Goal: Task Accomplishment & Management: Use online tool/utility

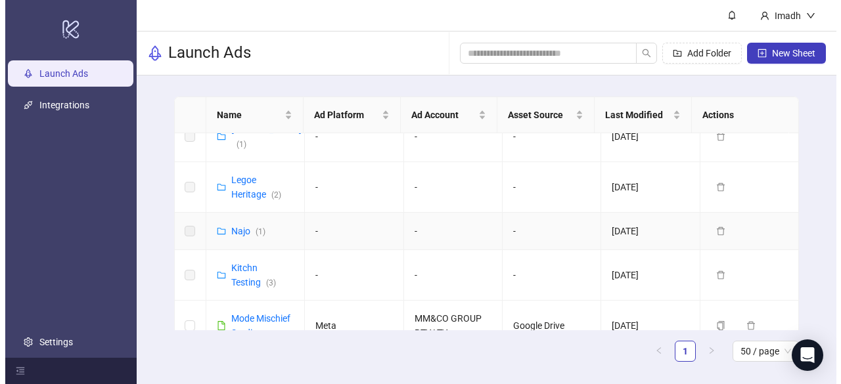
scroll to position [1248, 0]
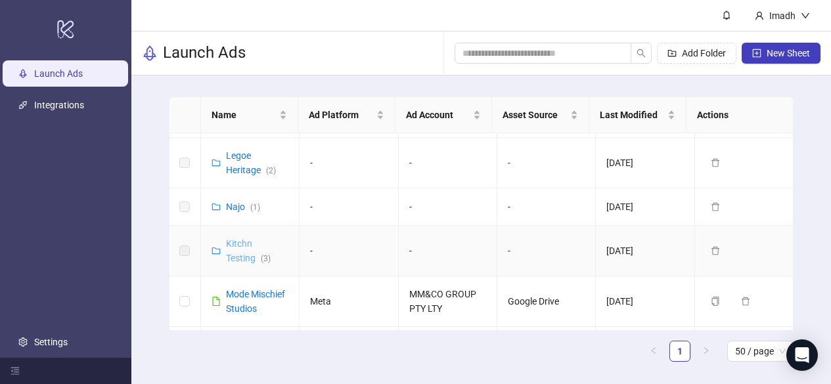
click at [244, 238] on link "Kitchn Testing ( 3 )" at bounding box center [248, 250] width 45 height 25
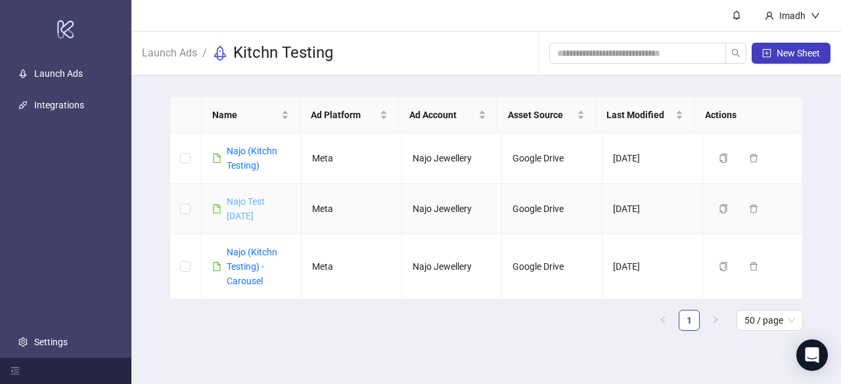
click at [261, 200] on link "Najo Test 22nd Aug" at bounding box center [246, 208] width 38 height 25
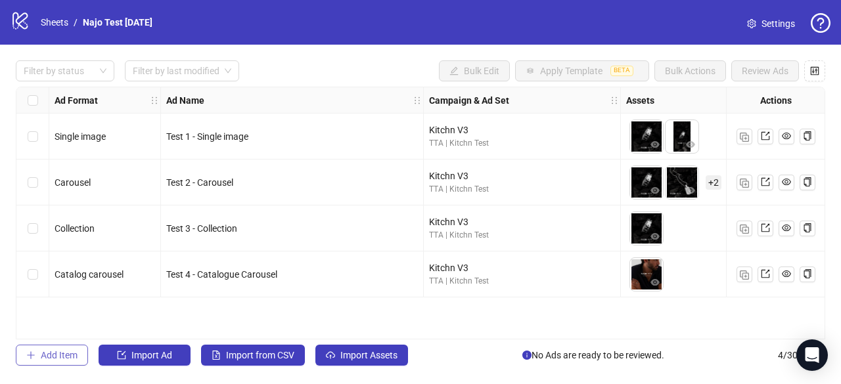
click at [58, 355] on span "Add Item" at bounding box center [59, 355] width 37 height 11
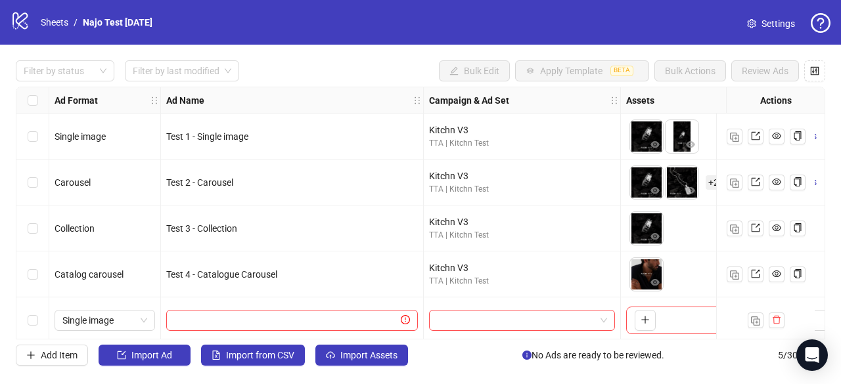
scroll to position [10, 0]
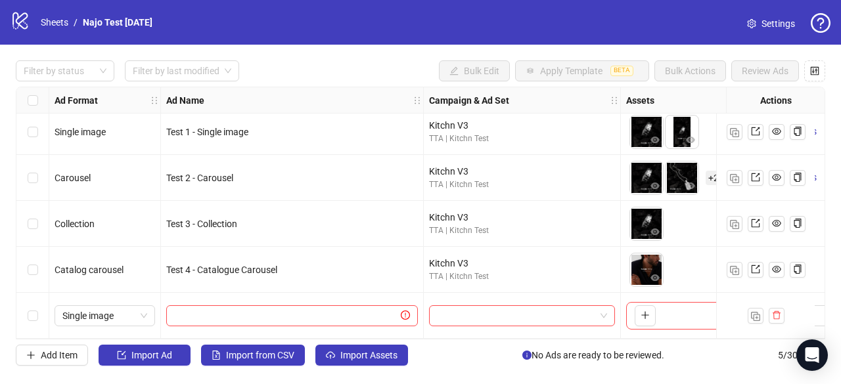
click at [355, 270] on div "Test 4 - Catalogue Carousel" at bounding box center [292, 270] width 252 height 14
click at [544, 263] on div "Kitchn V3" at bounding box center [522, 263] width 186 height 14
click at [142, 310] on span "Single image" at bounding box center [104, 316] width 85 height 20
click at [200, 313] on input "text" at bounding box center [286, 316] width 224 height 14
click at [464, 310] on input "search" at bounding box center [516, 316] width 158 height 20
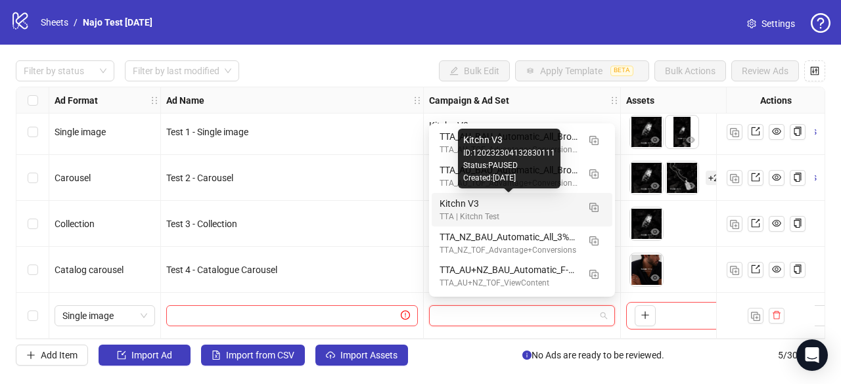
click at [516, 209] on div "Kitchn V3" at bounding box center [508, 203] width 139 height 14
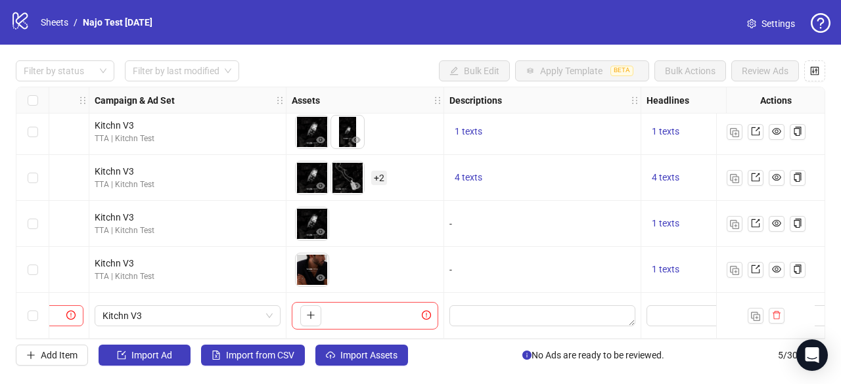
scroll to position [10, 328]
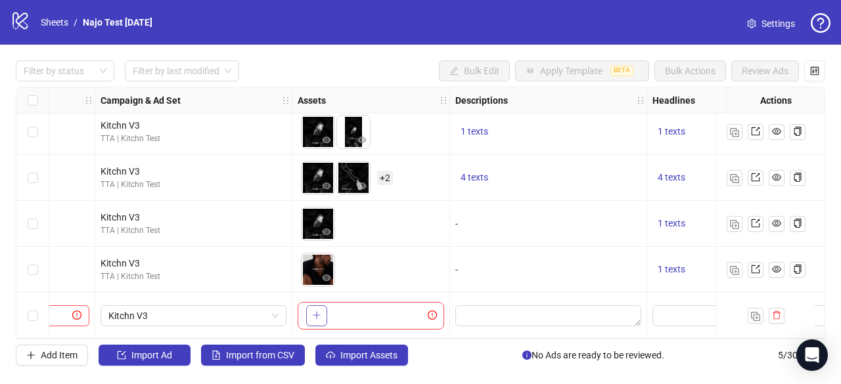
click at [317, 311] on icon "plus" at bounding box center [316, 315] width 9 height 9
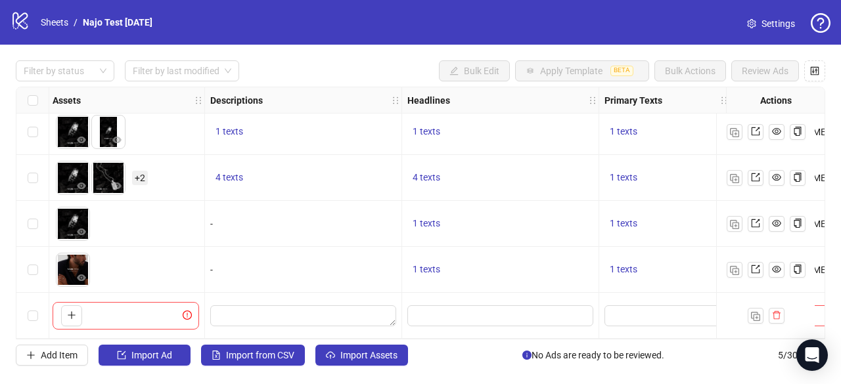
scroll to position [10, 574]
click at [429, 309] on input "Edit values" at bounding box center [499, 316] width 168 height 14
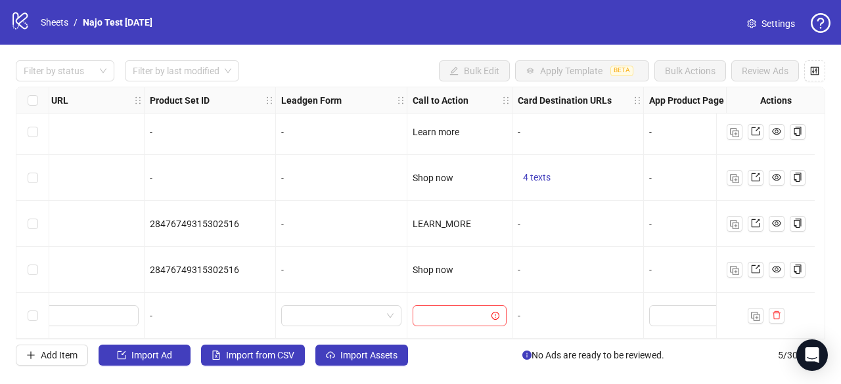
scroll to position [10, 1481]
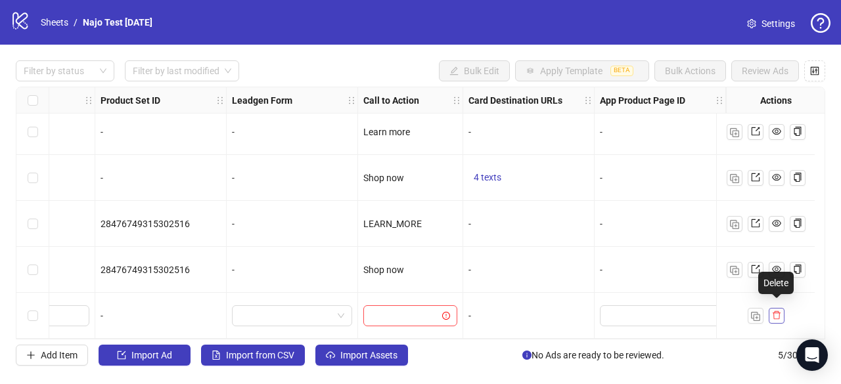
click at [778, 311] on icon "delete" at bounding box center [777, 315] width 8 height 9
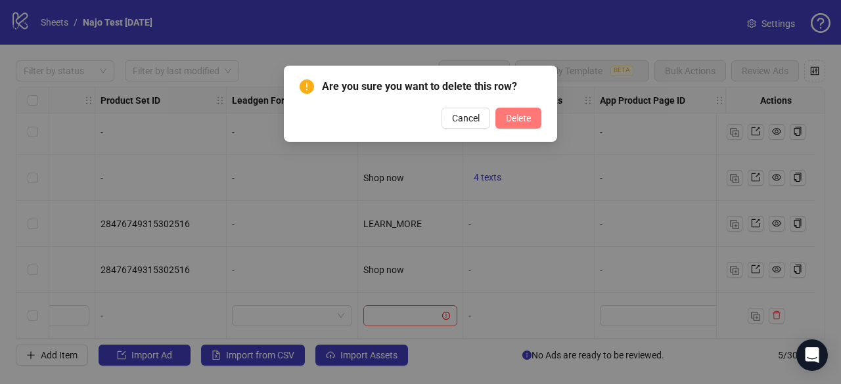
click at [532, 122] on button "Delete" at bounding box center [518, 118] width 46 height 21
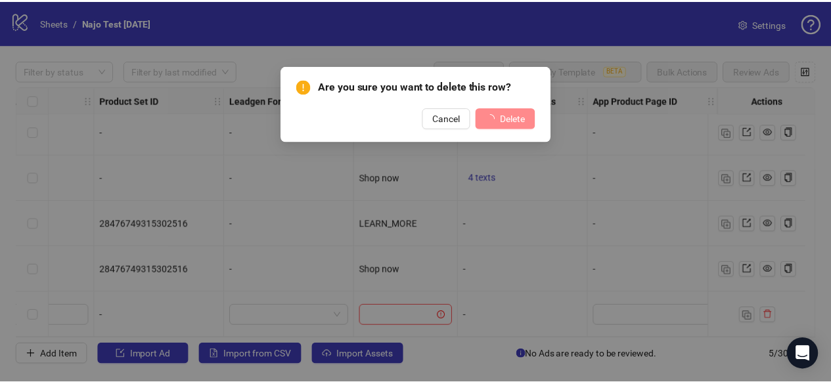
scroll to position [0, 1472]
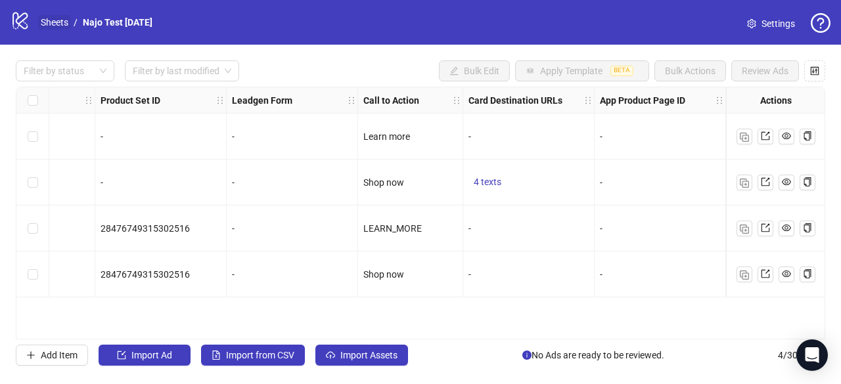
click at [52, 19] on link "Sheets" at bounding box center [54, 22] width 33 height 14
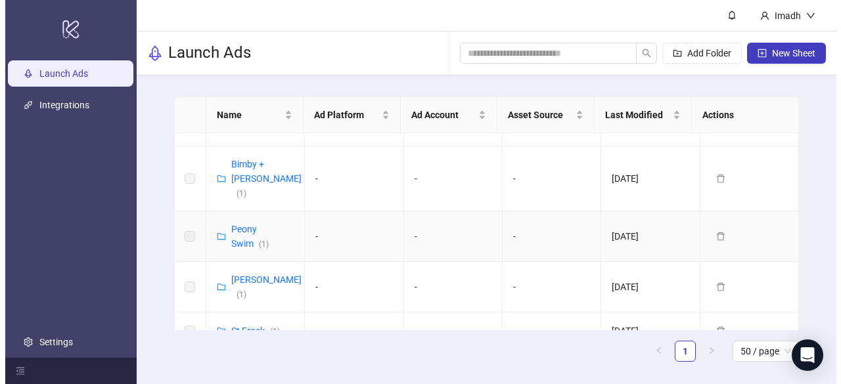
scroll to position [1051, 0]
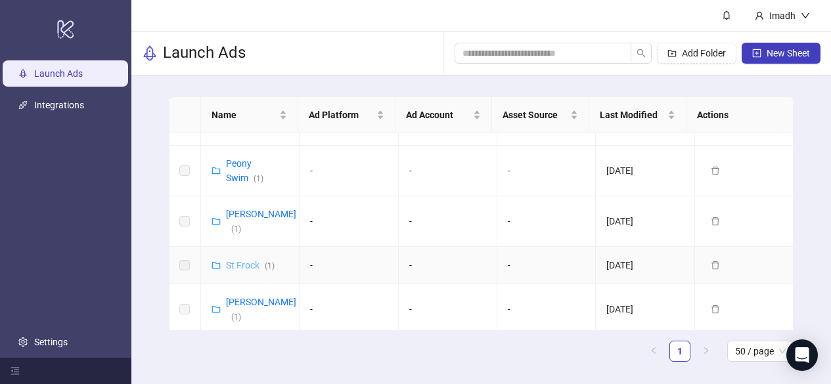
click at [235, 260] on link "St Frock ( 1 )" at bounding box center [250, 265] width 49 height 11
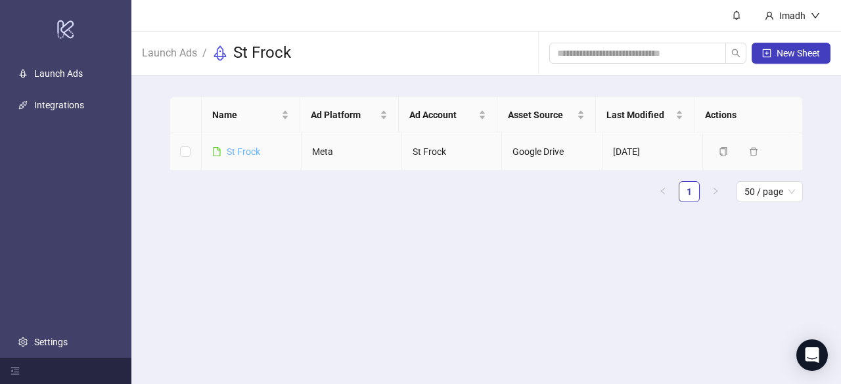
click at [246, 150] on link "St Frock" at bounding box center [244, 151] width 34 height 11
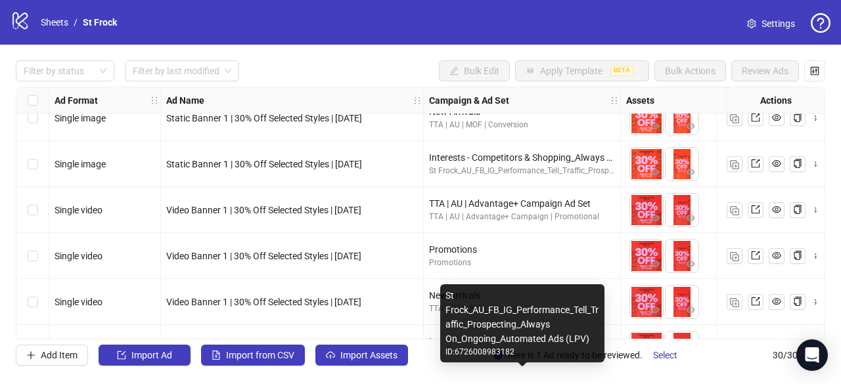
scroll to position [503, 0]
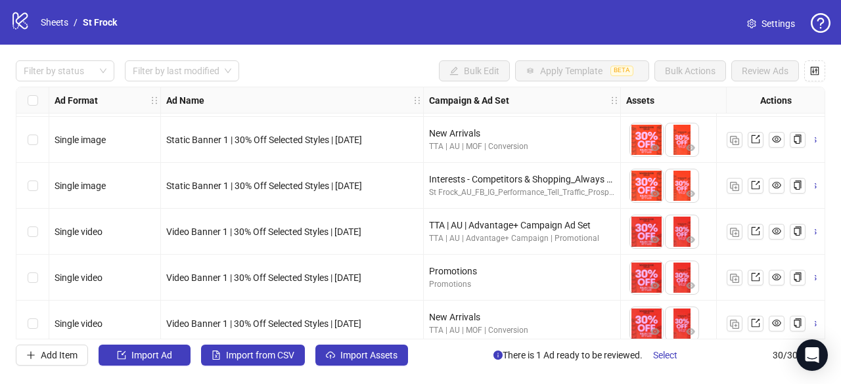
click at [780, 23] on span "Settings" at bounding box center [778, 23] width 34 height 14
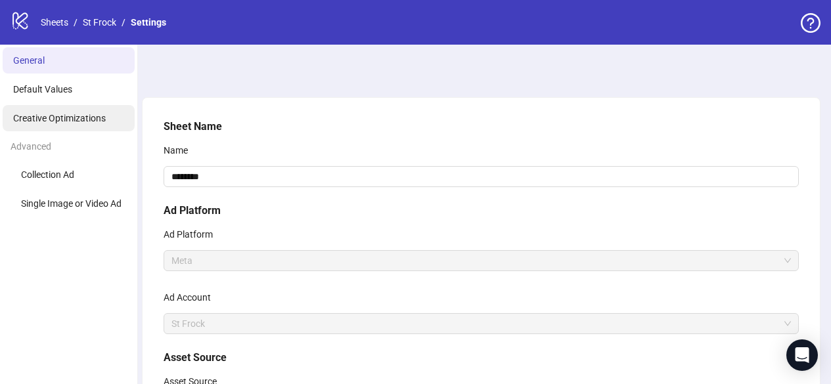
click at [76, 119] on span "Creative Optimizations" at bounding box center [59, 118] width 93 height 11
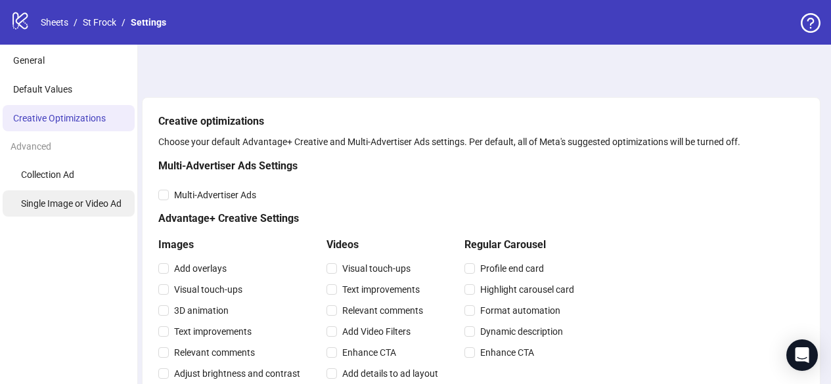
click at [66, 200] on span "Single Image or Video Ad" at bounding box center [71, 203] width 101 height 11
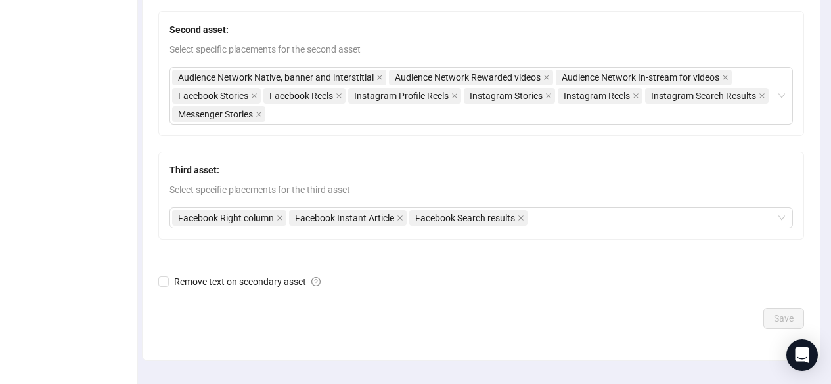
scroll to position [430, 0]
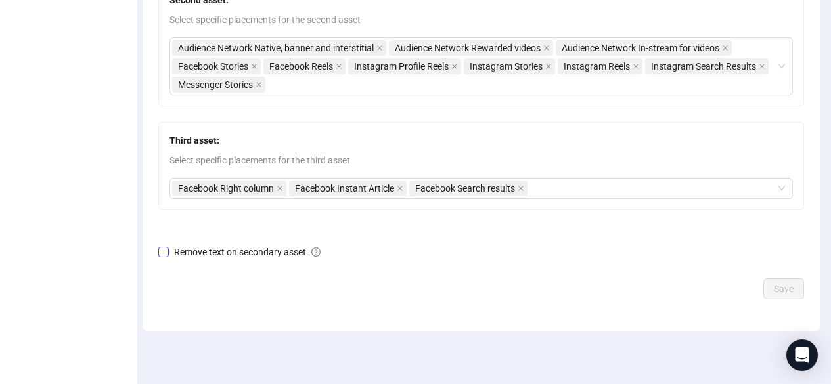
click at [211, 252] on span "Remove text on secondary asset" at bounding box center [247, 252] width 157 height 14
click at [780, 288] on span "Save" at bounding box center [784, 289] width 20 height 11
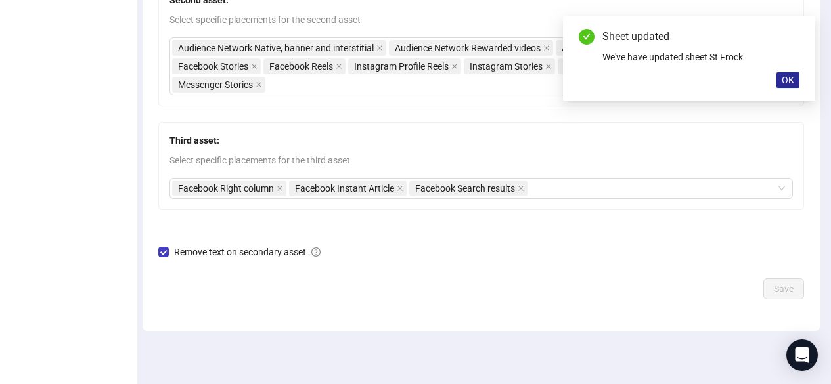
click at [784, 83] on span "OK" at bounding box center [788, 80] width 12 height 11
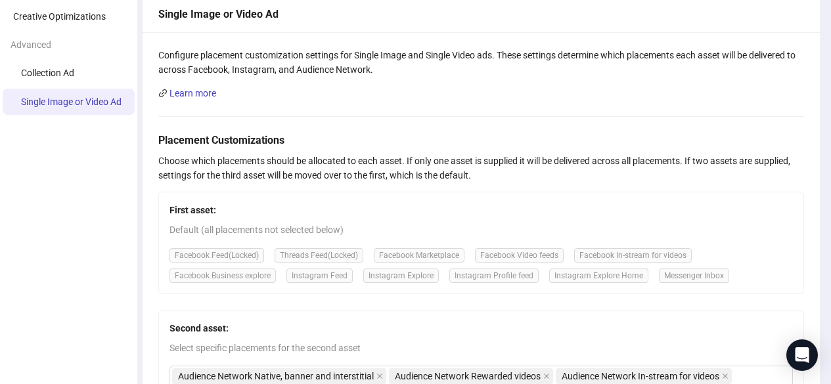
scroll to position [36, 0]
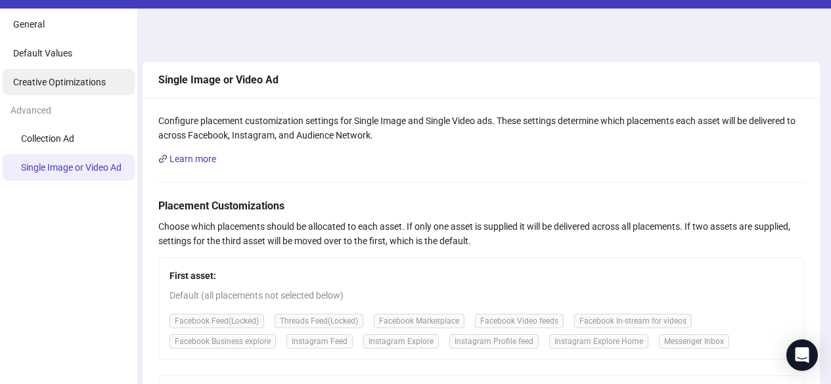
click at [58, 77] on span "Creative Optimizations" at bounding box center [59, 82] width 93 height 11
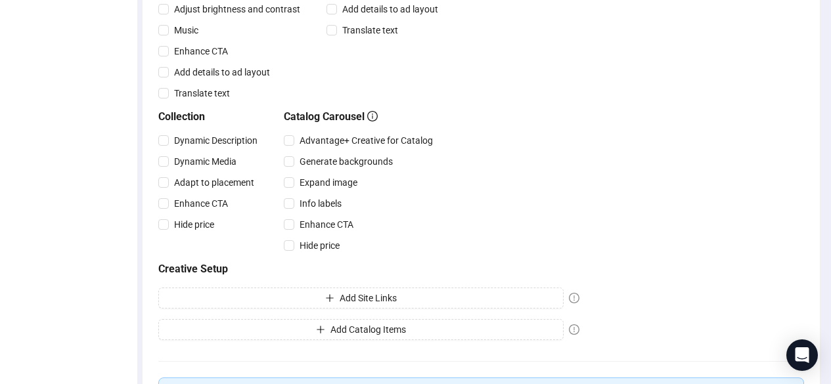
scroll to position [496, 0]
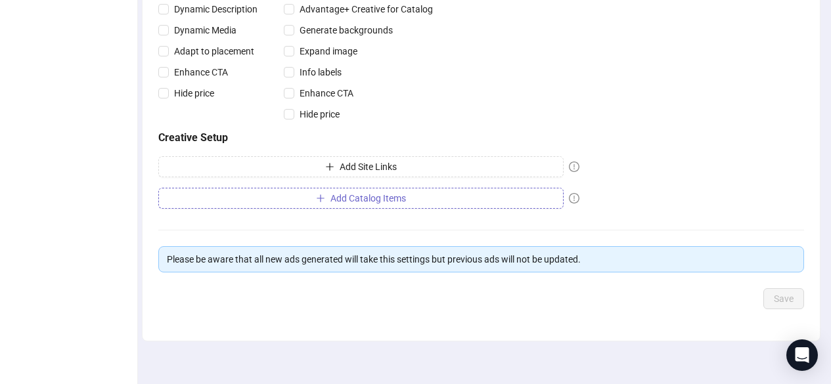
click at [390, 197] on span "Add Catalog Items" at bounding box center [368, 198] width 76 height 11
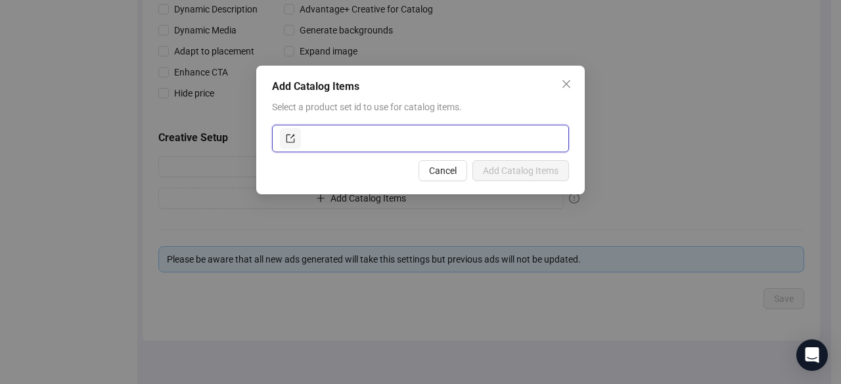
click at [395, 139] on input "text" at bounding box center [433, 138] width 258 height 21
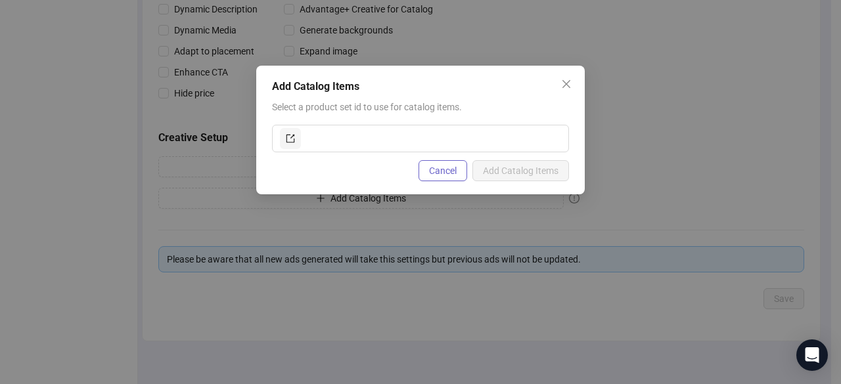
click at [447, 173] on span "Cancel" at bounding box center [443, 171] width 28 height 11
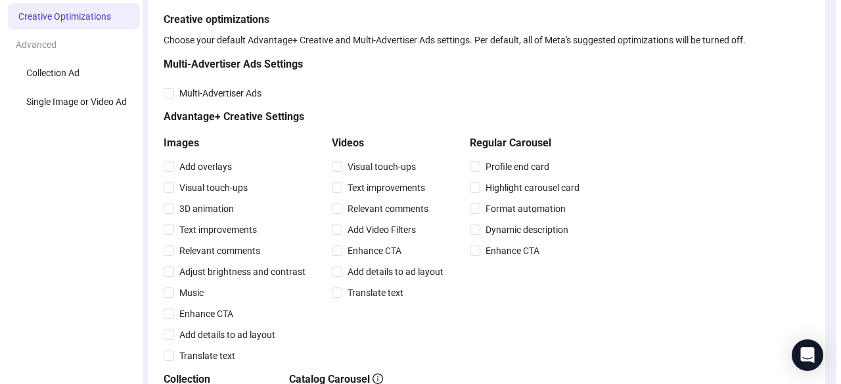
scroll to position [0, 0]
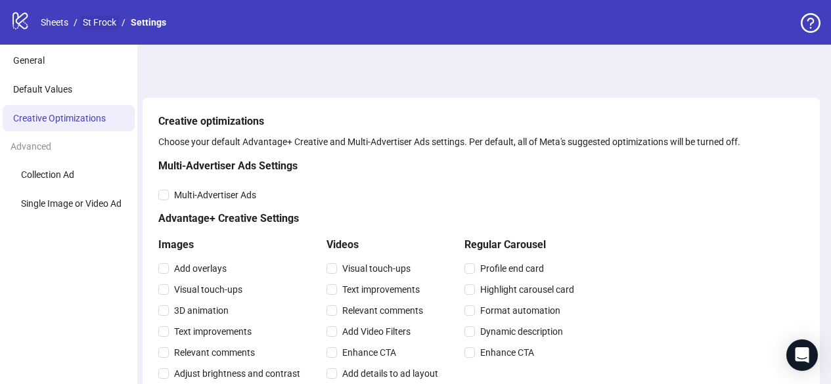
click at [98, 21] on link "St Frock" at bounding box center [99, 22] width 39 height 14
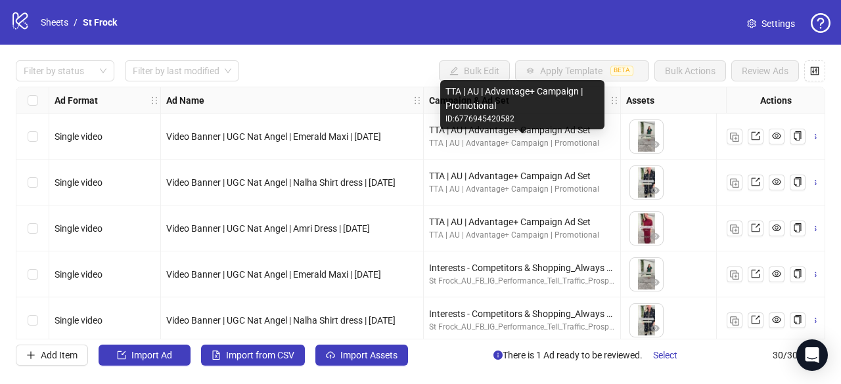
click at [584, 139] on div "TTA | AU | Advantage+ Campaign | Promotional" at bounding box center [522, 143] width 186 height 12
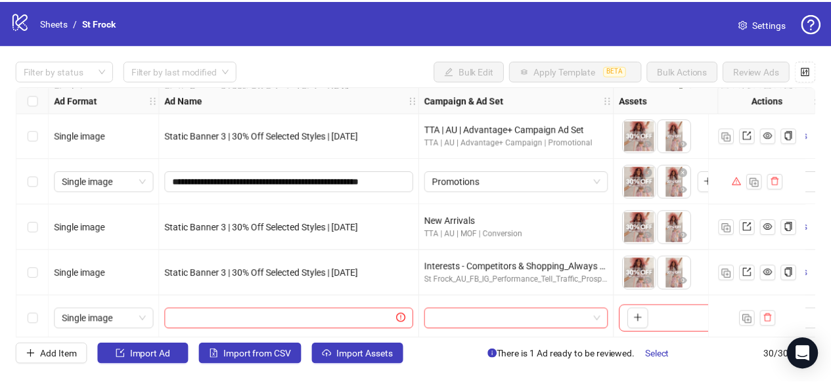
scroll to position [1159, 0]
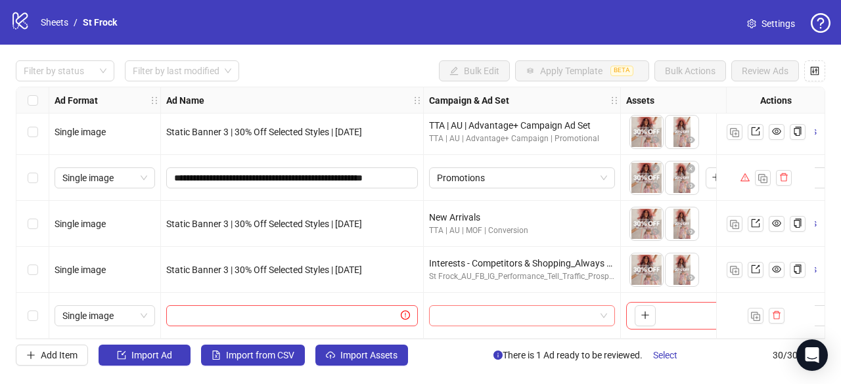
click at [566, 307] on input "search" at bounding box center [516, 316] width 158 height 20
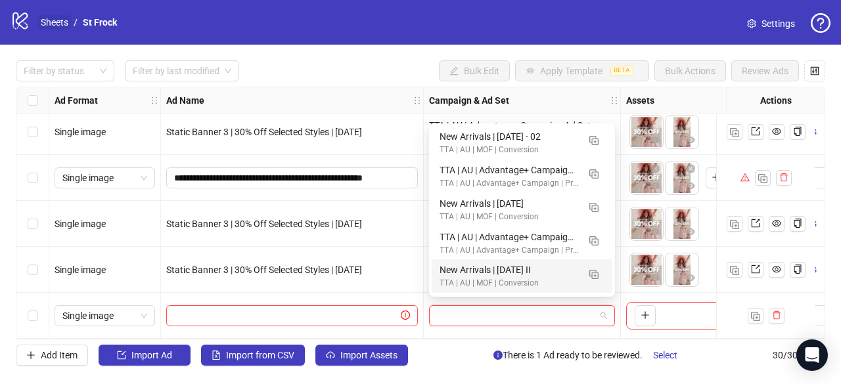
click at [60, 22] on link "Sheets" at bounding box center [54, 22] width 33 height 14
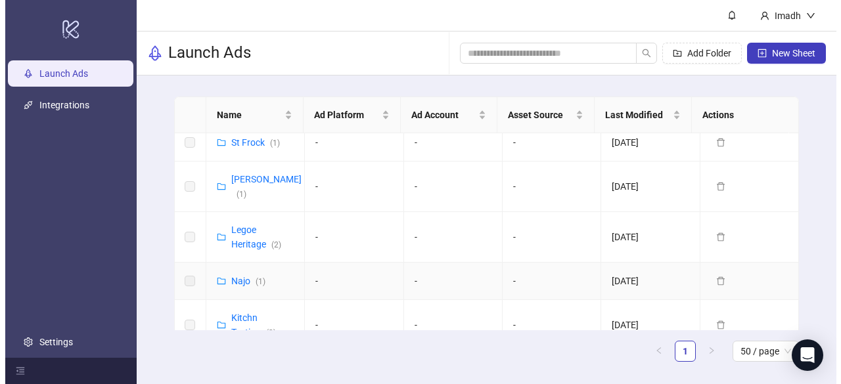
scroll to position [1182, 0]
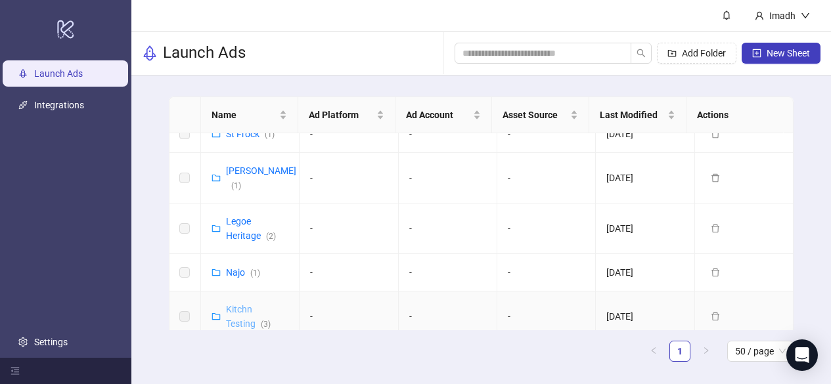
click at [241, 304] on link "Kitchn Testing ( 3 )" at bounding box center [248, 316] width 45 height 25
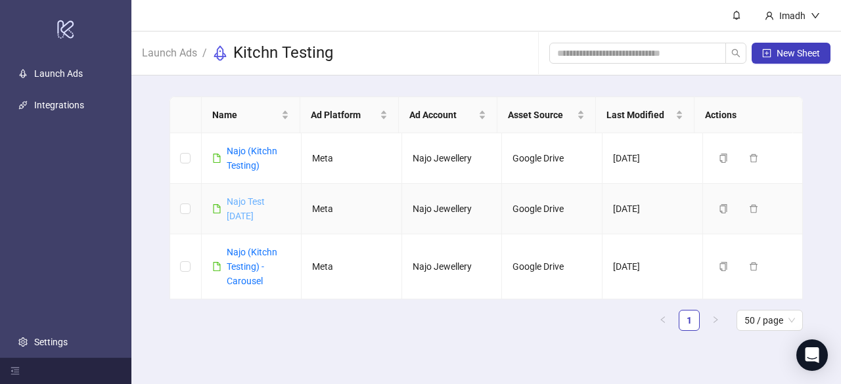
click at [245, 200] on link "Najo Test 22nd Aug" at bounding box center [246, 208] width 38 height 25
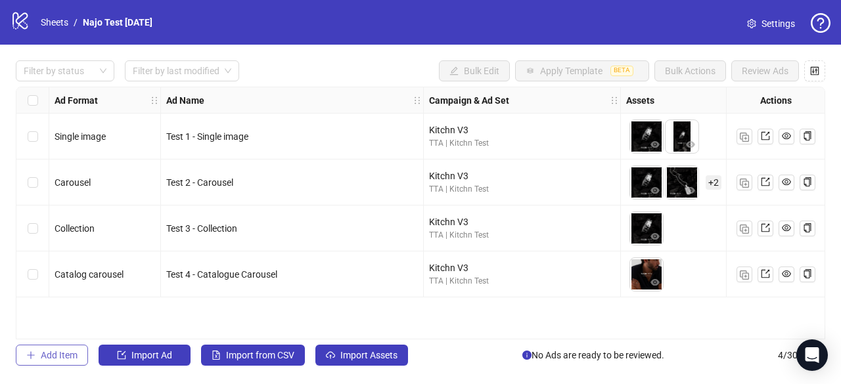
click at [45, 359] on span "Add Item" at bounding box center [59, 355] width 37 height 11
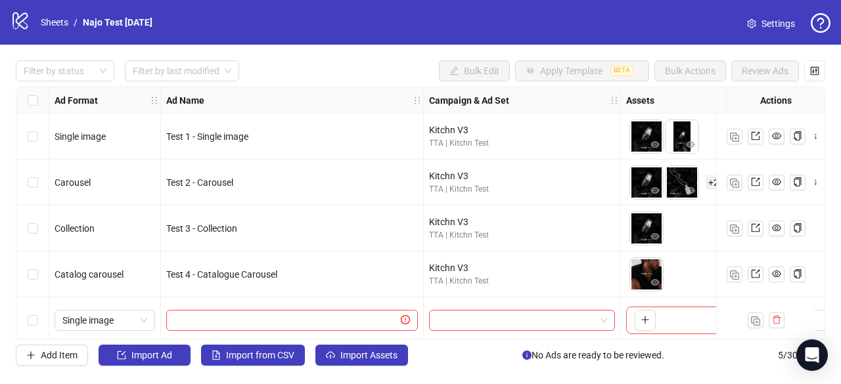
scroll to position [10, 0]
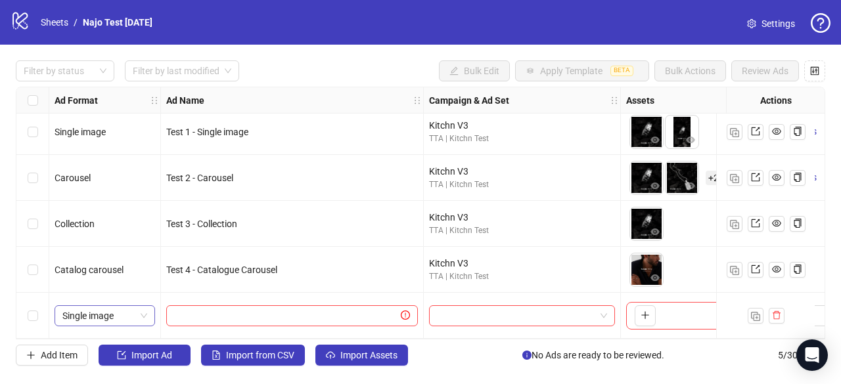
click at [139, 311] on span "Single image" at bounding box center [104, 316] width 85 height 20
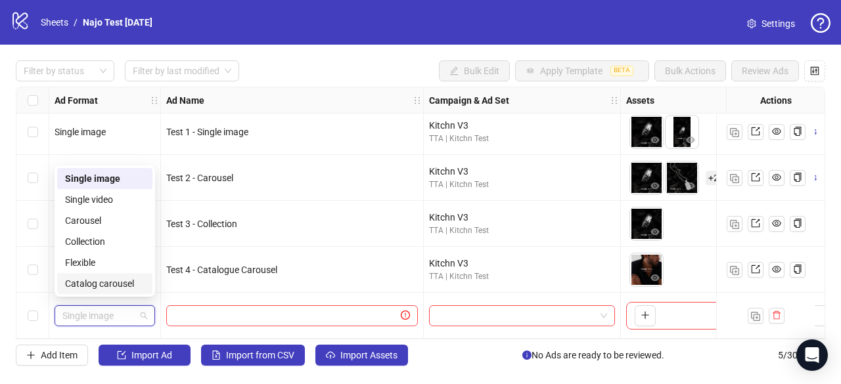
click at [117, 290] on div "Catalog carousel" at bounding box center [104, 284] width 79 height 14
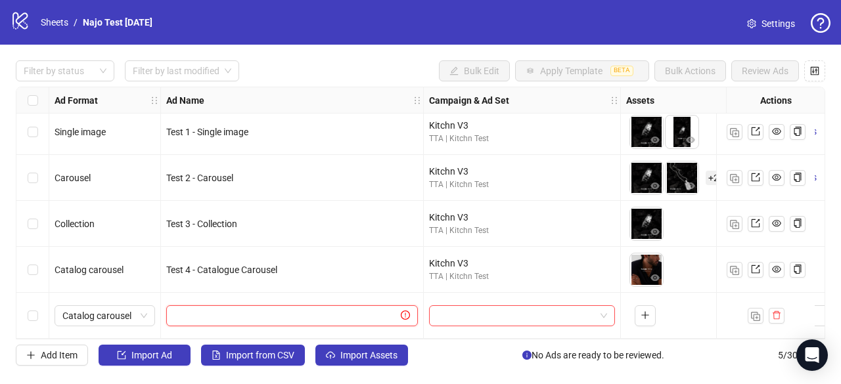
click at [340, 309] on input "text" at bounding box center [286, 316] width 224 height 14
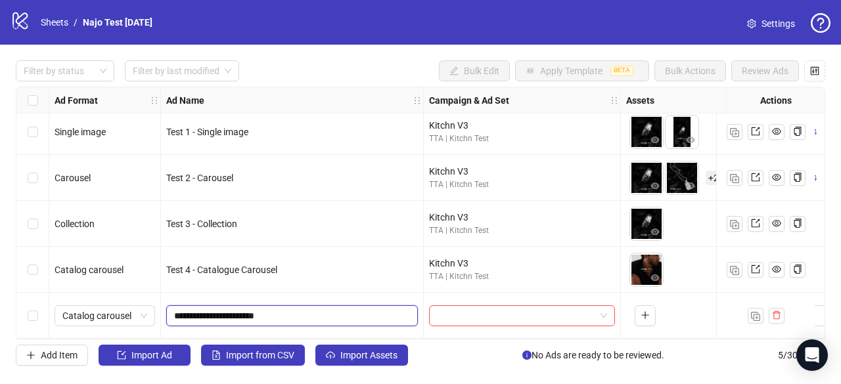
type input "**********"
click at [464, 313] on input "search" at bounding box center [516, 316] width 158 height 20
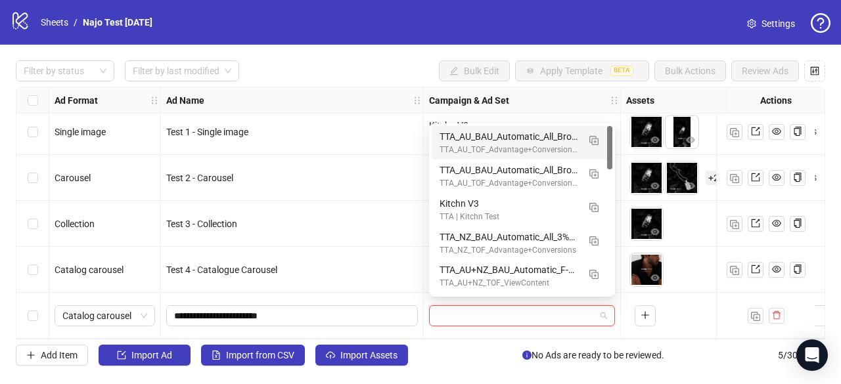
click at [536, 306] on input "search" at bounding box center [516, 316] width 158 height 20
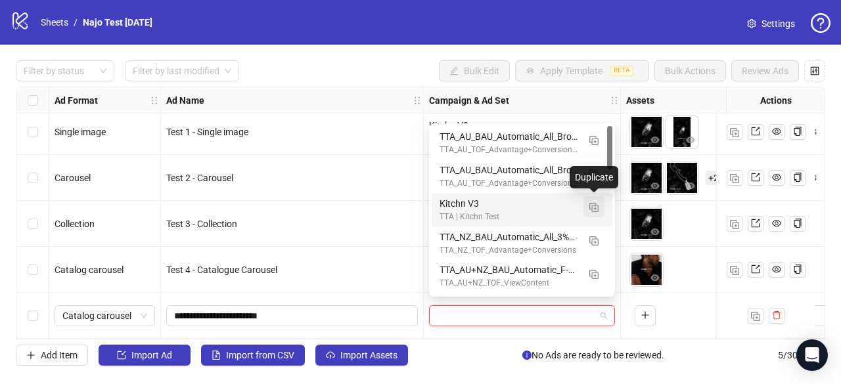
click at [594, 207] on img "button" at bounding box center [593, 207] width 9 height 9
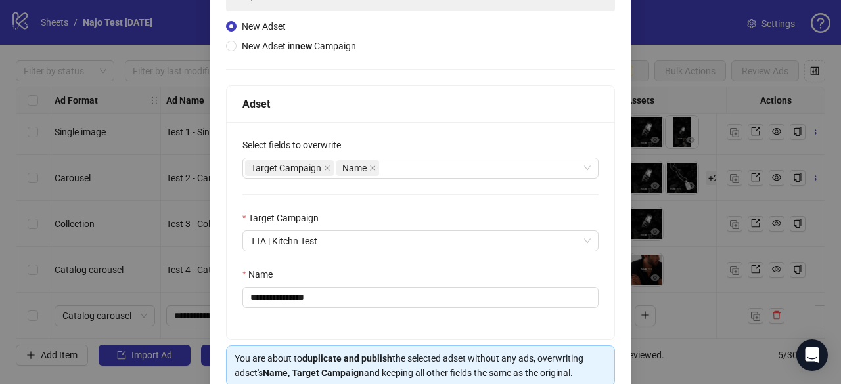
scroll to position [191, 0]
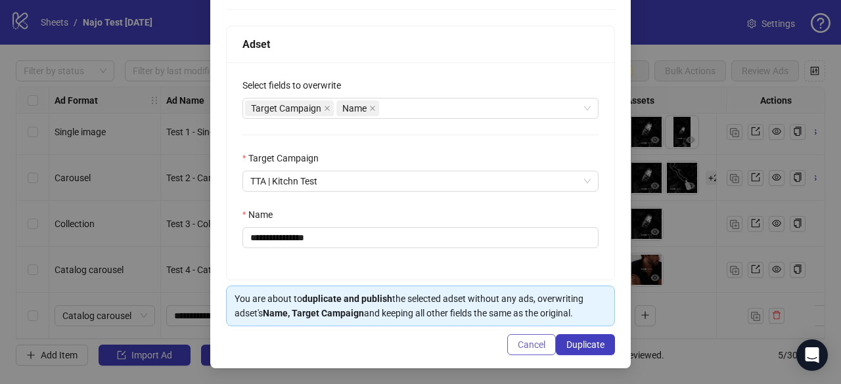
click at [527, 349] on span "Cancel" at bounding box center [532, 345] width 28 height 11
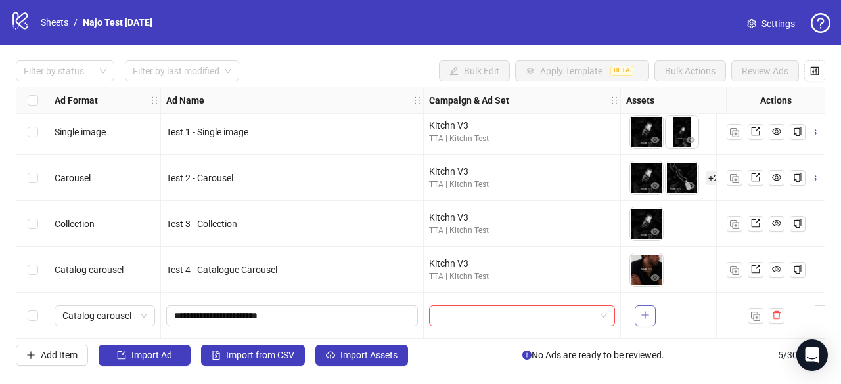
click at [648, 311] on icon "plus" at bounding box center [645, 315] width 9 height 9
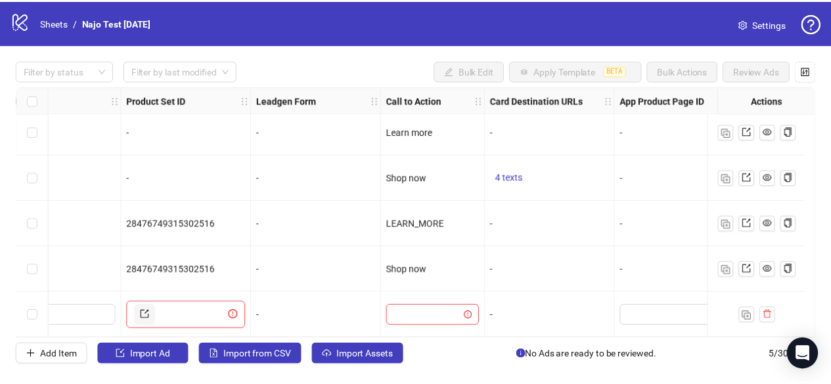
scroll to position [10, 1481]
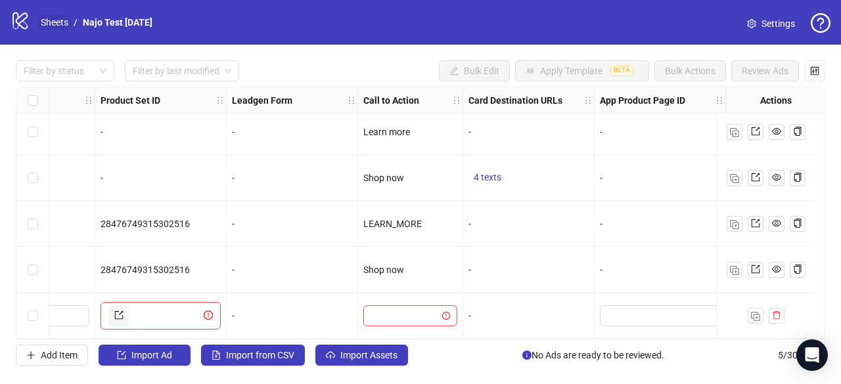
click at [51, 24] on link "Sheets" at bounding box center [54, 22] width 33 height 14
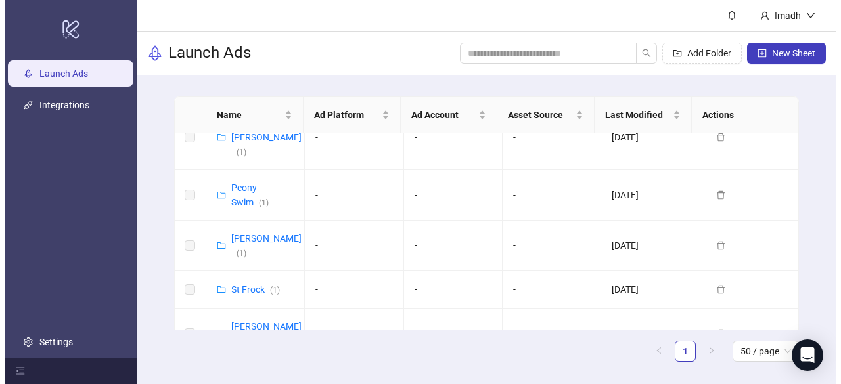
scroll to position [1051, 0]
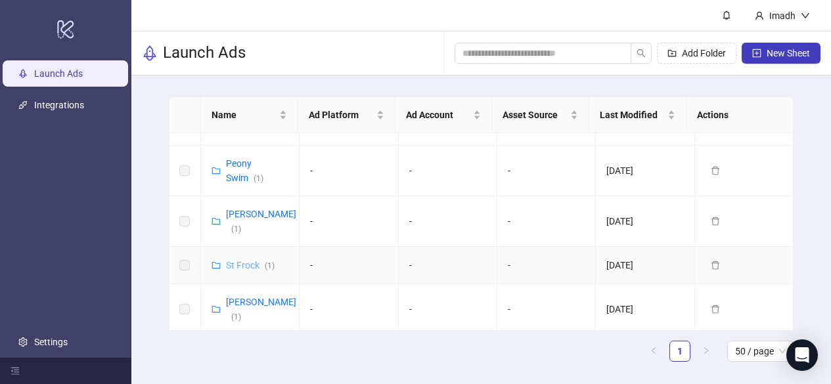
click at [242, 260] on link "St Frock ( 1 )" at bounding box center [250, 265] width 49 height 11
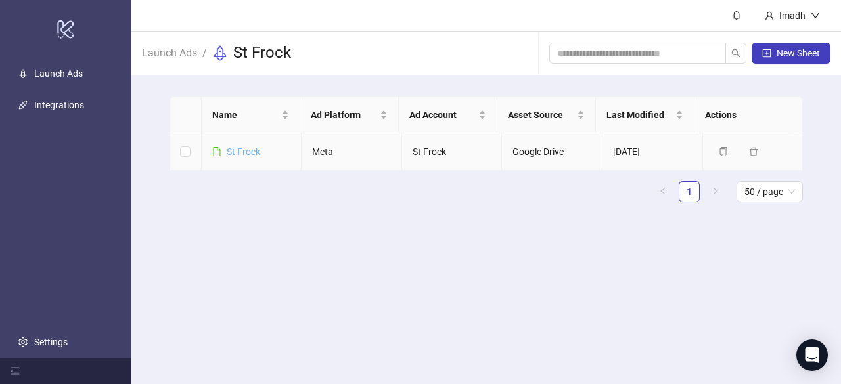
click at [250, 152] on link "St Frock" at bounding box center [244, 151] width 34 height 11
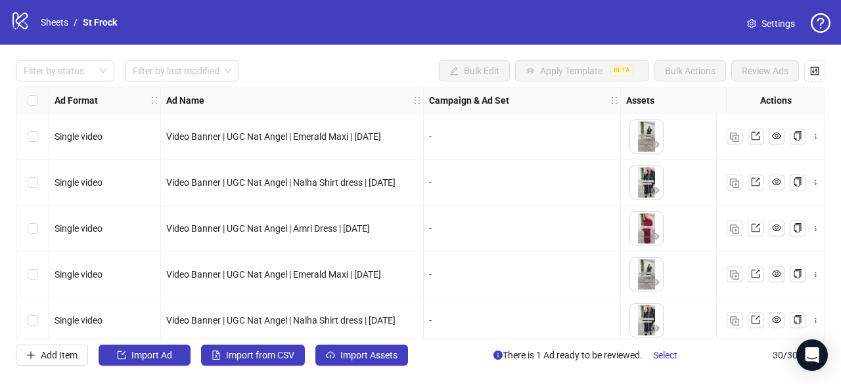
click at [758, 26] on link "Settings" at bounding box center [770, 23] width 69 height 21
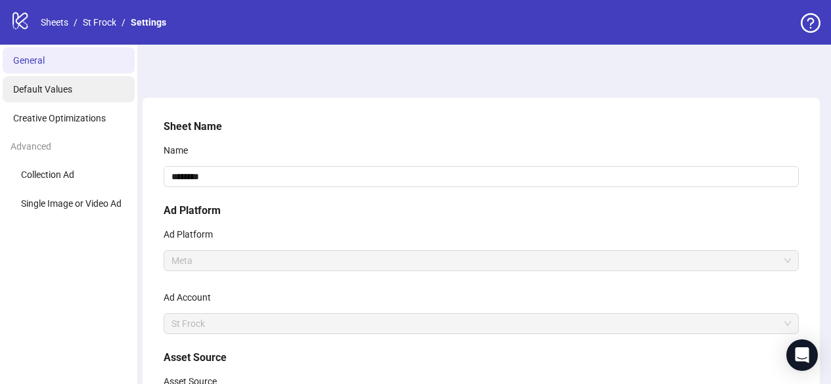
click at [48, 91] on span "Default Values" at bounding box center [42, 89] width 59 height 11
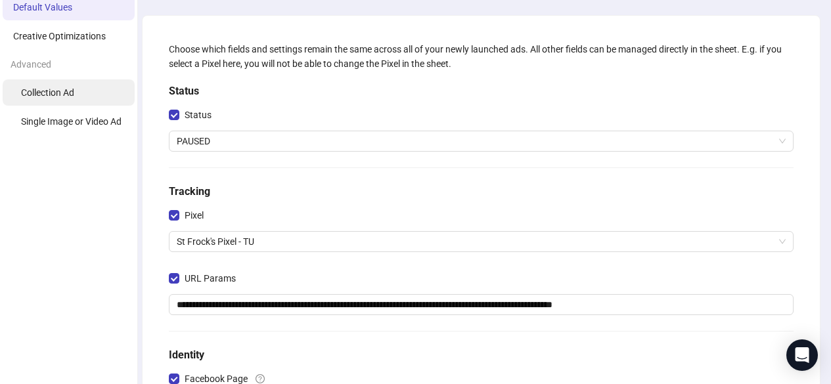
scroll to position [52, 0]
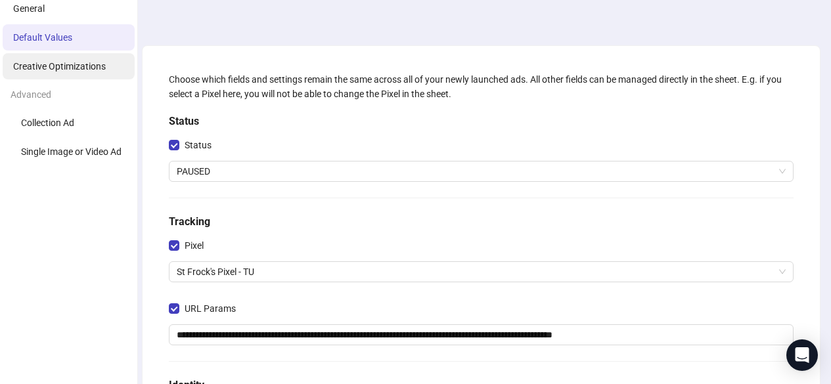
click at [69, 64] on span "Creative Optimizations" at bounding box center [59, 66] width 93 height 11
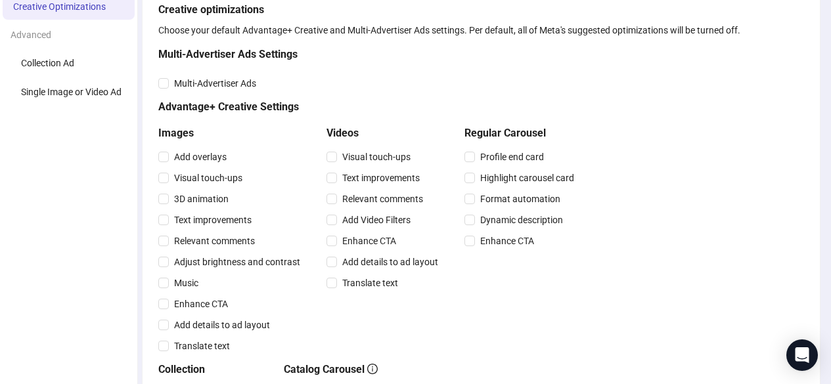
scroll to position [46, 0]
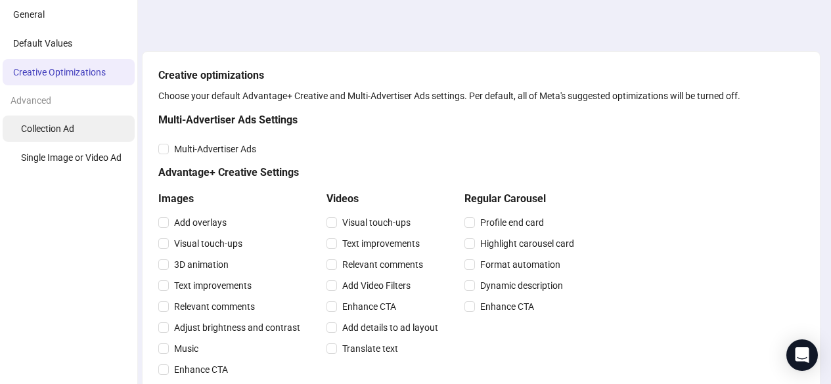
click at [53, 127] on span "Collection Ad" at bounding box center [47, 129] width 53 height 11
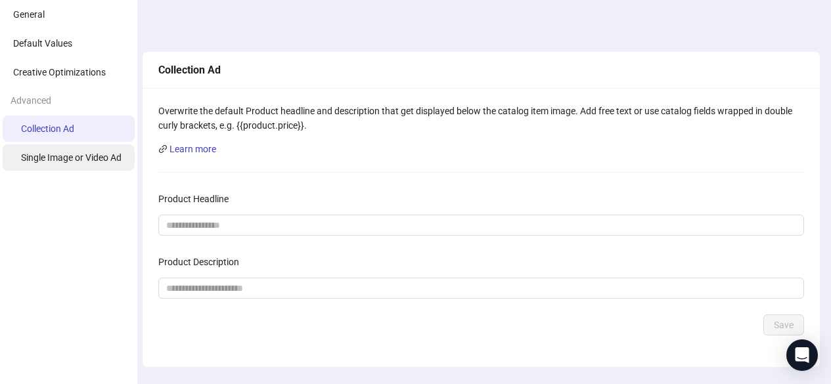
drag, startPoint x: 81, startPoint y: 160, endPoint x: 99, endPoint y: 160, distance: 17.7
click at [81, 160] on span "Single Image or Video Ad" at bounding box center [71, 157] width 101 height 11
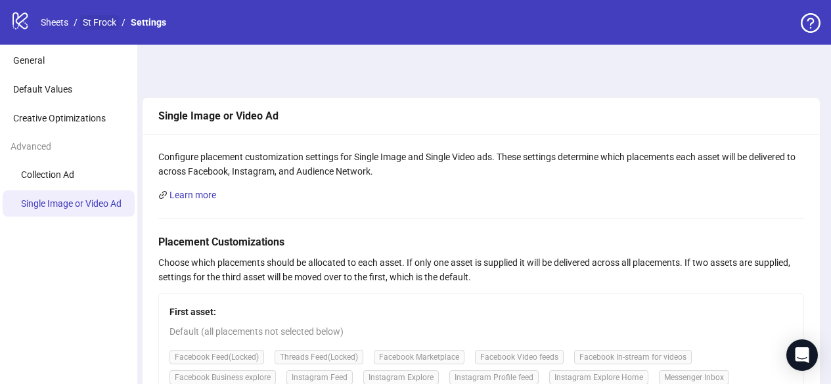
click at [99, 25] on link "St Frock" at bounding box center [99, 22] width 39 height 14
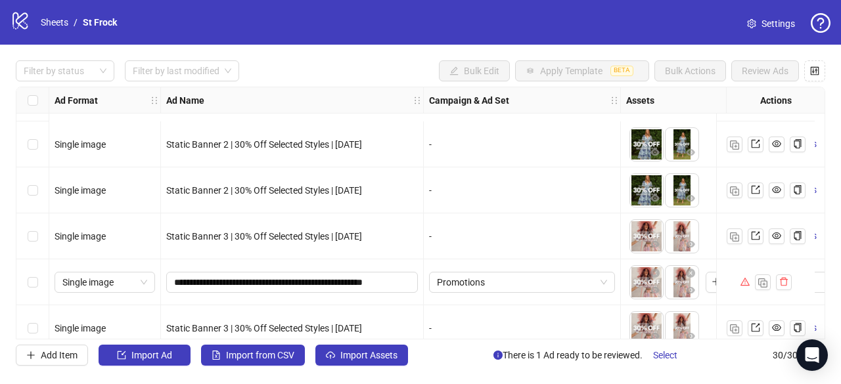
scroll to position [1159, 0]
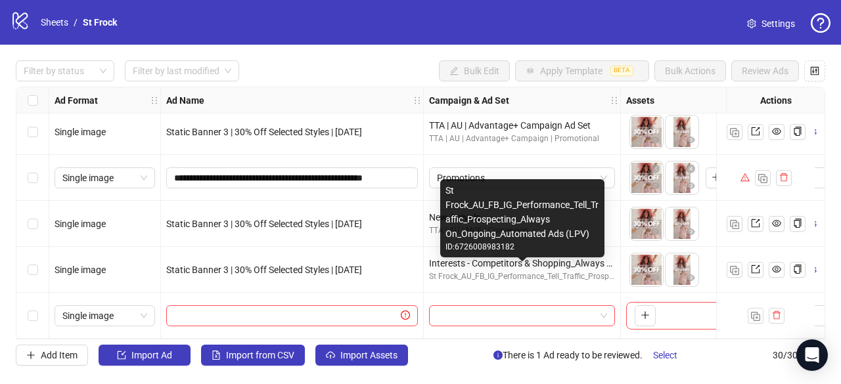
click at [541, 271] on div "St Frock_AU_FB_IG_Performance_Tell_Traffic_Prospecting_Always On_Ongoing_Automa…" at bounding box center [522, 277] width 186 height 12
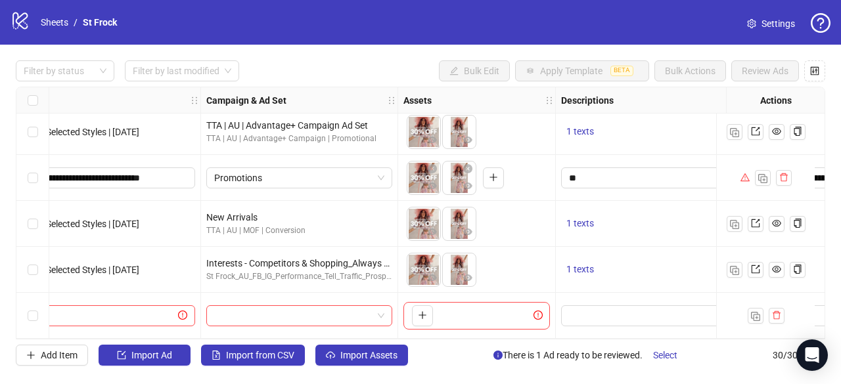
scroll to position [1159, 222]
click at [382, 306] on span at bounding box center [300, 316] width 170 height 20
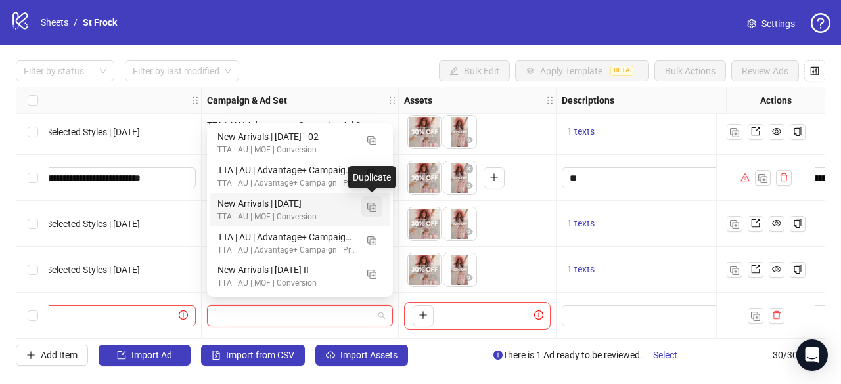
click at [373, 208] on img "button" at bounding box center [371, 207] width 9 height 9
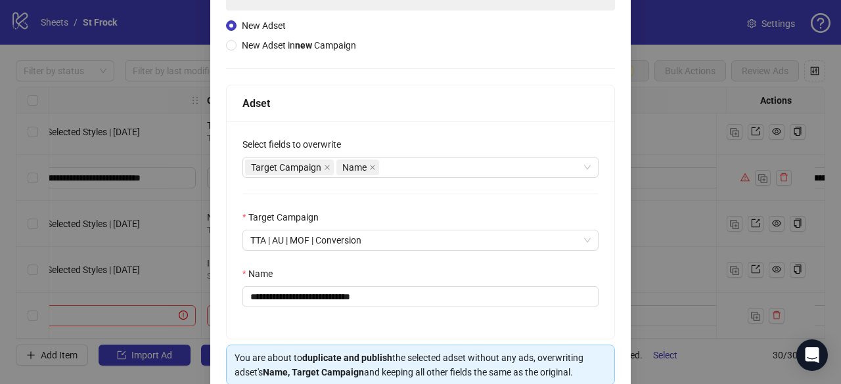
scroll to position [191, 0]
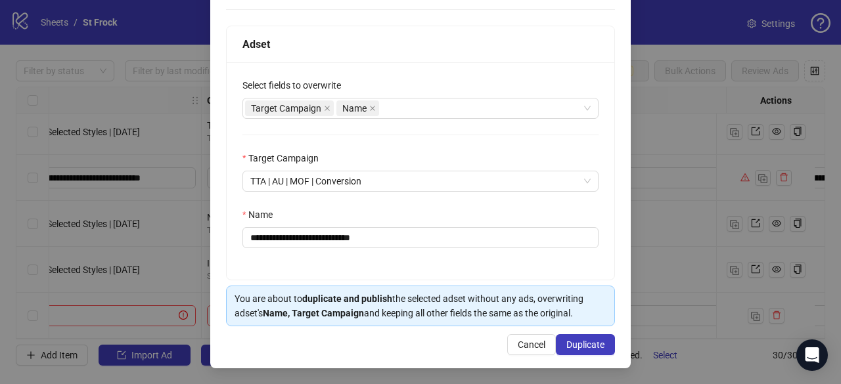
click at [518, 348] on span "Cancel" at bounding box center [532, 345] width 28 height 11
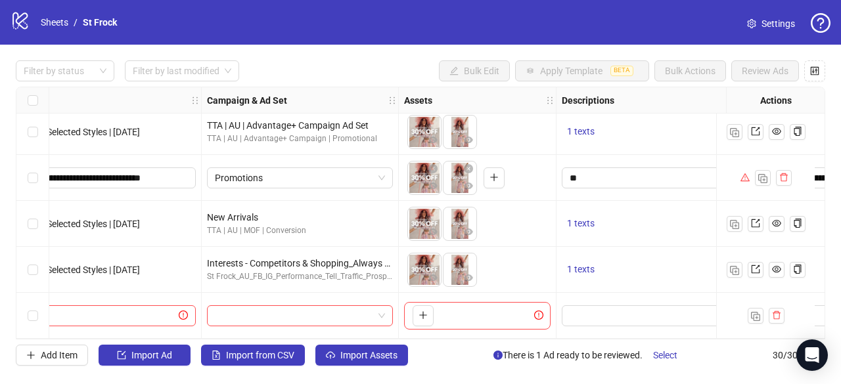
click at [821, 20] on icon "question-circle" at bounding box center [821, 23] width 20 height 20
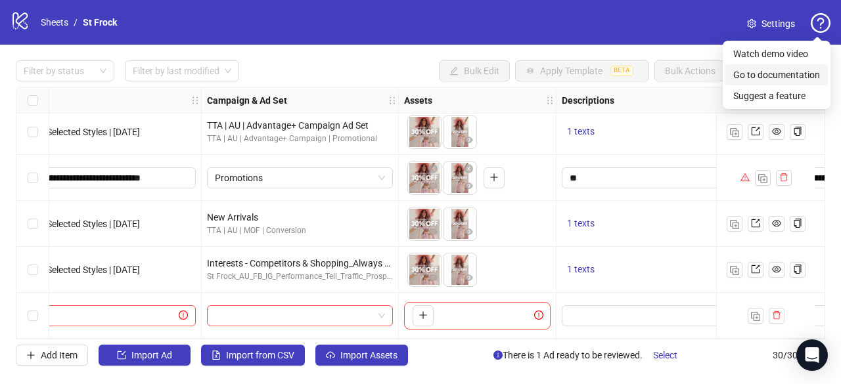
click at [780, 76] on link "Go to documentation" at bounding box center [776, 75] width 87 height 11
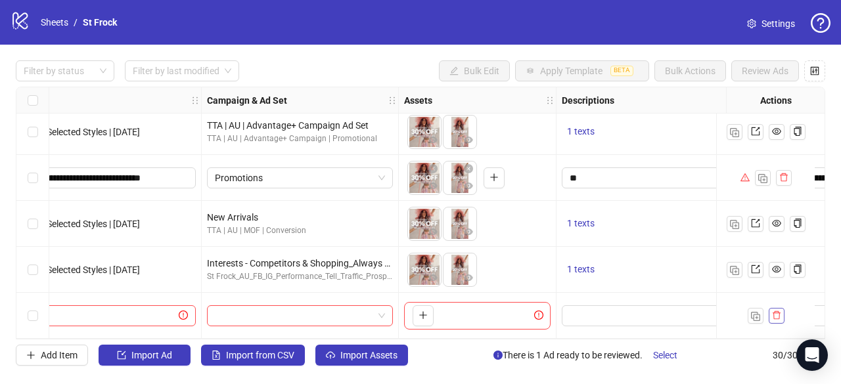
click at [780, 312] on icon "delete" at bounding box center [776, 315] width 9 height 9
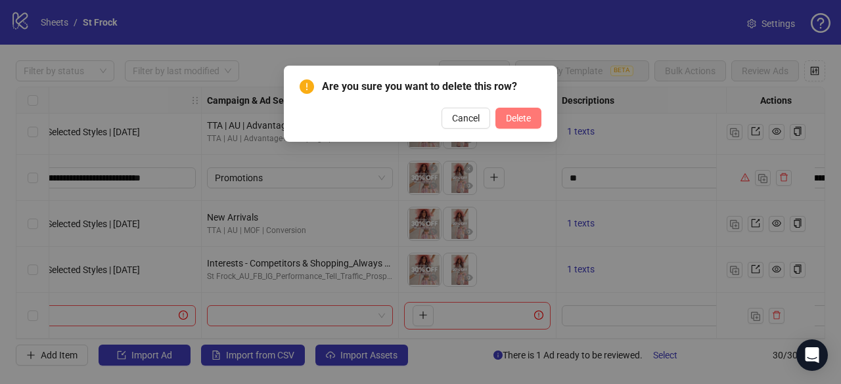
click at [528, 122] on span "Delete" at bounding box center [518, 118] width 25 height 11
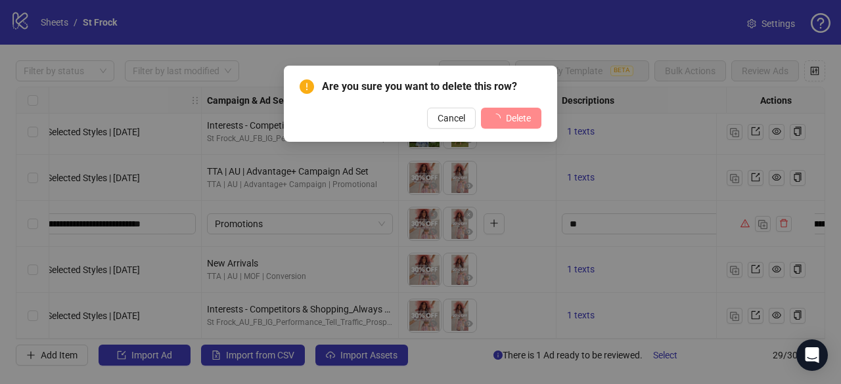
scroll to position [1113, 222]
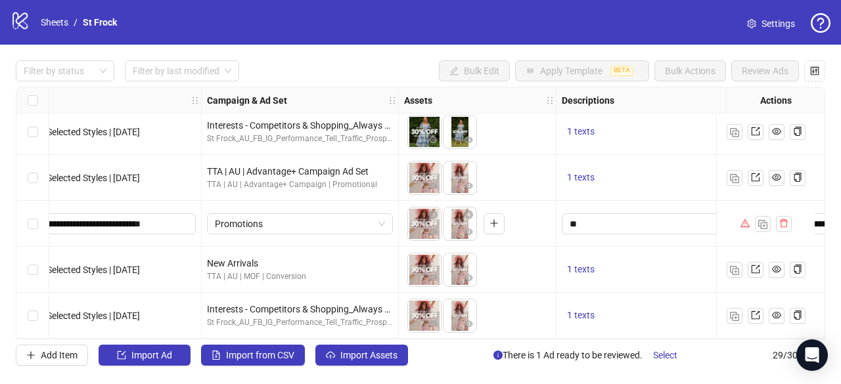
drag, startPoint x: 37, startPoint y: 101, endPoint x: 62, endPoint y: 99, distance: 24.3
click at [37, 101] on div "Select all rows" at bounding box center [32, 100] width 33 height 26
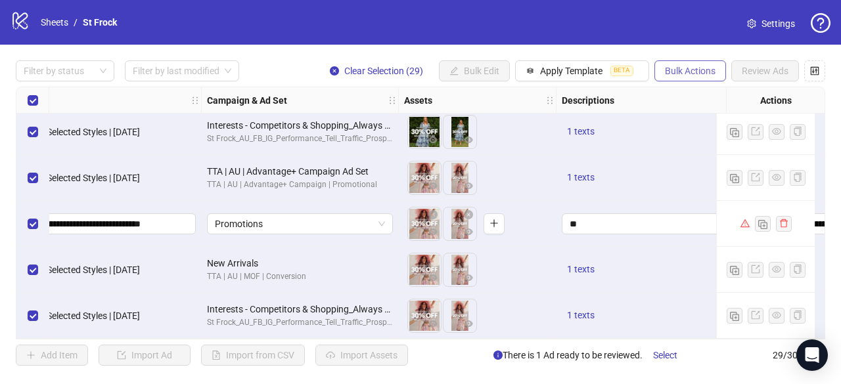
click at [694, 72] on span "Bulk Actions" at bounding box center [690, 71] width 51 height 11
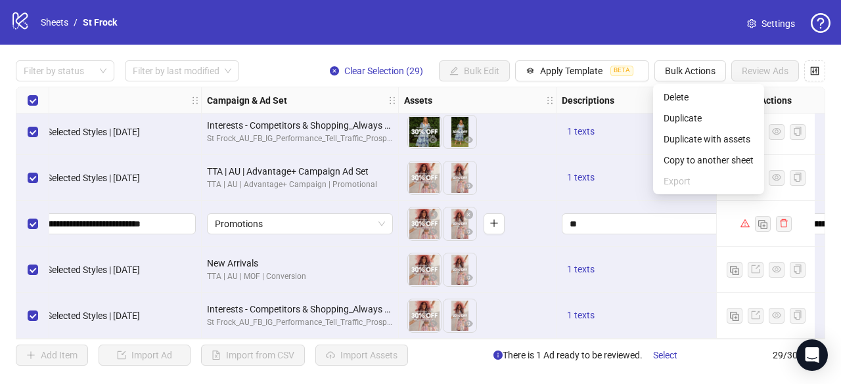
click at [723, 50] on div "Filter by status Filter by last modified Clear Selection (29) Bulk Edit Apply T…" at bounding box center [420, 213] width 841 height 337
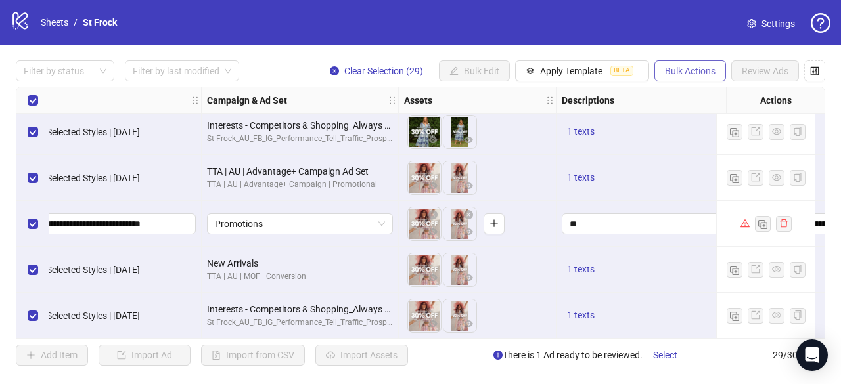
click at [703, 70] on span "Bulk Actions" at bounding box center [690, 71] width 51 height 11
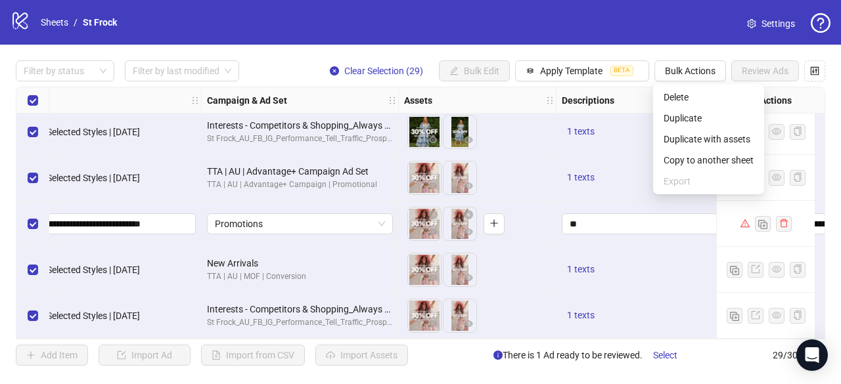
click at [683, 182] on span "Export" at bounding box center [708, 181] width 90 height 14
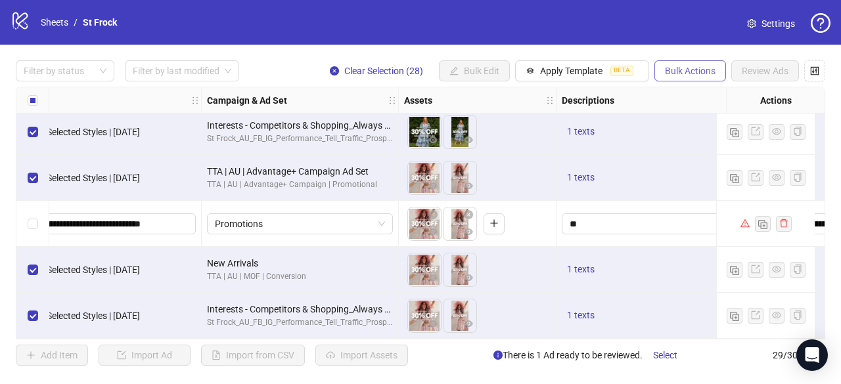
click at [704, 66] on span "Bulk Actions" at bounding box center [690, 71] width 51 height 11
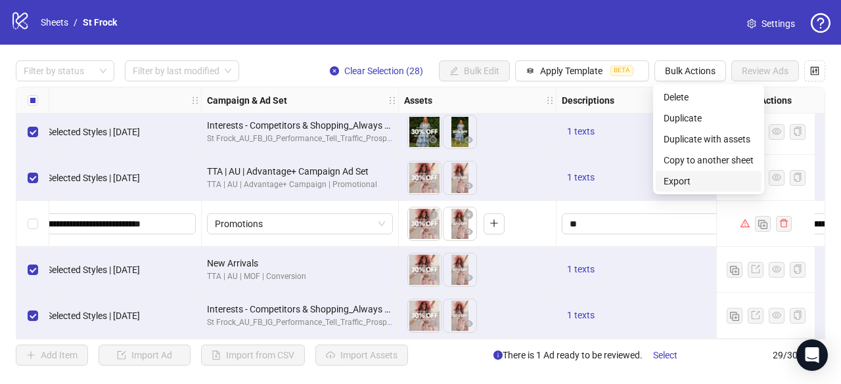
click at [671, 181] on span "Export" at bounding box center [708, 181] width 90 height 14
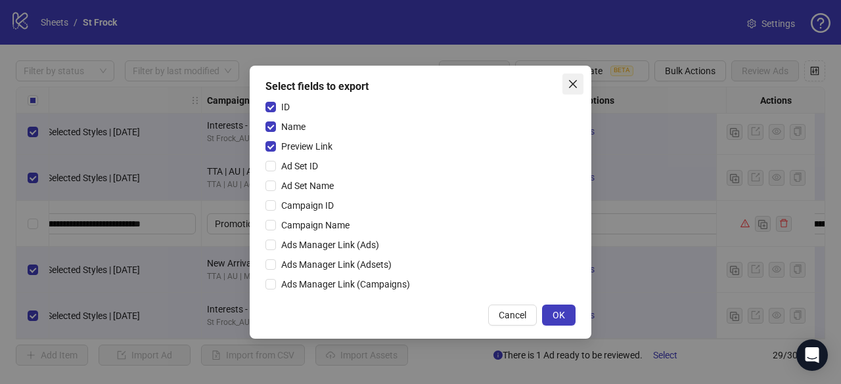
click at [571, 78] on button "Close" at bounding box center [572, 84] width 21 height 21
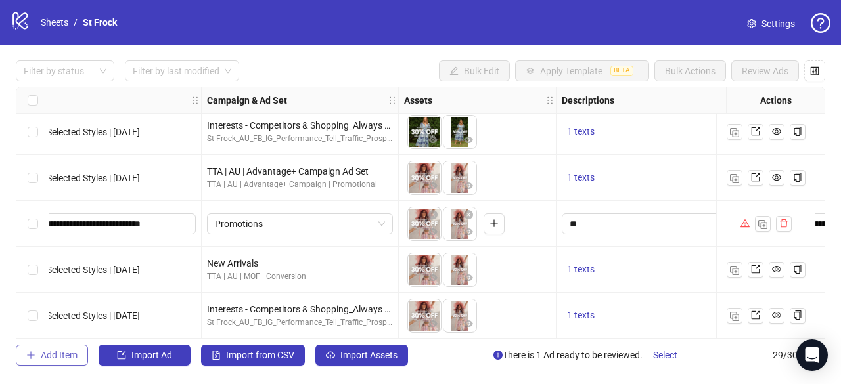
click at [52, 355] on span "Add Item" at bounding box center [59, 355] width 37 height 11
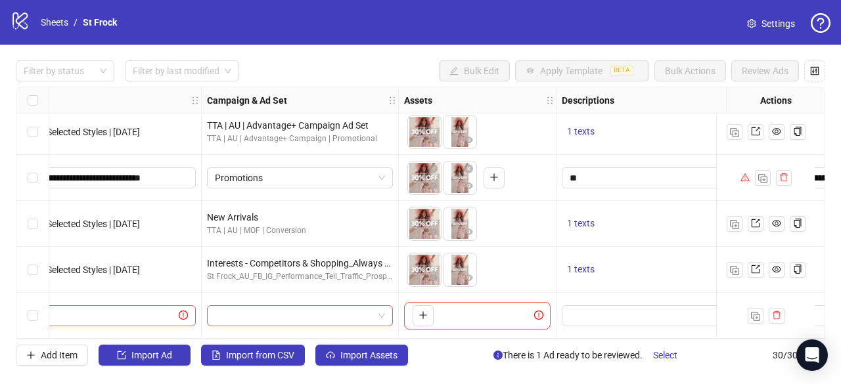
scroll to position [1159, 0]
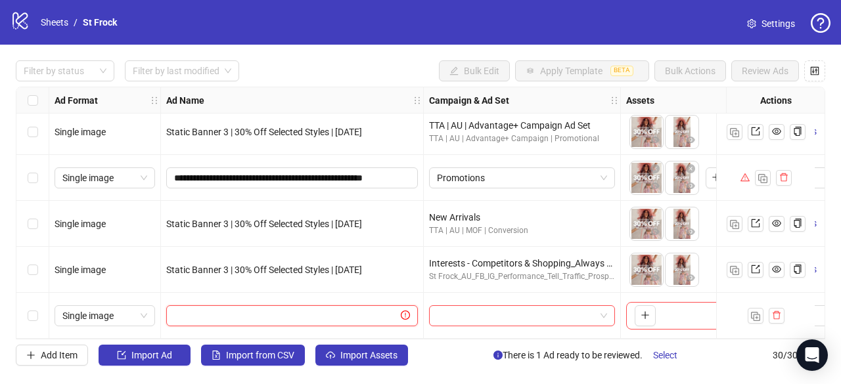
click at [236, 309] on input "text" at bounding box center [286, 316] width 224 height 14
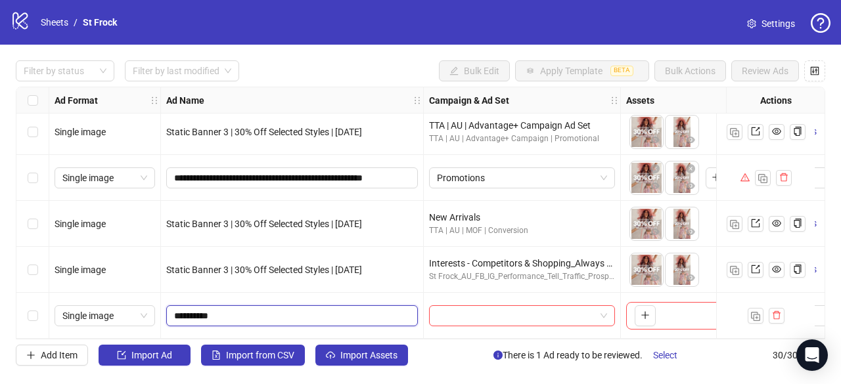
type input "**********"
click at [449, 309] on input "search" at bounding box center [516, 316] width 158 height 20
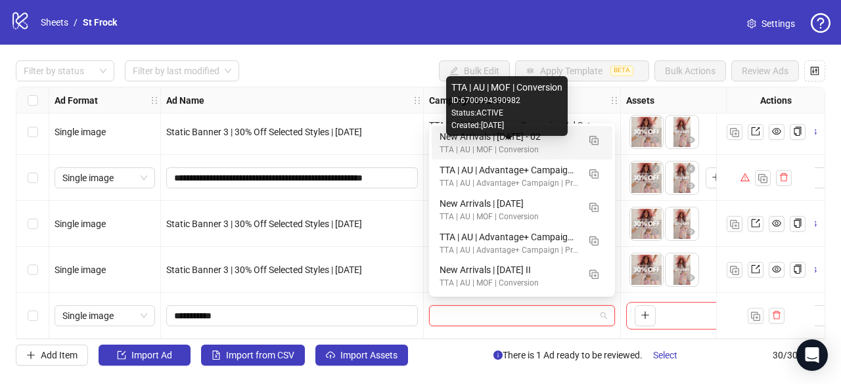
click at [543, 143] on div "New Arrivals | [DATE] - 02" at bounding box center [508, 136] width 139 height 14
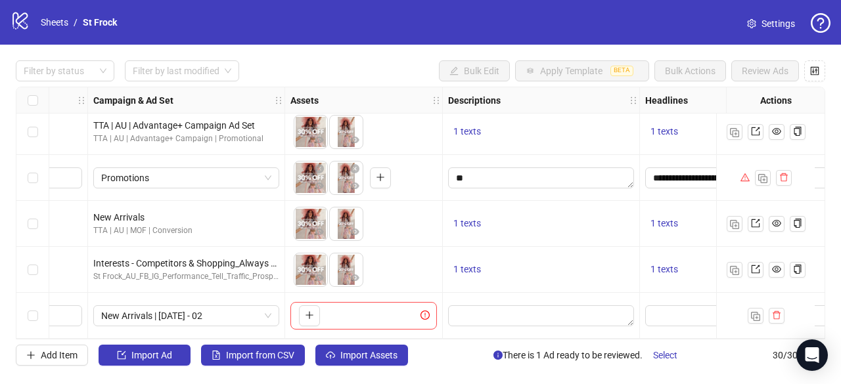
scroll to position [1159, 338]
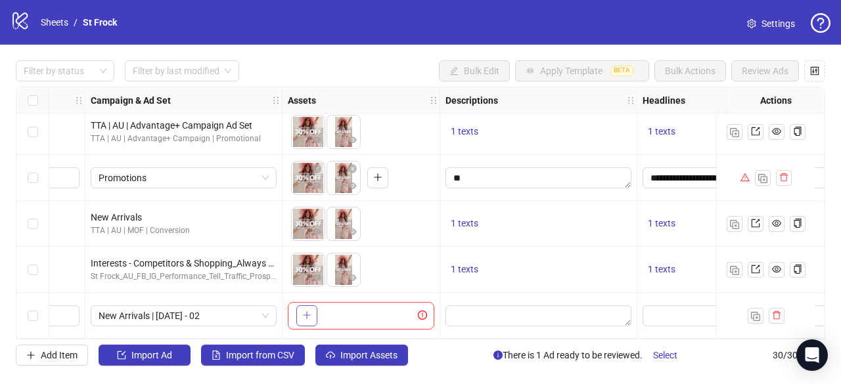
click at [313, 305] on button "button" at bounding box center [306, 315] width 21 height 21
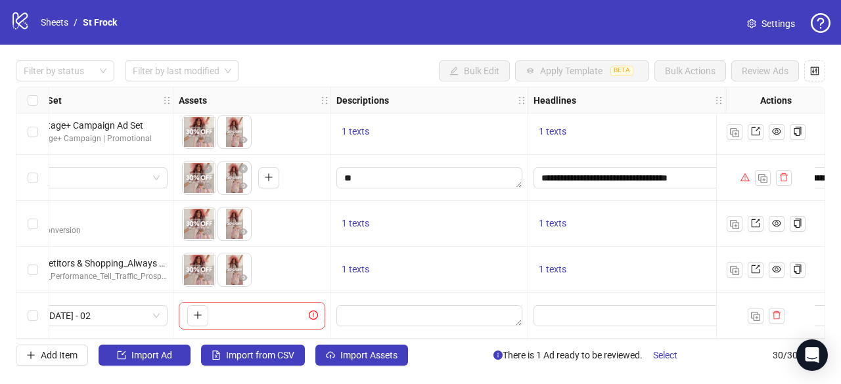
scroll to position [1159, 478]
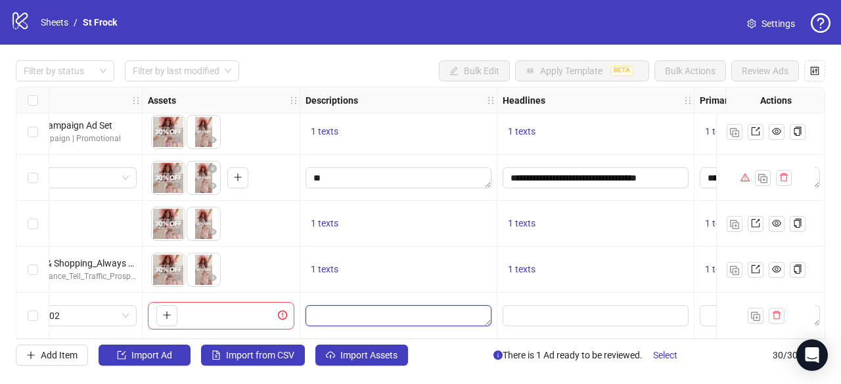
click at [438, 311] on textarea "Edit values" at bounding box center [398, 315] width 186 height 21
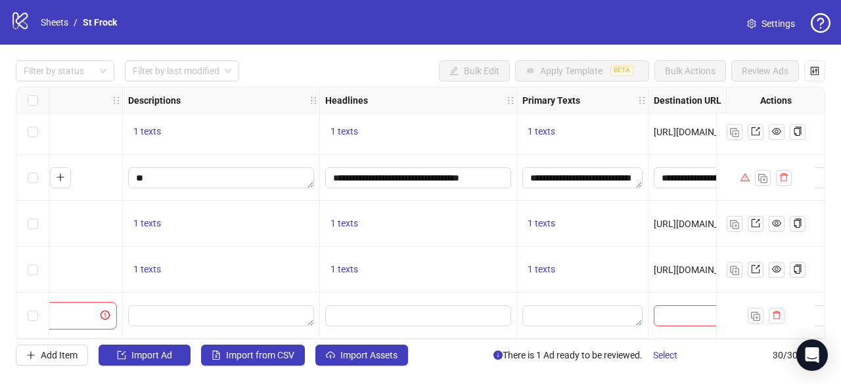
scroll to position [1159, 585]
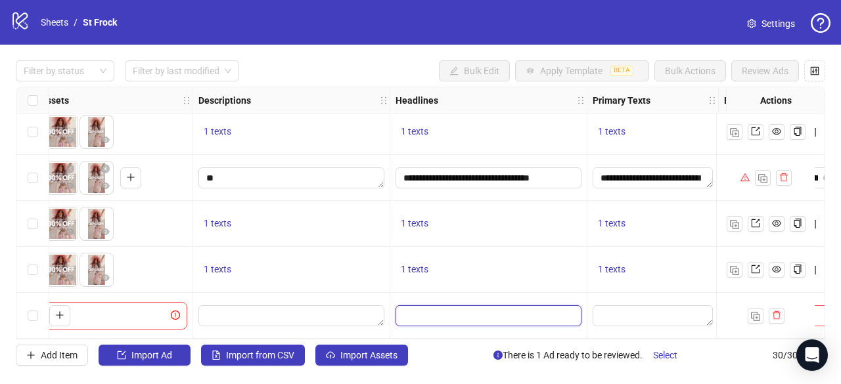
click at [457, 309] on input "Edit values" at bounding box center [487, 316] width 168 height 14
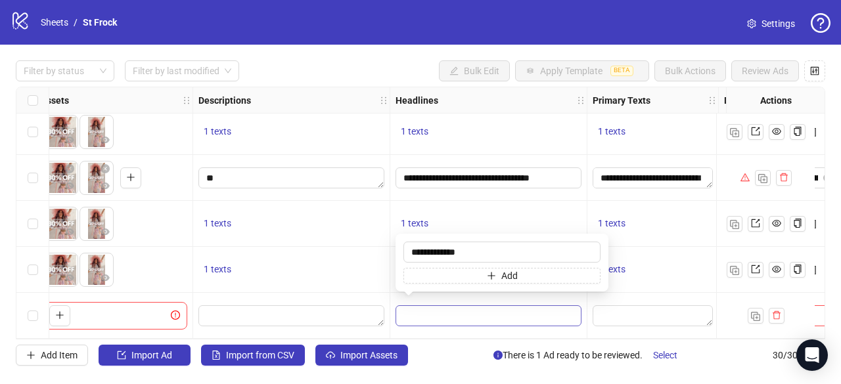
type input "**********"
click at [621, 313] on textarea "Edit values" at bounding box center [653, 315] width 120 height 21
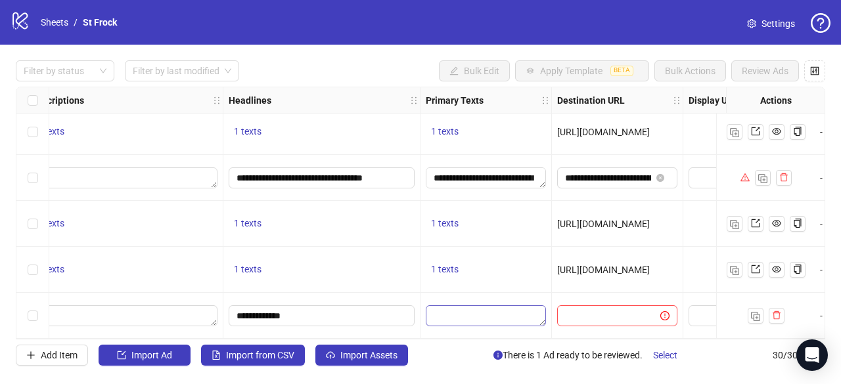
scroll to position [1159, 753]
click at [488, 309] on textarea "Edit values" at bounding box center [485, 315] width 120 height 21
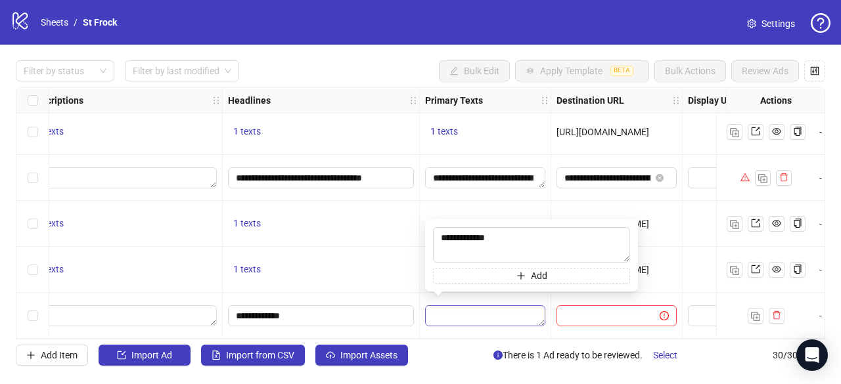
type textarea "**********"
click at [598, 309] on input "text" at bounding box center [602, 316] width 77 height 14
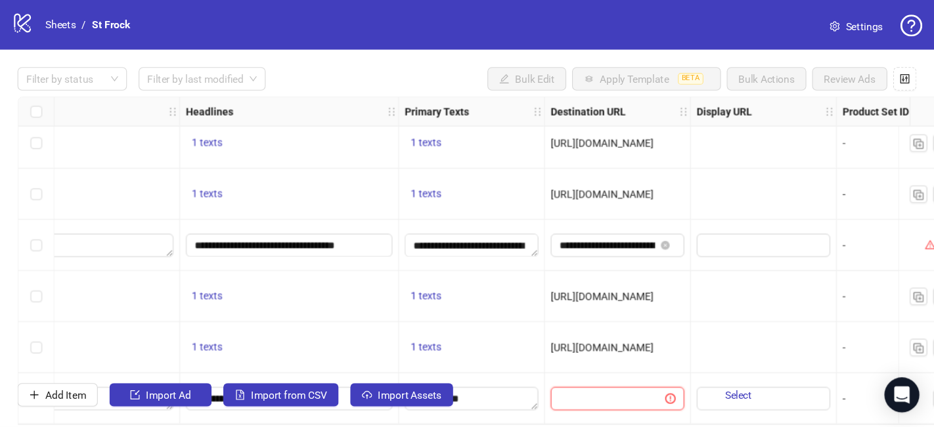
scroll to position [1115, 813]
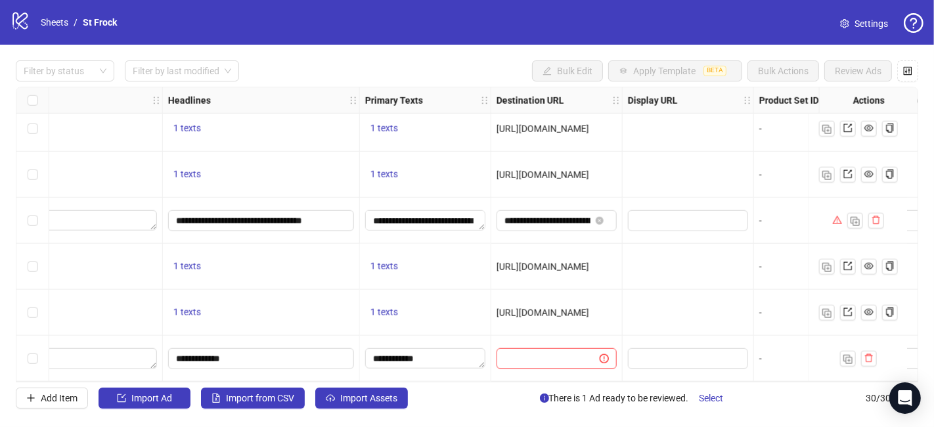
click at [574, 311] on span "[URL][DOMAIN_NAME]" at bounding box center [543, 312] width 93 height 11
click at [585, 307] on span "[URL][DOMAIN_NAME]" at bounding box center [543, 312] width 93 height 11
click at [564, 311] on span "[URL][DOMAIN_NAME]" at bounding box center [543, 312] width 93 height 11
drag, startPoint x: 496, startPoint y: 307, endPoint x: 633, endPoint y: 305, distance: 137.3
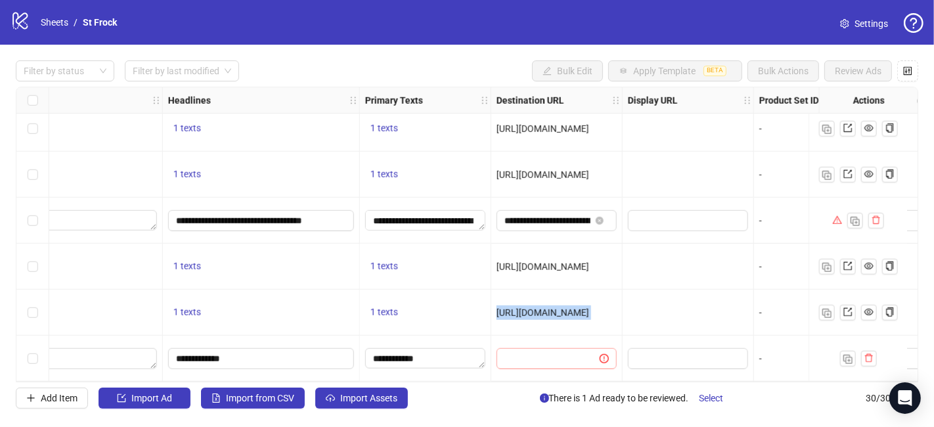
copy div "[URL][DOMAIN_NAME]"
click at [560, 352] on input "text" at bounding box center [543, 358] width 77 height 14
paste input "**********"
type input "**********"
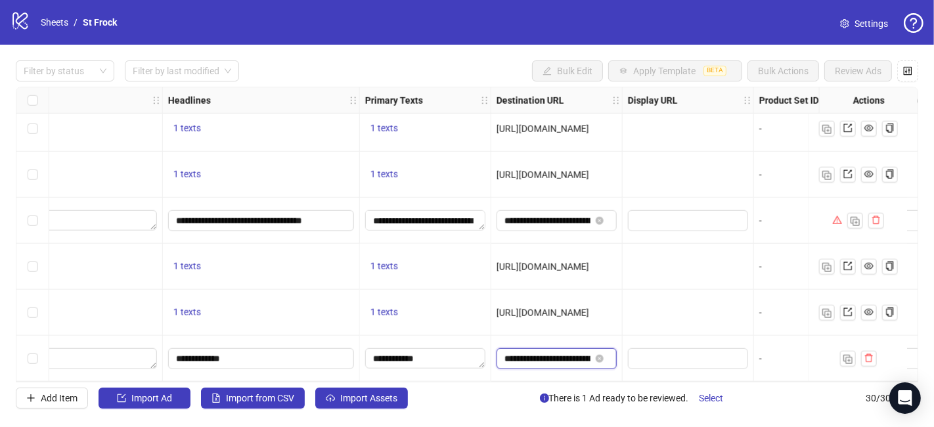
scroll to position [0, 143]
click at [660, 354] on input "text" at bounding box center [687, 358] width 102 height 14
drag, startPoint x: 579, startPoint y: 382, endPoint x: 654, endPoint y: 375, distance: 75.2
click at [654, 375] on div "Ad Format Ad Name Campaign & Ad Set Assets Descriptions Headlines Primary Texts…" at bounding box center [467, 235] width 903 height 296
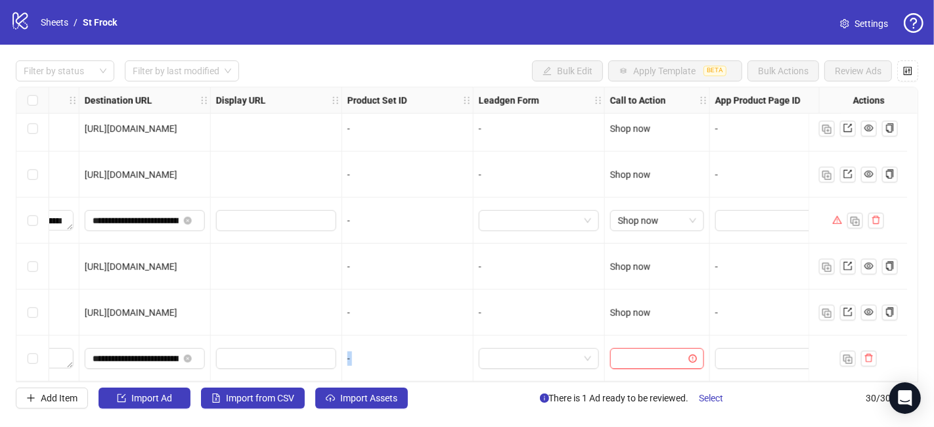
scroll to position [1115, 1257]
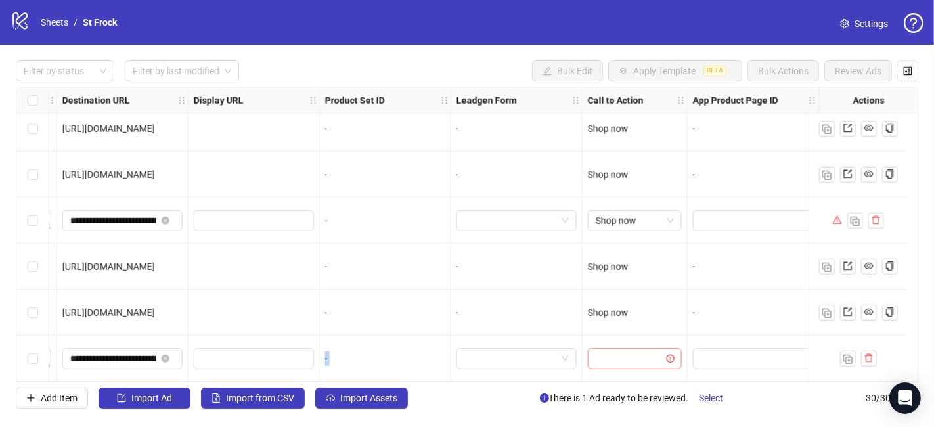
click at [628, 349] on input "search" at bounding box center [629, 359] width 66 height 20
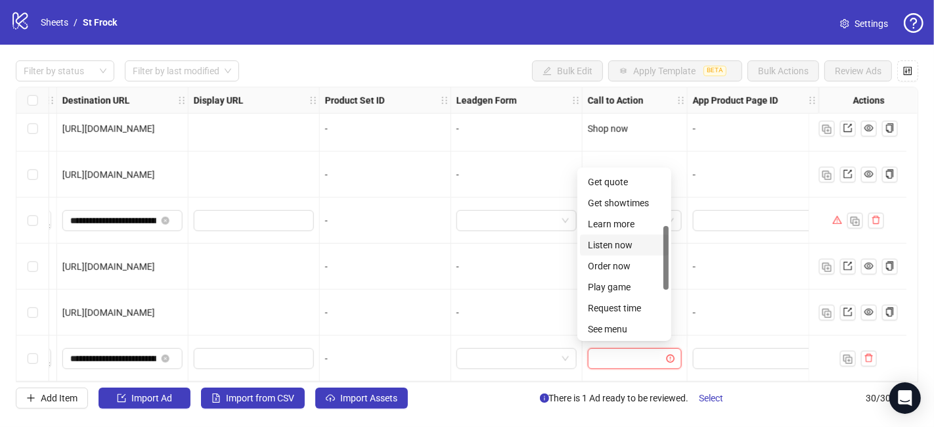
scroll to position [219, 0]
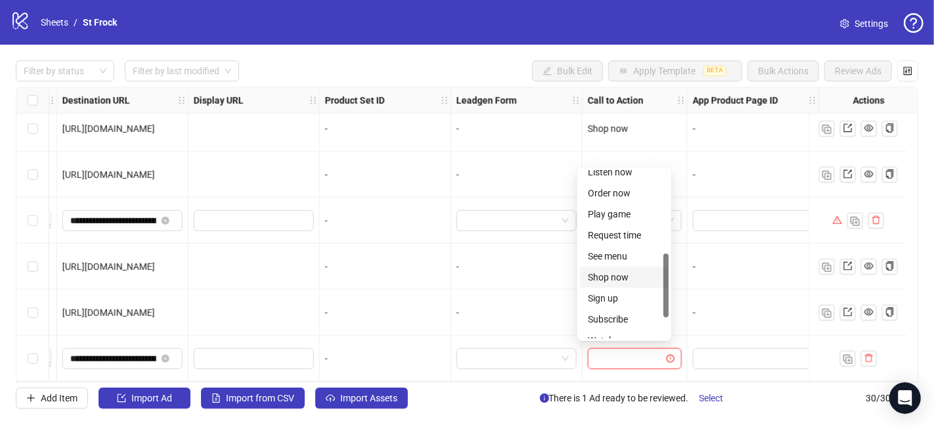
click at [625, 279] on div "Shop now" at bounding box center [624, 277] width 73 height 14
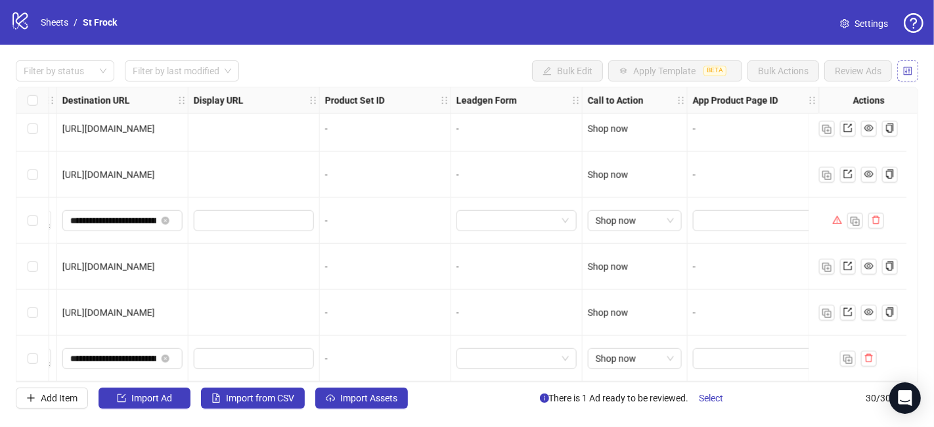
click at [840, 68] on icon "control" at bounding box center [907, 70] width 9 height 9
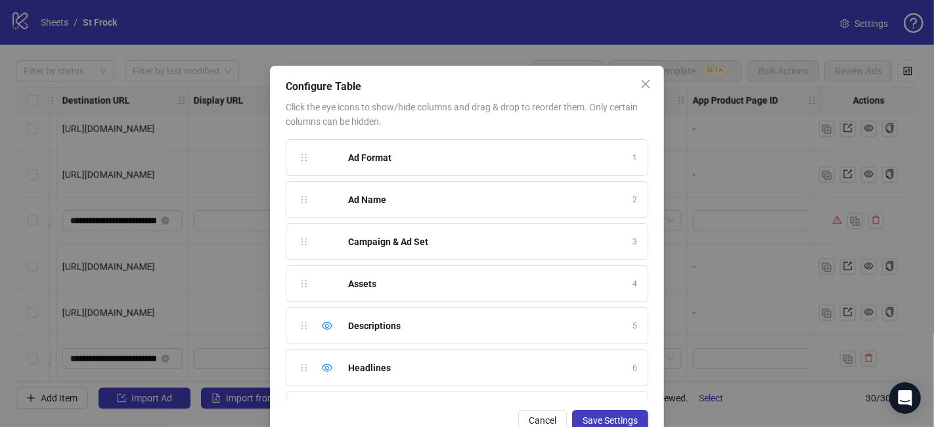
click at [319, 240] on div "Campaign & Ad Set 3" at bounding box center [467, 241] width 363 height 37
click at [323, 243] on div "Campaign & Ad Set 3" at bounding box center [467, 241] width 363 height 37
click at [324, 243] on div "Campaign & Ad Set 3" at bounding box center [467, 241] width 363 height 37
click at [326, 239] on div "Campaign & Ad Set 3" at bounding box center [467, 241] width 363 height 37
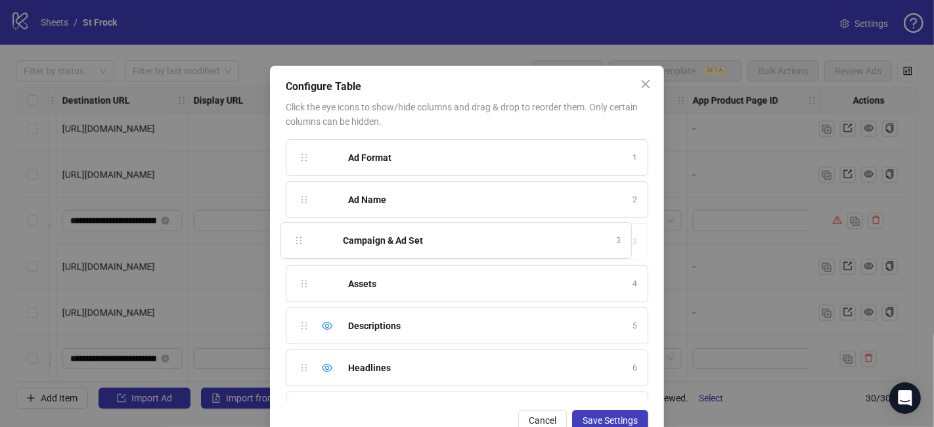
click at [296, 236] on div "Ad Format 1 Ad Name 2 Campaign & Ad Set 3 Assets 4 Descriptions 5 Headlines 6 P…" at bounding box center [467, 270] width 363 height 263
click at [334, 238] on div "Campaign & Ad Set 3" at bounding box center [467, 241] width 363 height 37
click at [415, 240] on strong "Campaign & Ad Set" at bounding box center [388, 241] width 80 height 11
click at [621, 238] on div "Campaign & Ad Set 3" at bounding box center [467, 241] width 363 height 37
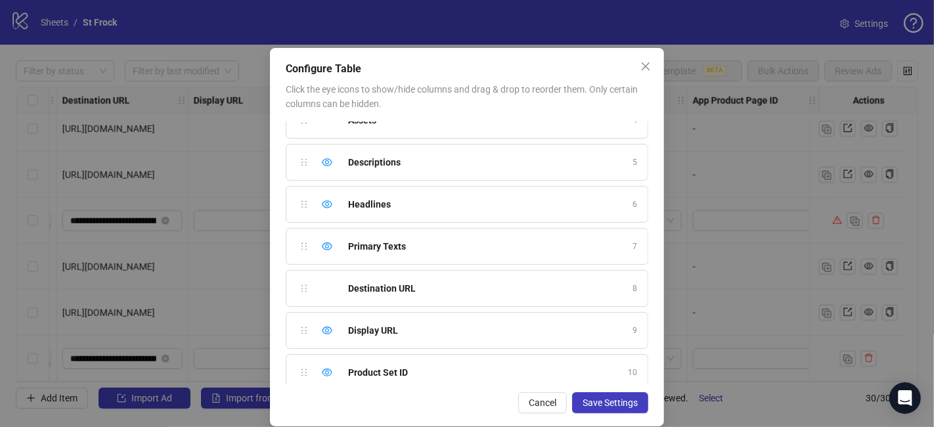
scroll to position [33, 0]
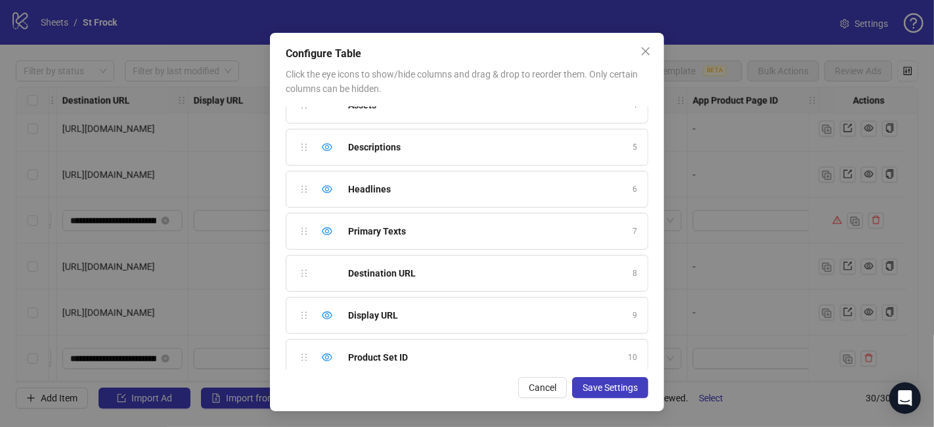
click at [323, 268] on div "Destination URL 8" at bounding box center [467, 273] width 363 height 37
drag, startPoint x: 382, startPoint y: 267, endPoint x: 357, endPoint y: 267, distance: 24.3
click at [382, 268] on strong "Destination URL" at bounding box center [382, 273] width 68 height 11
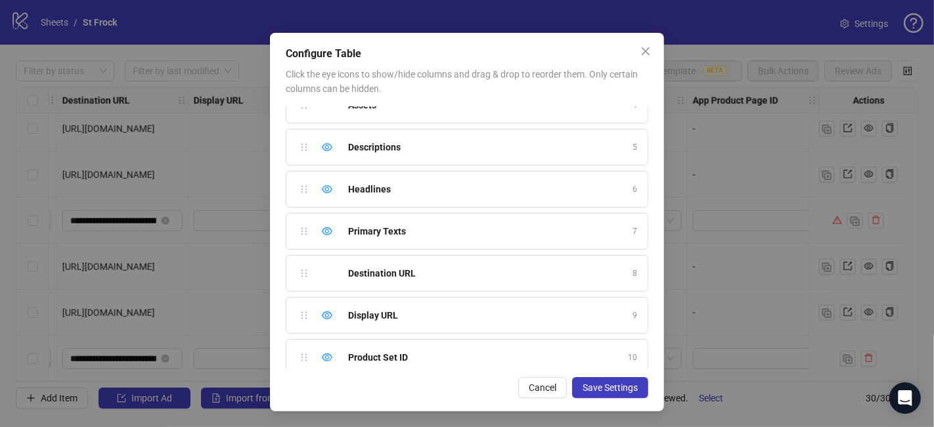
click at [313, 264] on div "Destination URL 8" at bounding box center [467, 273] width 363 height 37
click at [296, 266] on div "Ad Format 1 Ad Name 2 Campaign & Ad Set 3 Assets 4 Descriptions 5 Headlines 6 P…" at bounding box center [467, 237] width 363 height 263
click at [299, 272] on div "Ad Format 1 Ad Name 2 Campaign & Ad Set 3 Assets 4 Descriptions 5 Headlines 6 P…" at bounding box center [467, 237] width 363 height 263
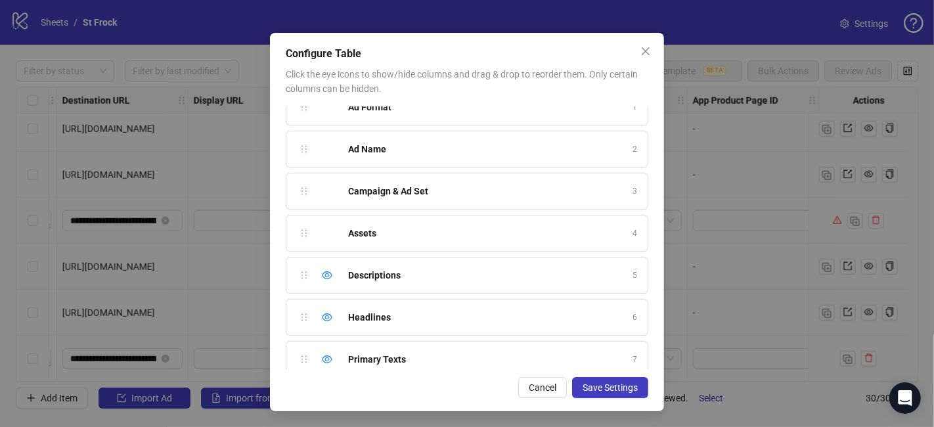
scroll to position [0, 0]
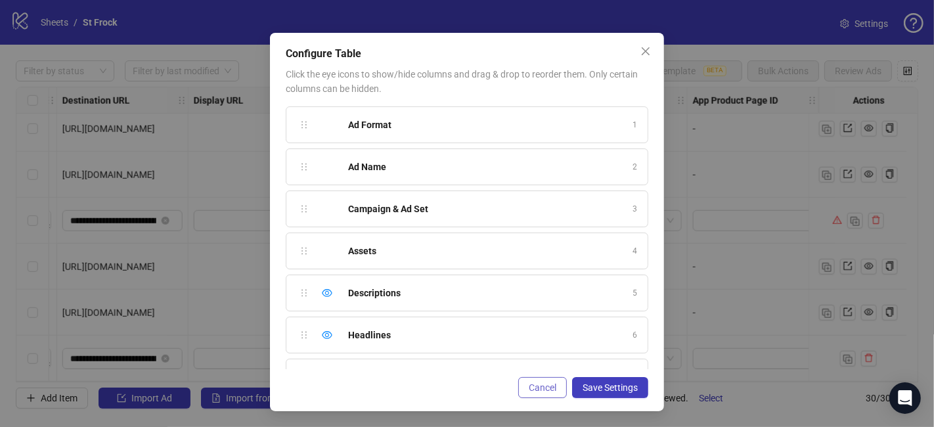
click at [547, 384] on span "Cancel" at bounding box center [543, 387] width 28 height 11
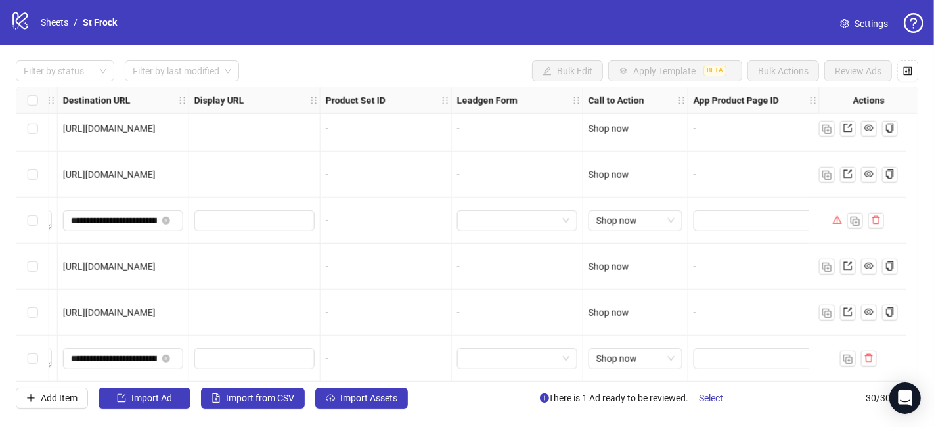
scroll to position [1115, 1257]
click at [840, 355] on img "button" at bounding box center [847, 359] width 9 height 9
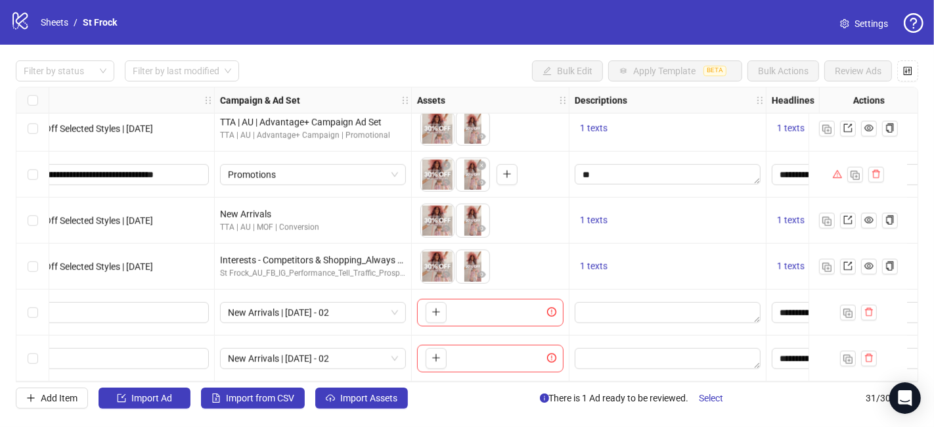
scroll to position [1161, 209]
click at [344, 354] on span "New Arrivals | [DATE] - 02" at bounding box center [313, 359] width 170 height 20
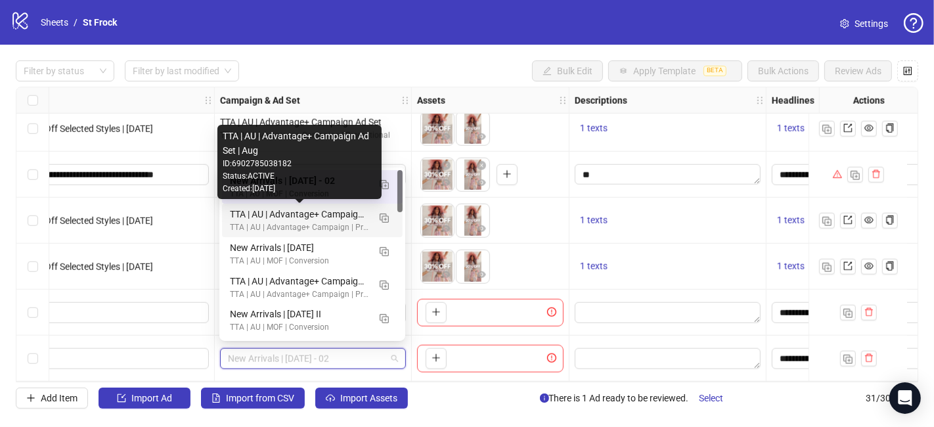
click at [334, 216] on div "TTA | AU | Advantage+ Campaign Ad Set | Aug" at bounding box center [299, 214] width 139 height 14
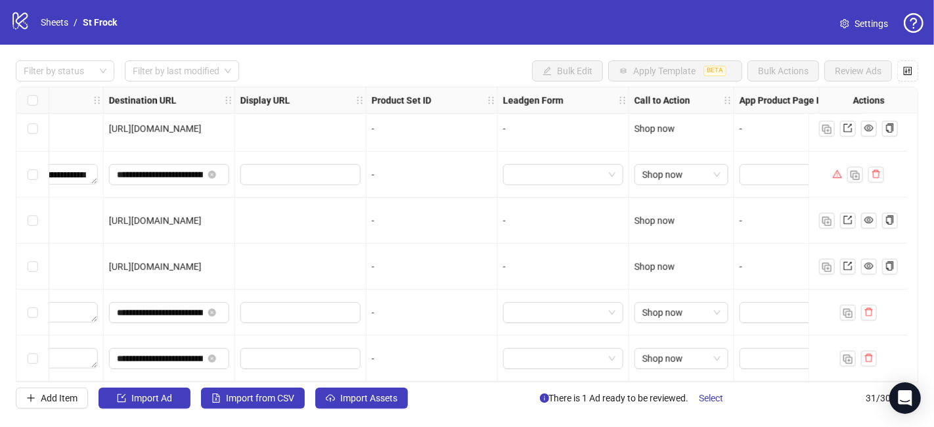
scroll to position [1161, 1257]
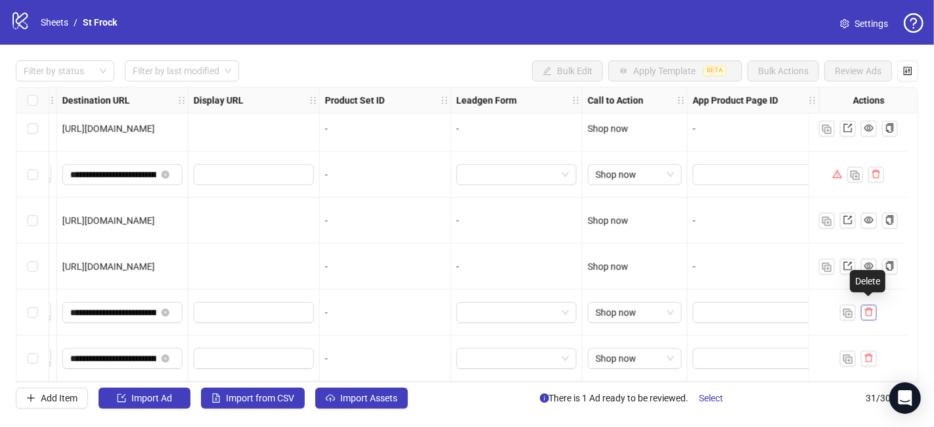
click at [840, 309] on icon "delete" at bounding box center [869, 311] width 9 height 9
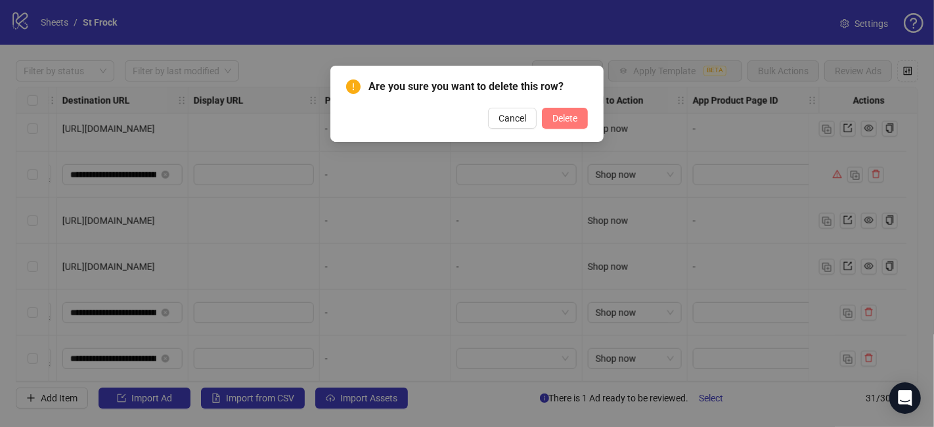
click at [568, 117] on span "Delete" at bounding box center [564, 118] width 25 height 11
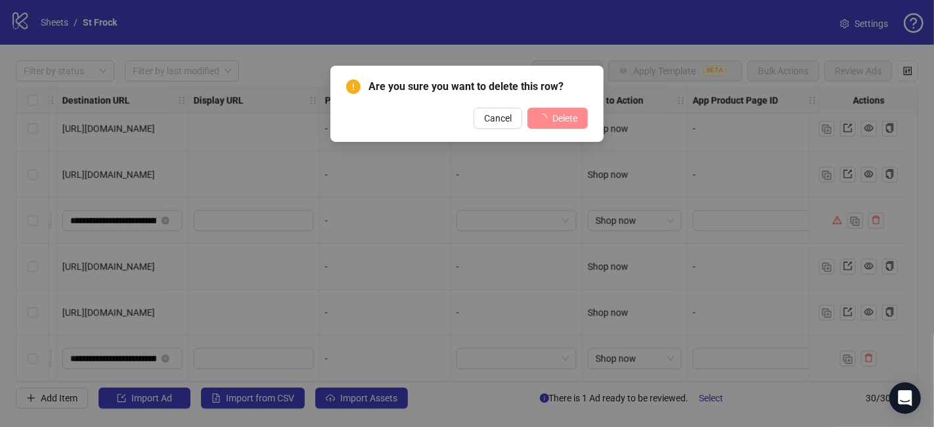
scroll to position [1115, 1257]
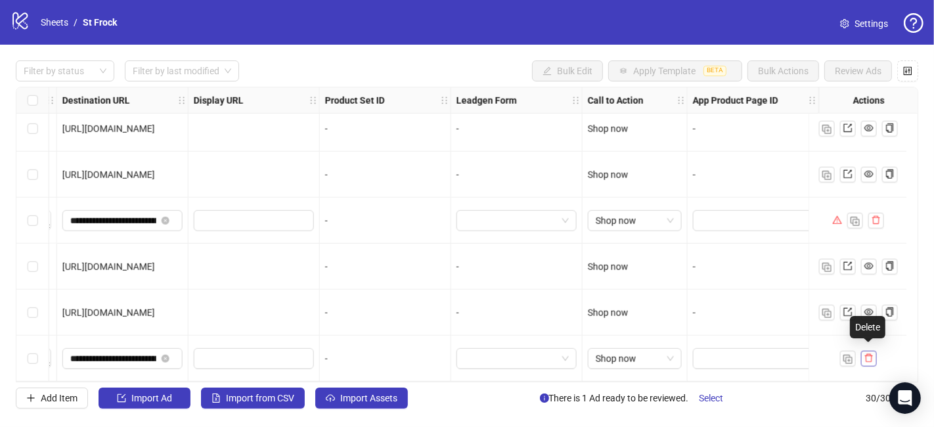
click at [840, 353] on icon "delete" at bounding box center [869, 357] width 9 height 9
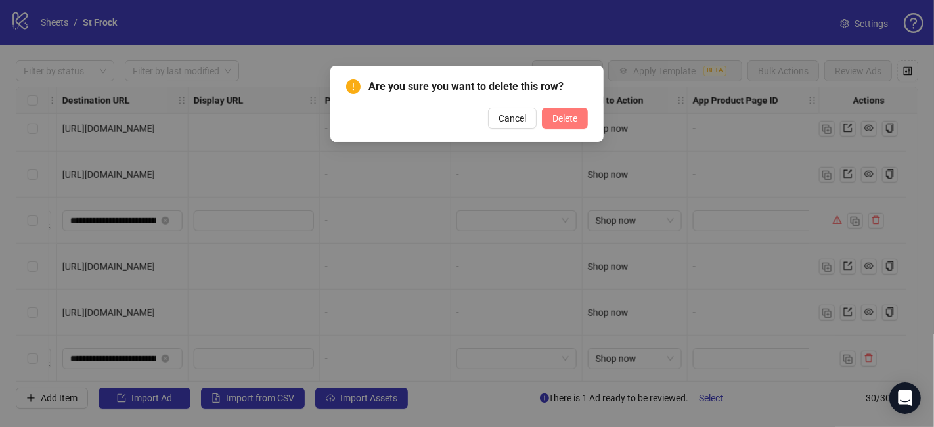
click at [562, 116] on span "Delete" at bounding box center [564, 118] width 25 height 11
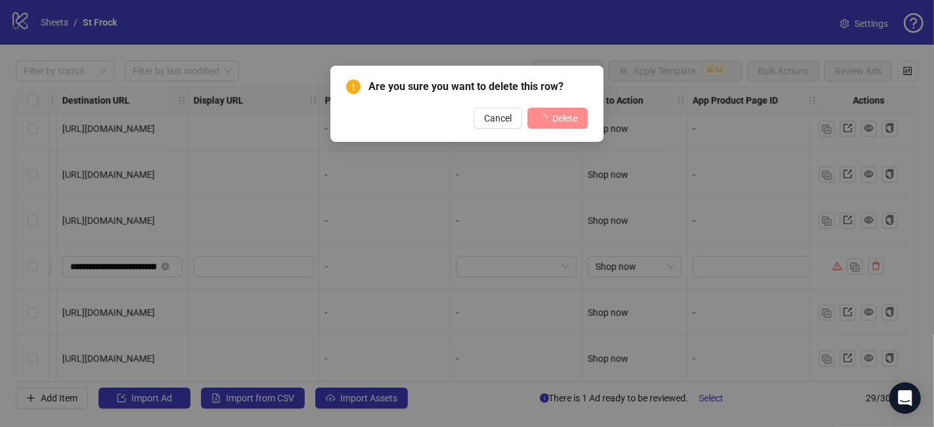
scroll to position [1069, 1257]
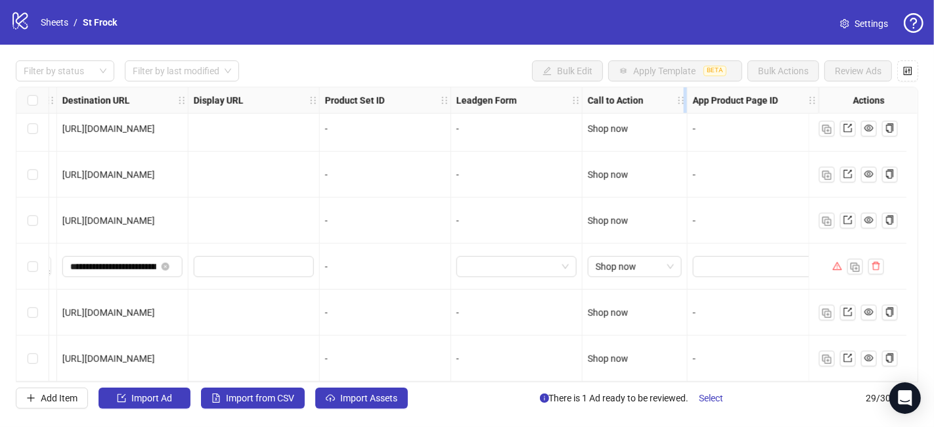
click at [677, 101] on icon "holder" at bounding box center [681, 100] width 9 height 9
click at [686, 99] on icon "holder" at bounding box center [690, 100] width 9 height 9
click at [808, 101] on icon "holder" at bounding box center [812, 100] width 9 height 9
click at [840, 70] on icon "control" at bounding box center [907, 70] width 9 height 9
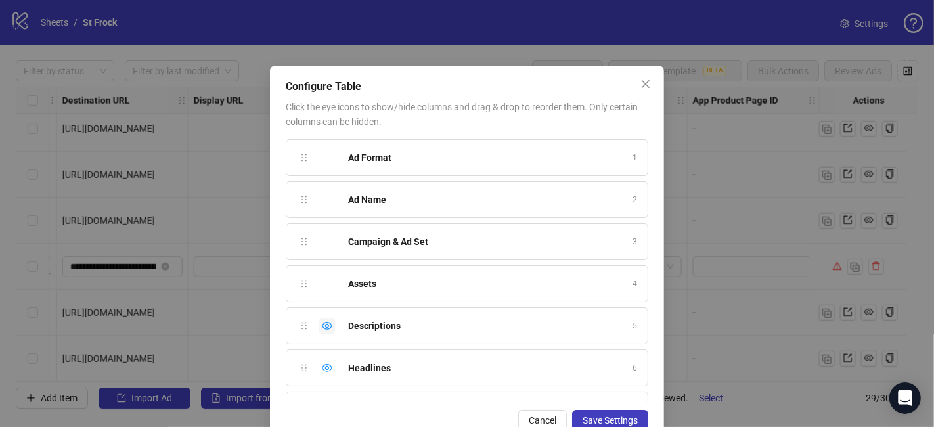
click at [322, 322] on icon "eye" at bounding box center [327, 326] width 11 height 8
click at [322, 321] on icon "eye-invisible" at bounding box center [327, 325] width 11 height 9
click at [330, 280] on div "Assets 4" at bounding box center [467, 283] width 363 height 37
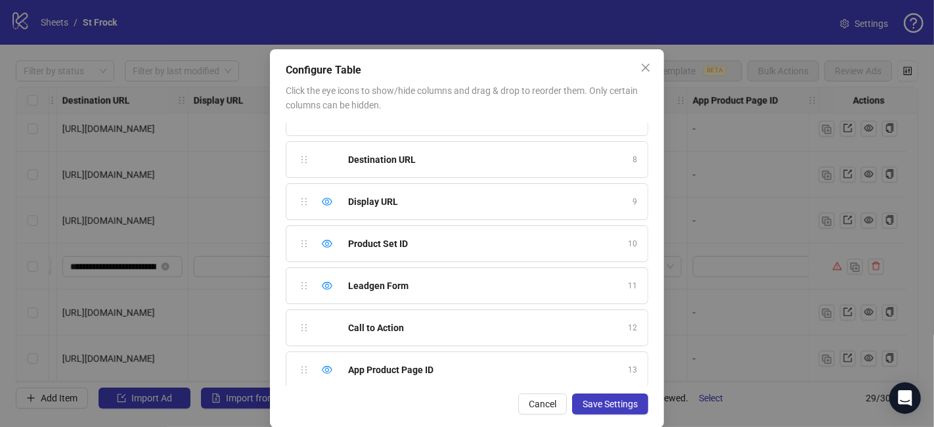
scroll to position [33, 0]
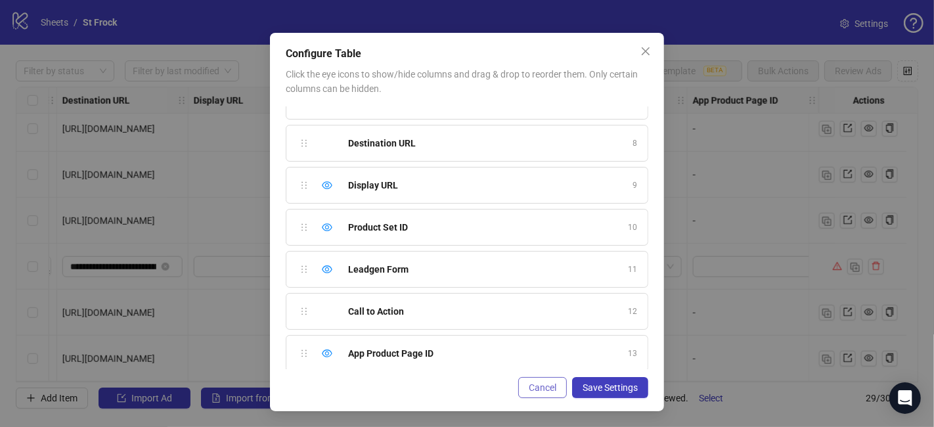
click at [547, 384] on span "Cancel" at bounding box center [543, 387] width 28 height 11
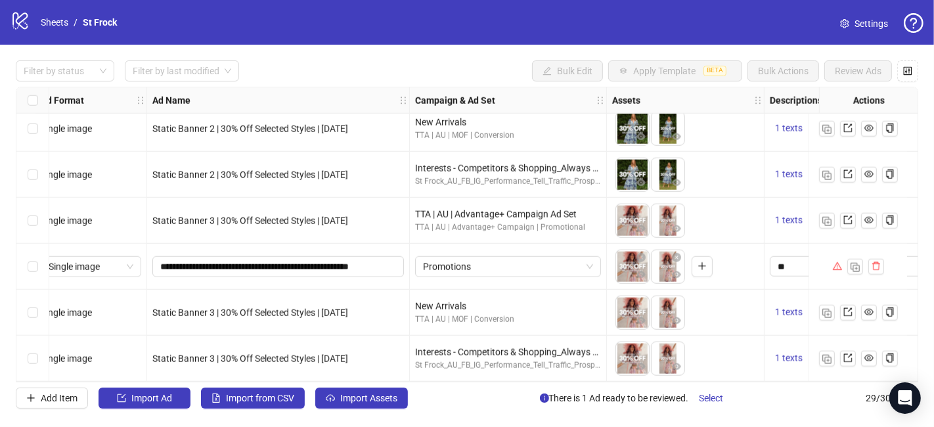
scroll to position [1069, 0]
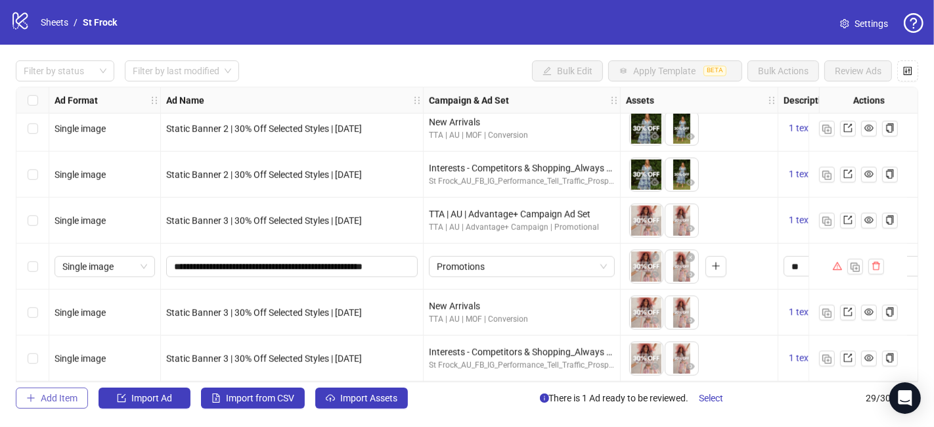
click at [64, 384] on span "Add Item" at bounding box center [59, 398] width 37 height 11
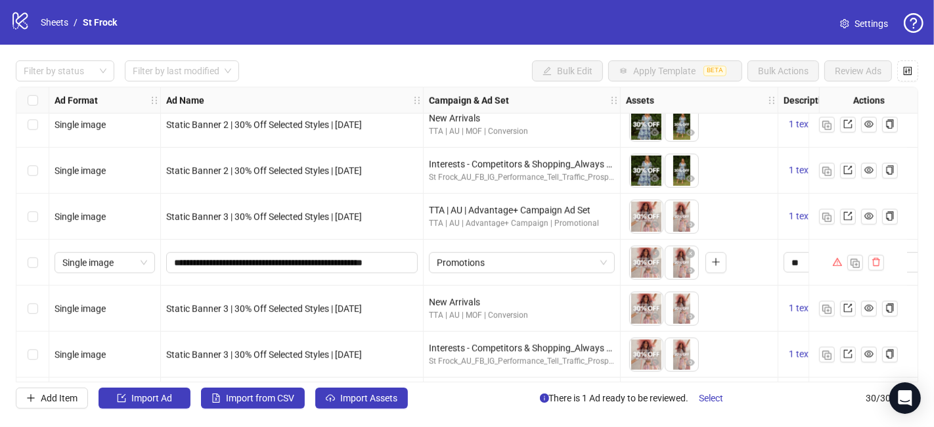
scroll to position [1115, 0]
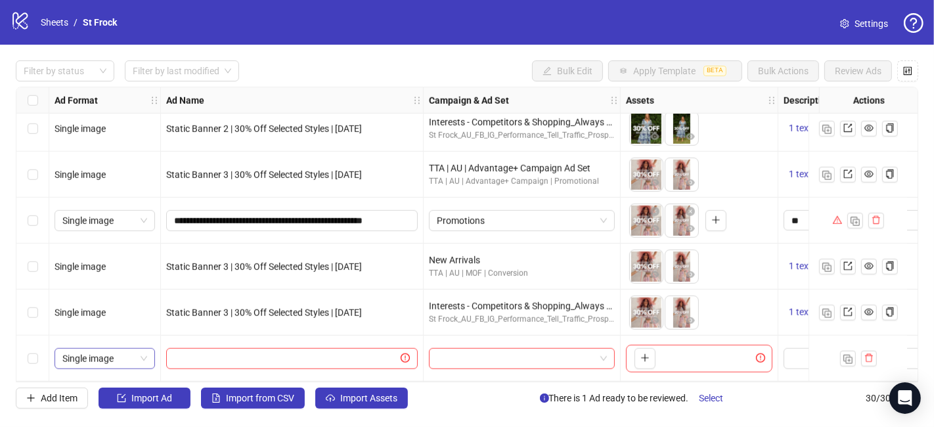
click at [86, 355] on span "Single image" at bounding box center [104, 359] width 85 height 20
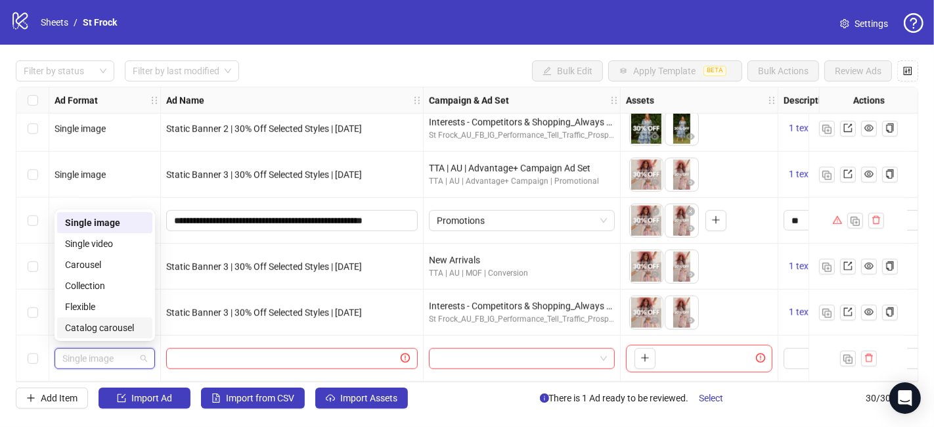
click at [174, 336] on div at bounding box center [292, 359] width 263 height 46
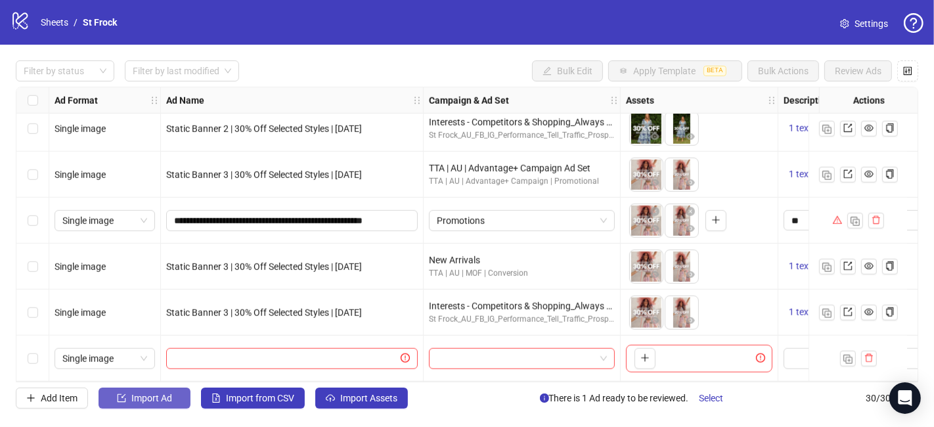
click at [164, 384] on span "Import Ad" at bounding box center [151, 398] width 41 height 11
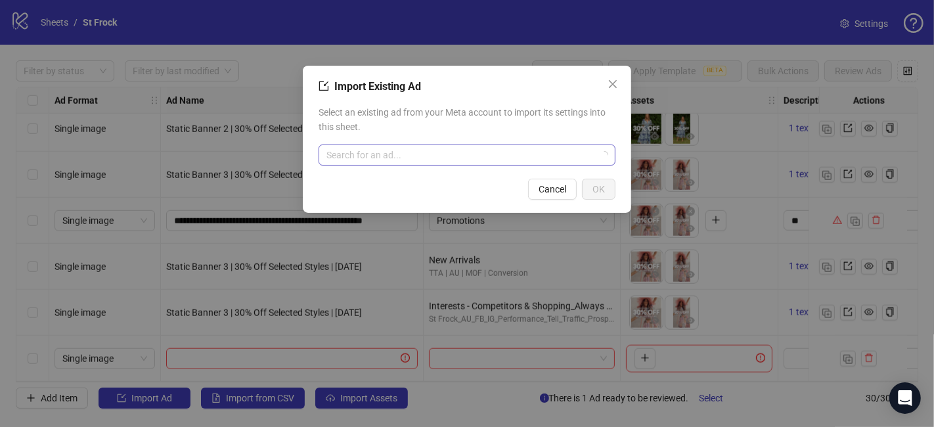
click at [465, 151] on input "search" at bounding box center [460, 155] width 269 height 20
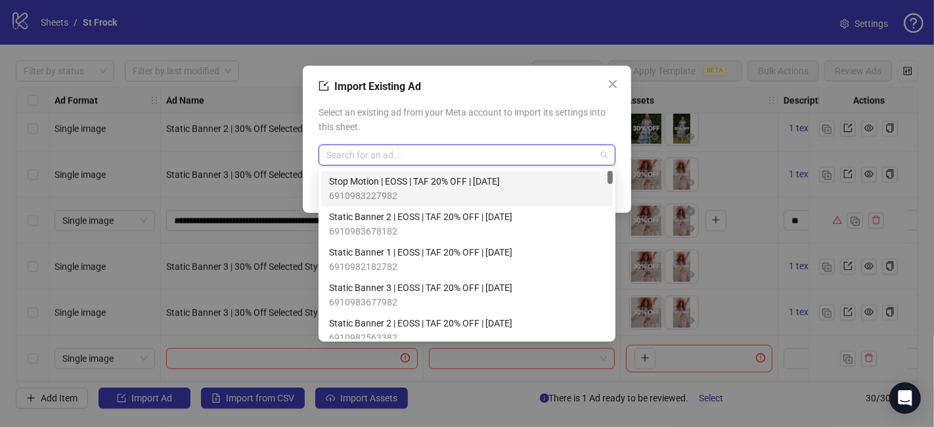
click at [500, 186] on span "Stop Motion | EOSS | TAF 20% OFF | [DATE]" at bounding box center [414, 181] width 171 height 14
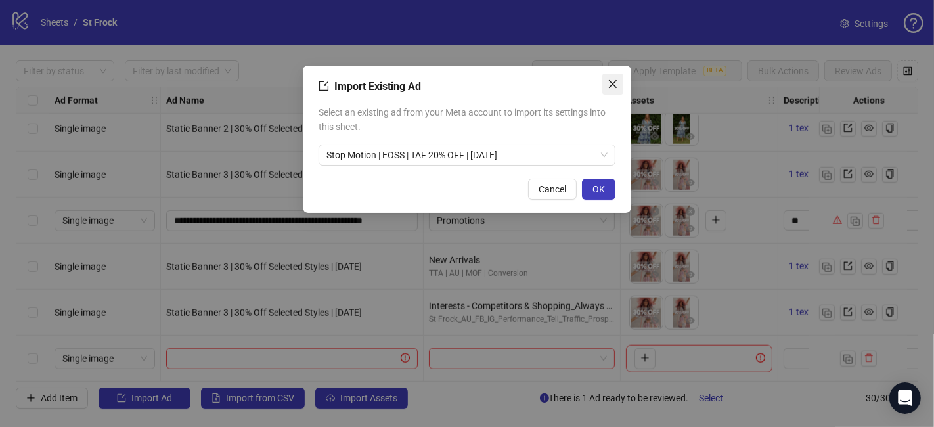
click at [613, 86] on icon "close" at bounding box center [613, 84] width 11 height 11
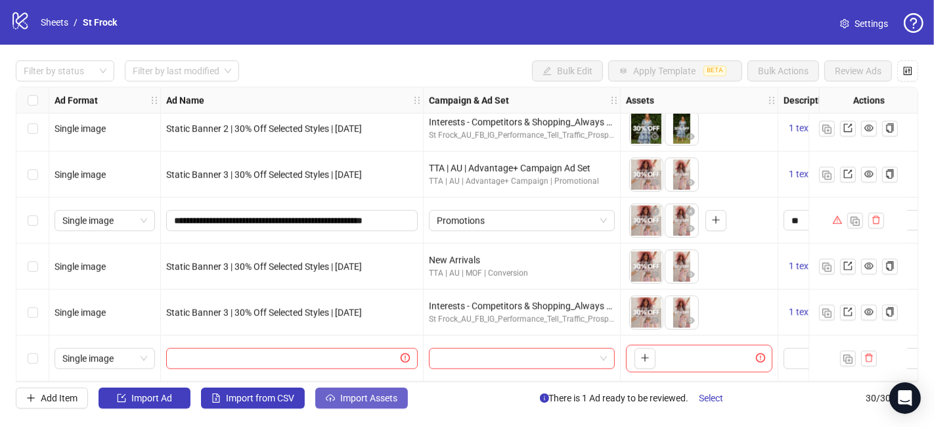
click at [333, 384] on icon "cloud-upload" at bounding box center [330, 397] width 9 height 9
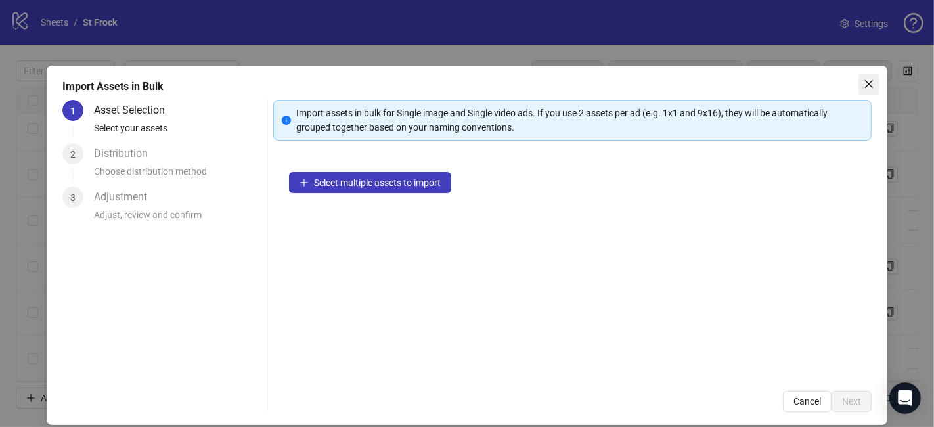
click at [840, 87] on icon "close" at bounding box center [869, 84] width 11 height 11
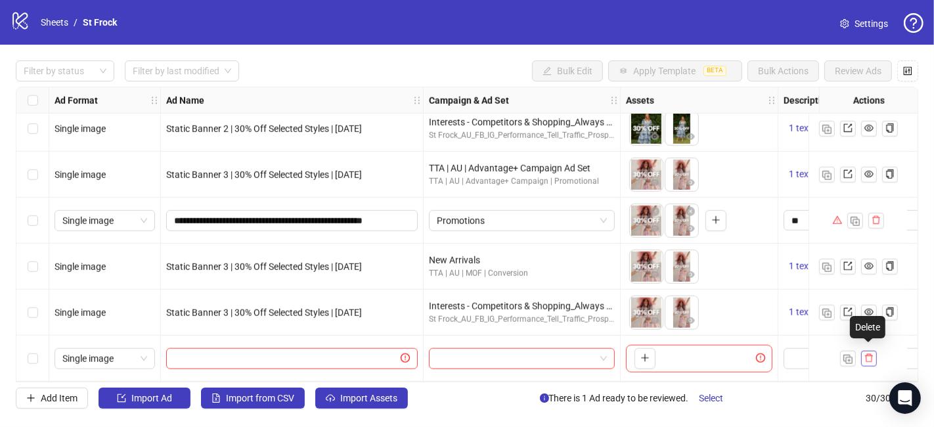
click at [840, 356] on icon "delete" at bounding box center [869, 357] width 9 height 9
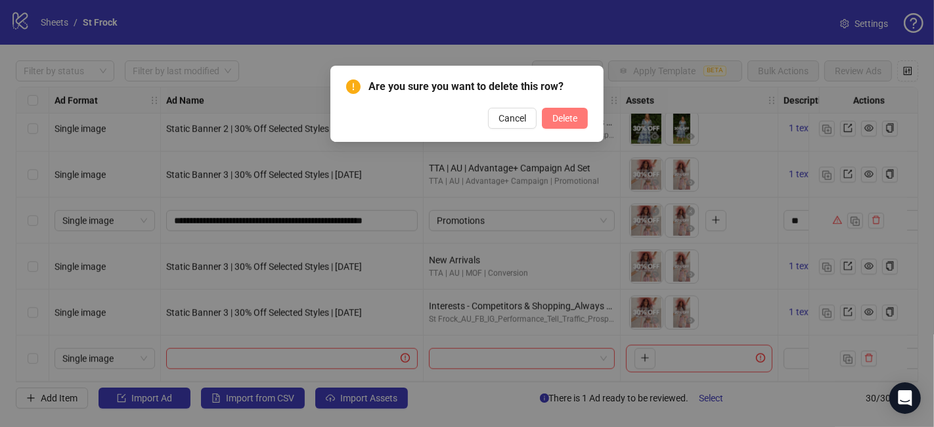
click at [560, 120] on span "Delete" at bounding box center [564, 118] width 25 height 11
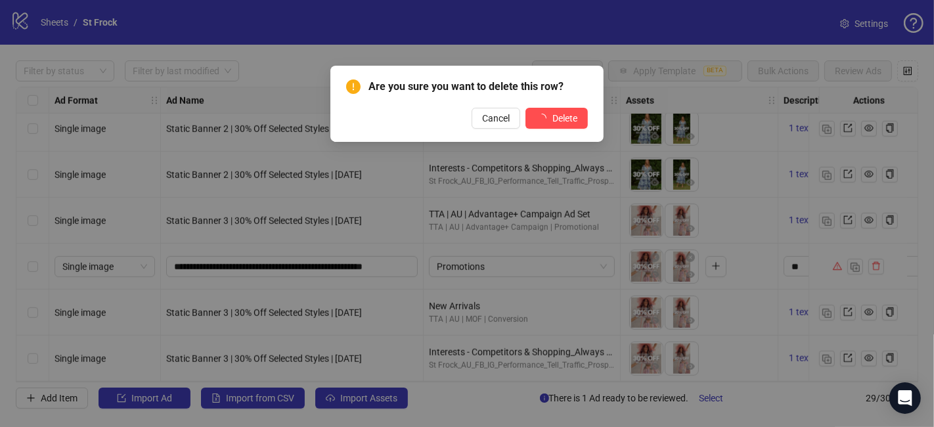
scroll to position [1069, 0]
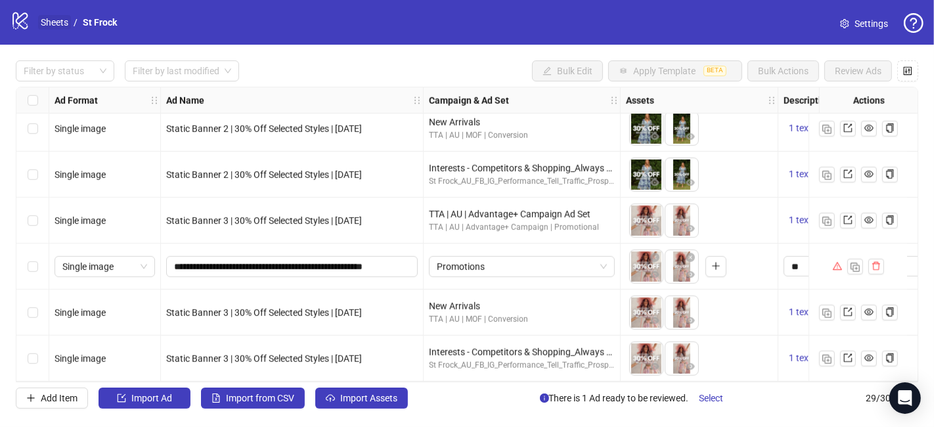
click at [59, 22] on link "Sheets" at bounding box center [54, 22] width 33 height 14
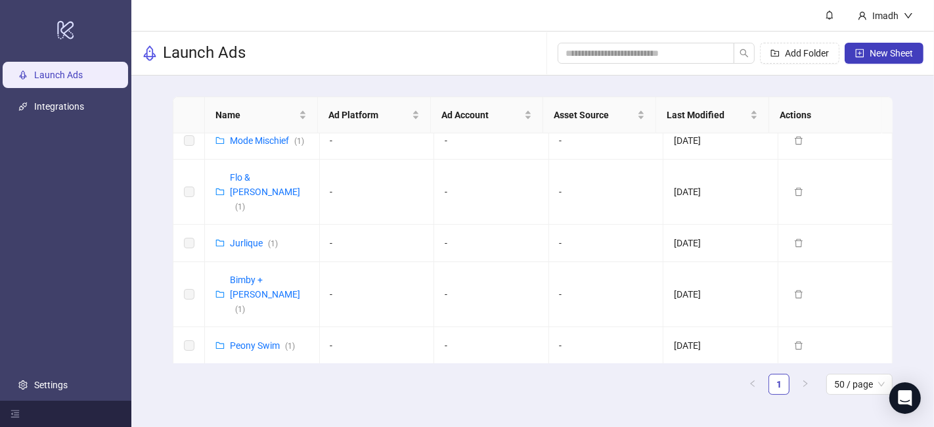
scroll to position [876, 0]
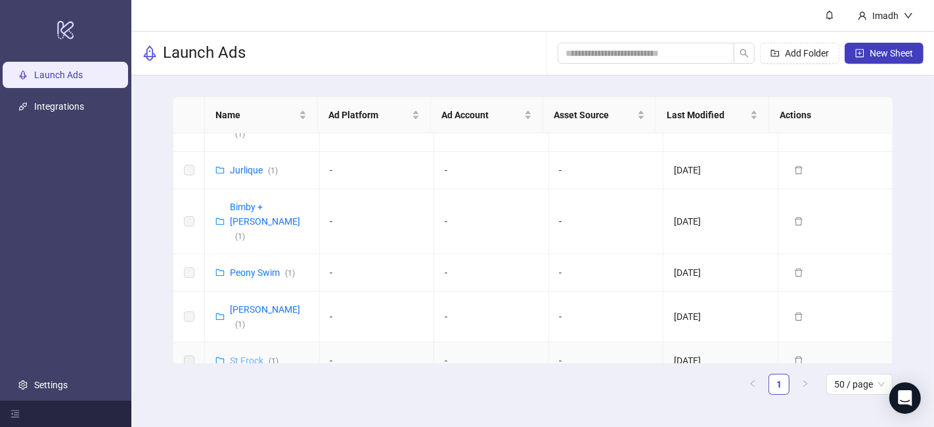
click at [241, 355] on link "St Frock ( 1 )" at bounding box center [254, 360] width 49 height 11
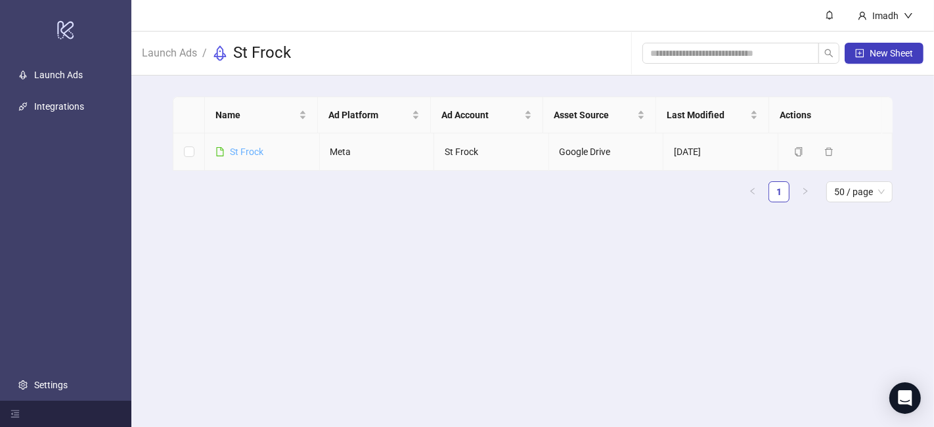
click at [248, 149] on link "St Frock" at bounding box center [247, 151] width 34 height 11
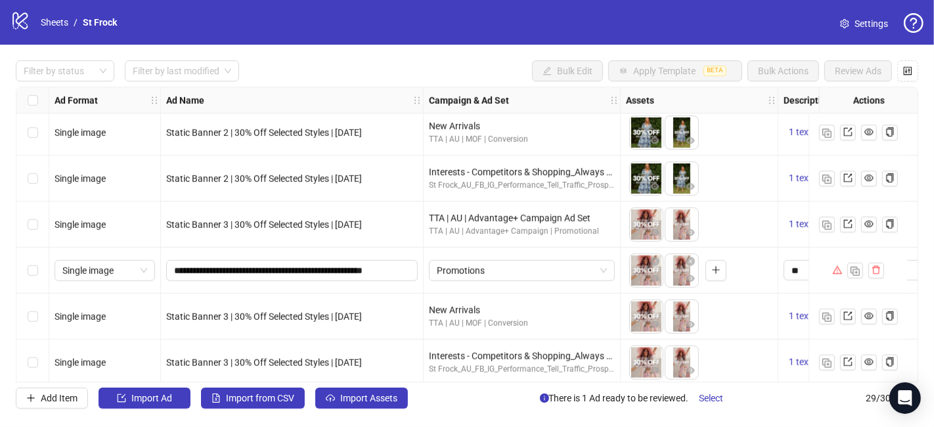
scroll to position [1069, 0]
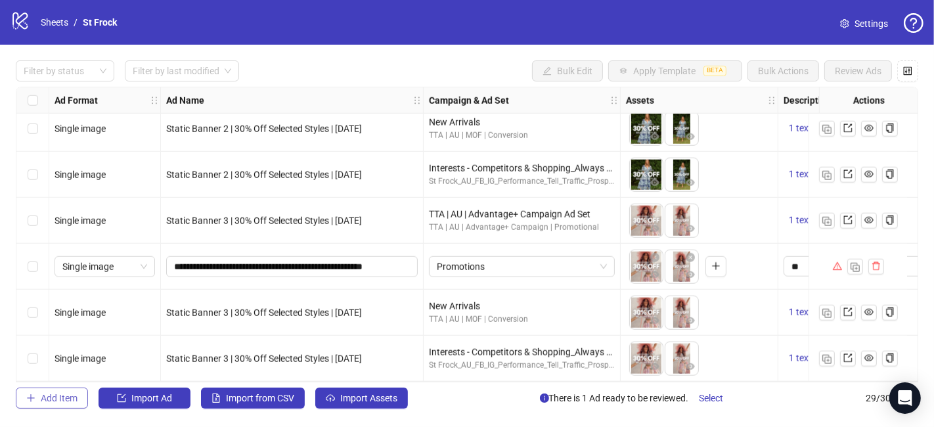
click at [60, 384] on span "Add Item" at bounding box center [59, 398] width 37 height 11
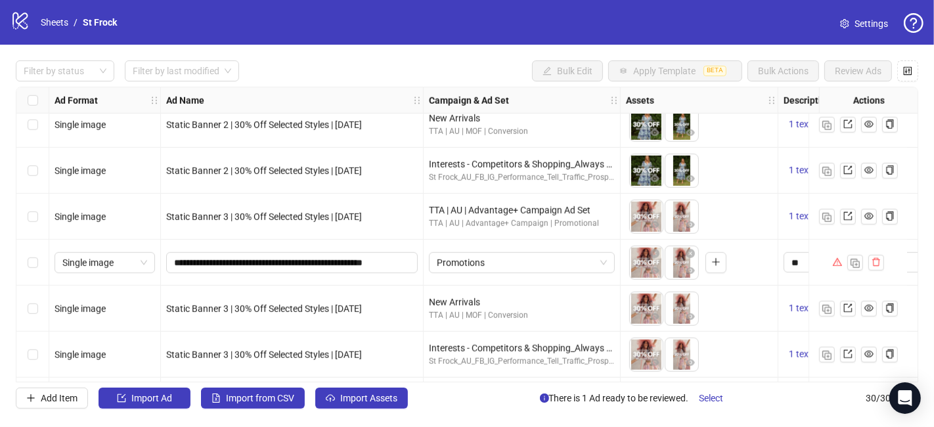
scroll to position [1115, 0]
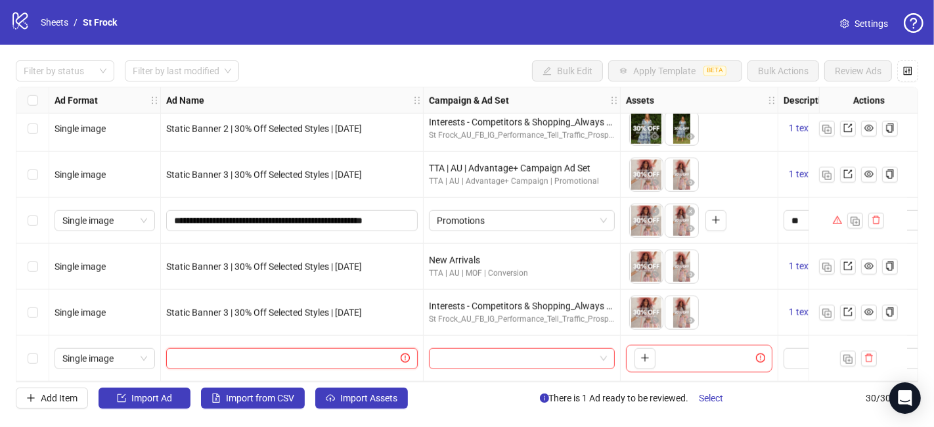
click at [338, 351] on input "text" at bounding box center [286, 358] width 224 height 14
click at [840, 353] on icon "delete" at bounding box center [869, 357] width 9 height 9
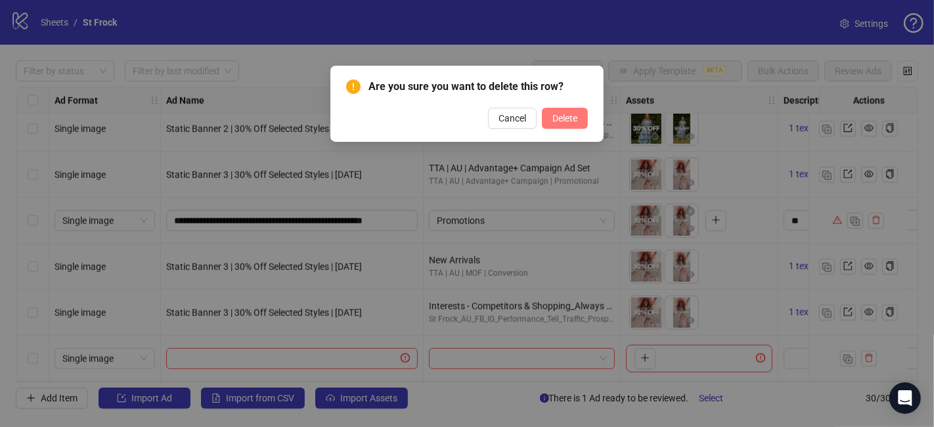
click at [573, 118] on span "Delete" at bounding box center [564, 118] width 25 height 11
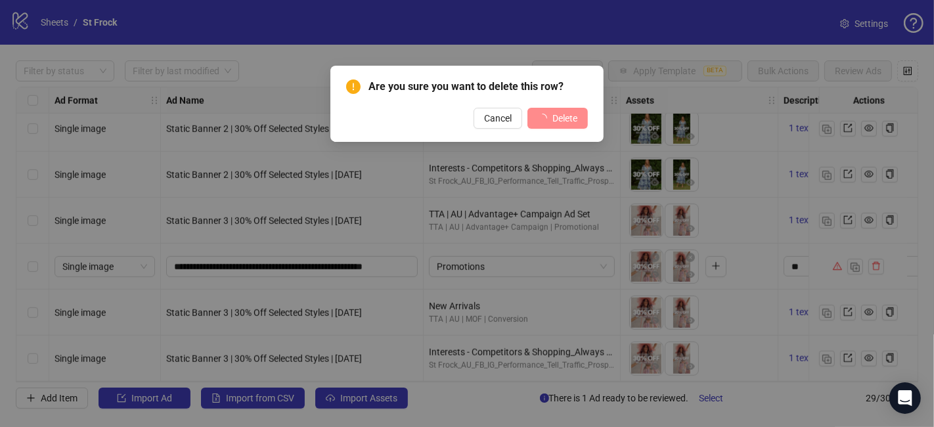
scroll to position [1069, 0]
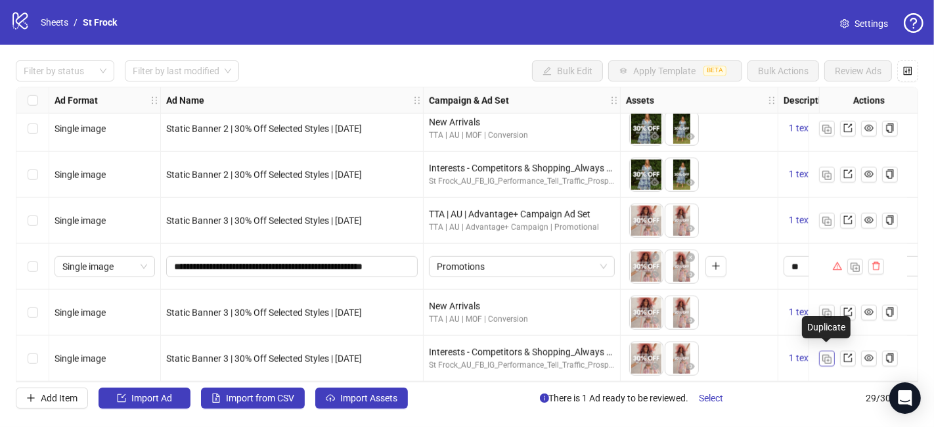
click at [825, 355] on img "button" at bounding box center [826, 359] width 9 height 9
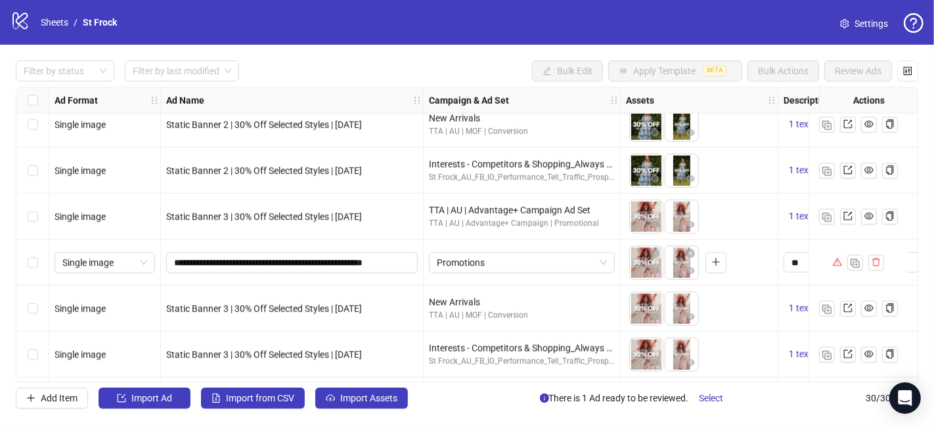
scroll to position [1115, 0]
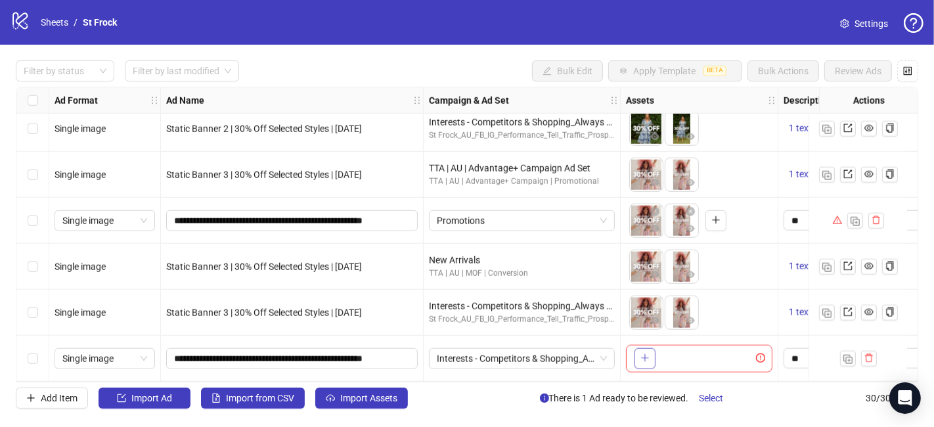
click at [641, 353] on icon "plus" at bounding box center [645, 357] width 9 height 9
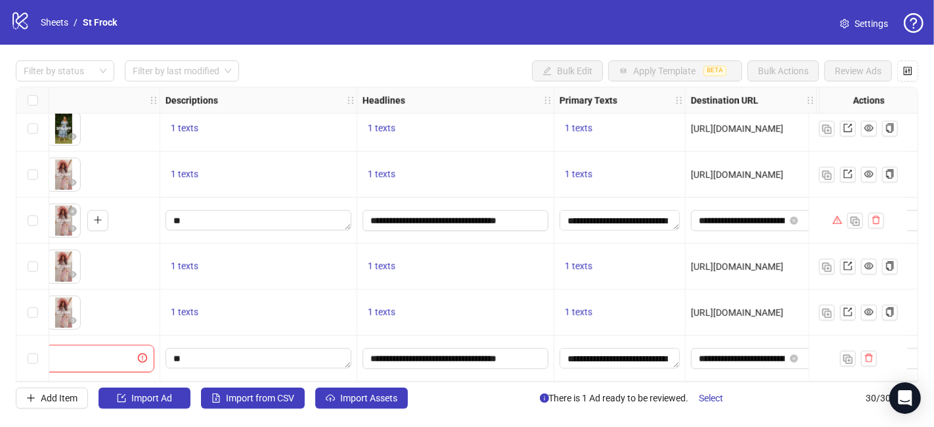
scroll to position [1115, 618]
click at [625, 355] on textarea "**********" at bounding box center [620, 358] width 120 height 21
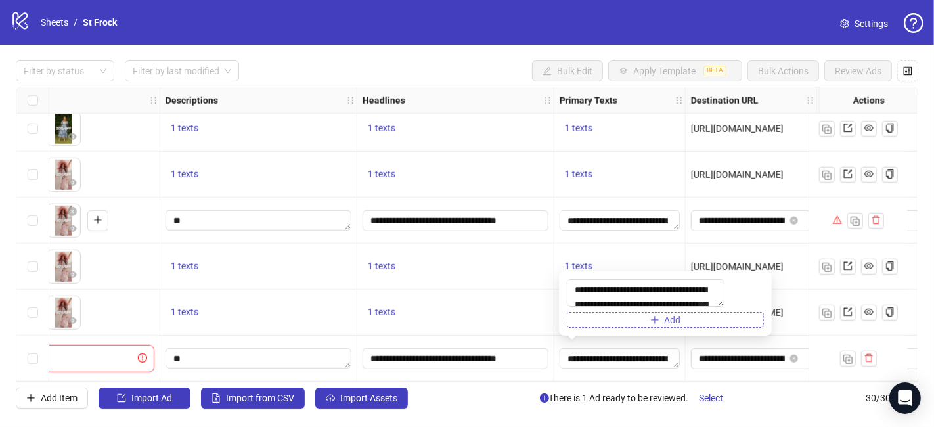
click at [674, 321] on span "Add" at bounding box center [673, 320] width 16 height 11
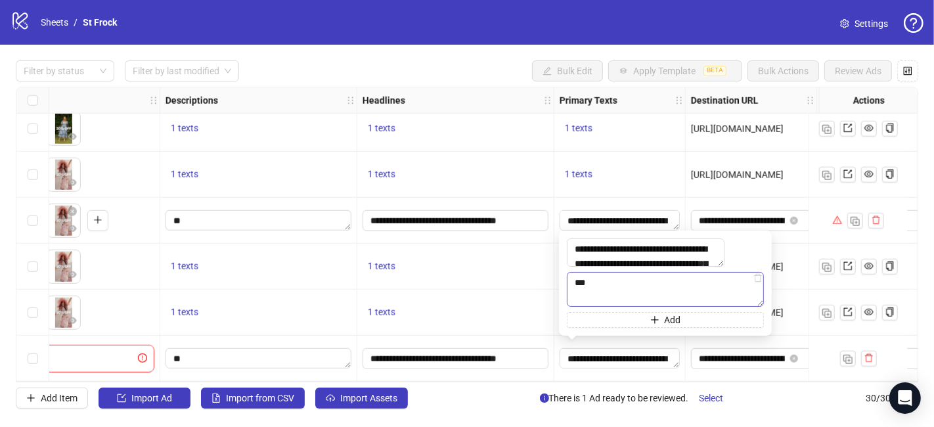
type textarea "****"
click at [682, 372] on div "**********" at bounding box center [619, 359] width 131 height 46
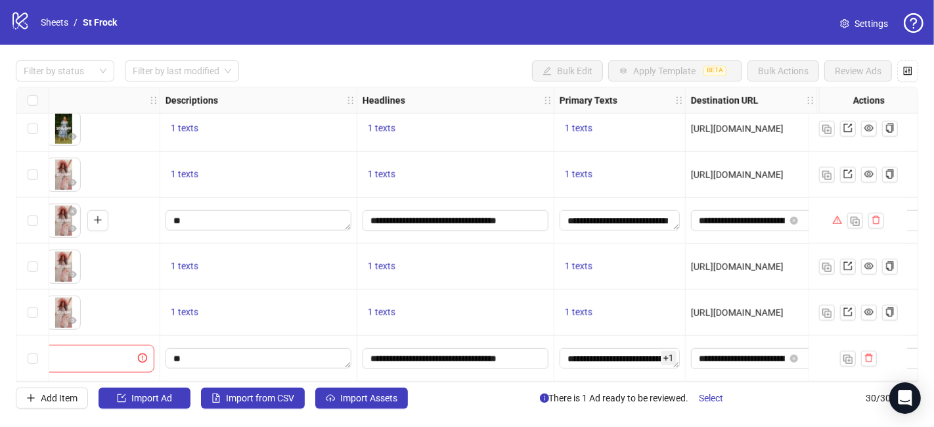
click at [667, 355] on span "+ 1" at bounding box center [669, 358] width 16 height 14
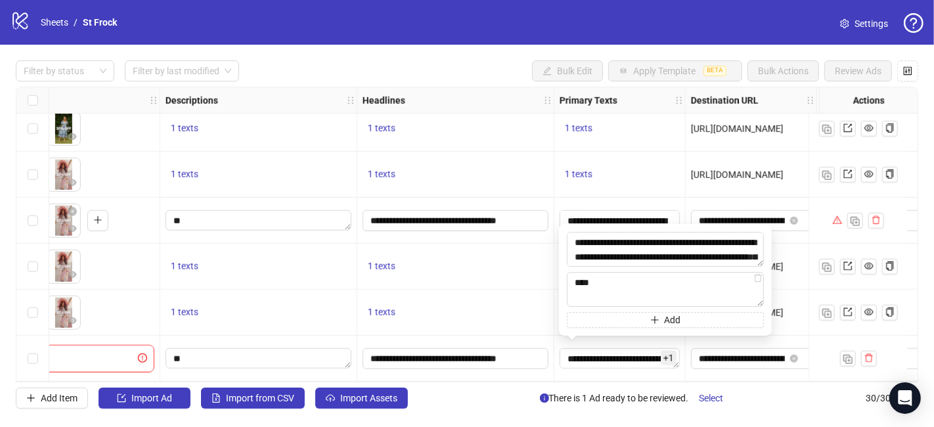
scroll to position [14, 0]
click at [730, 374] on div "**********" at bounding box center [751, 359] width 131 height 46
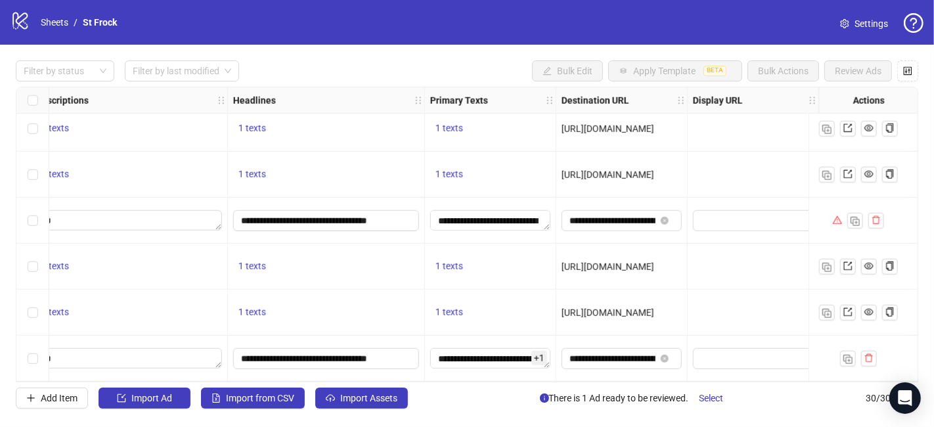
scroll to position [1115, 650]
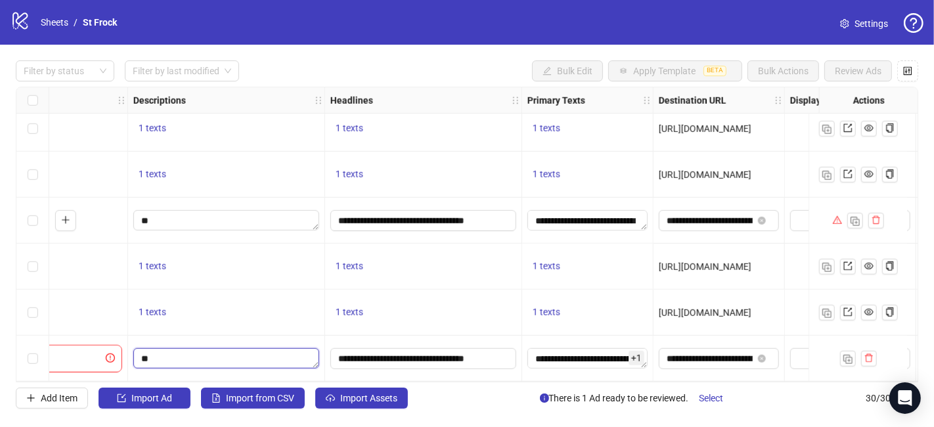
click at [271, 348] on textarea "Edit values" at bounding box center [226, 358] width 186 height 21
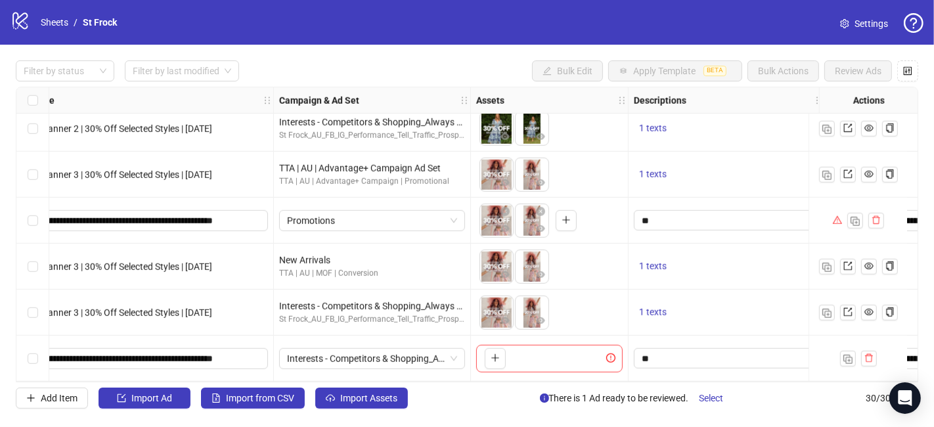
scroll to position [1115, 294]
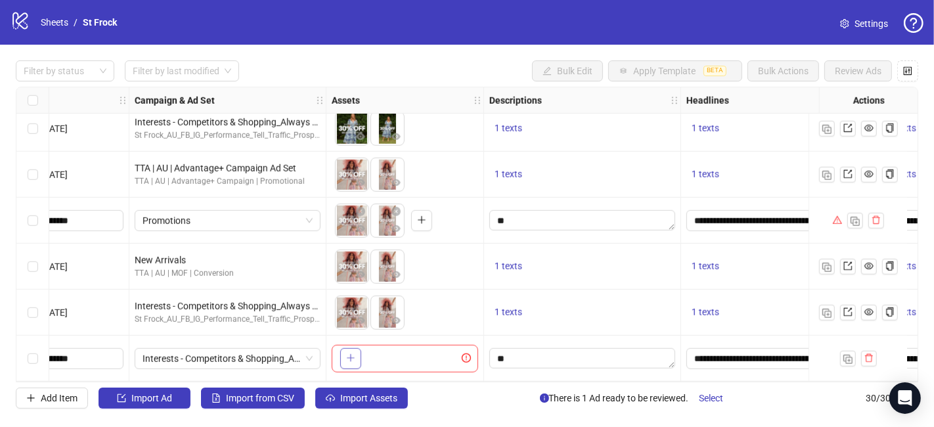
click at [350, 358] on icon "plus" at bounding box center [350, 358] width 7 height 1
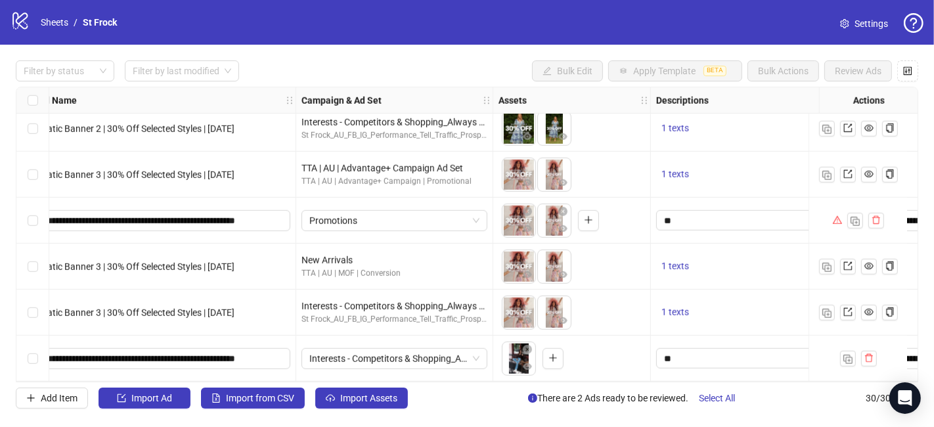
scroll to position [1115, 155]
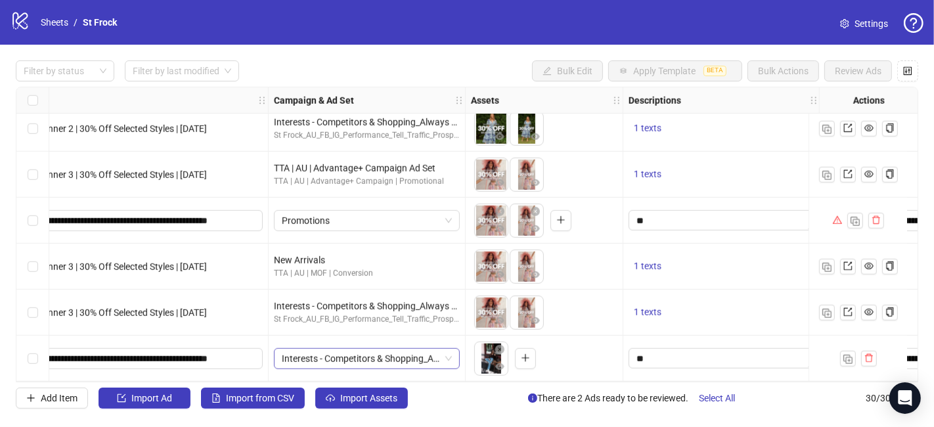
click at [372, 356] on span "Interests - Competitors & Shopping_Always On_Prospecting" at bounding box center [367, 359] width 170 height 20
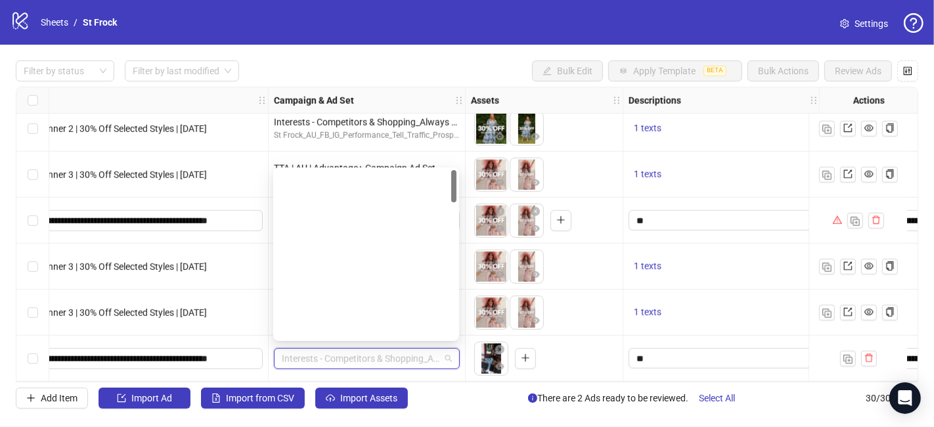
scroll to position [0, 0]
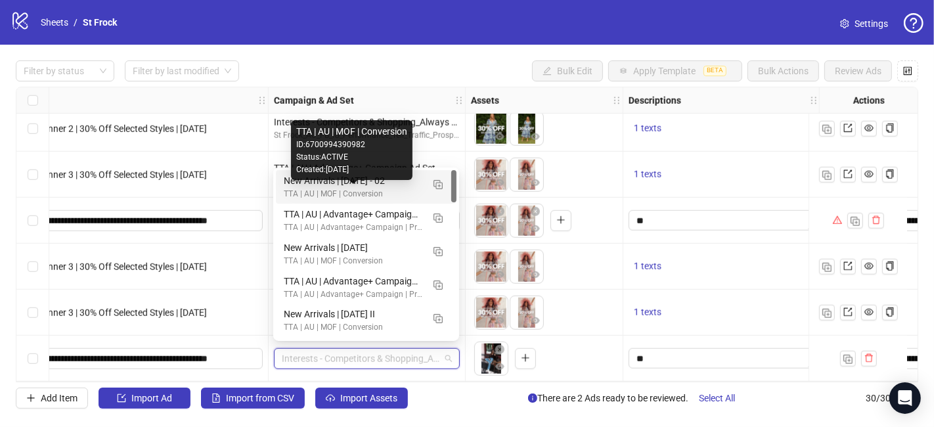
click at [381, 187] on div "New Arrivals | [DATE] - 02" at bounding box center [353, 180] width 139 height 14
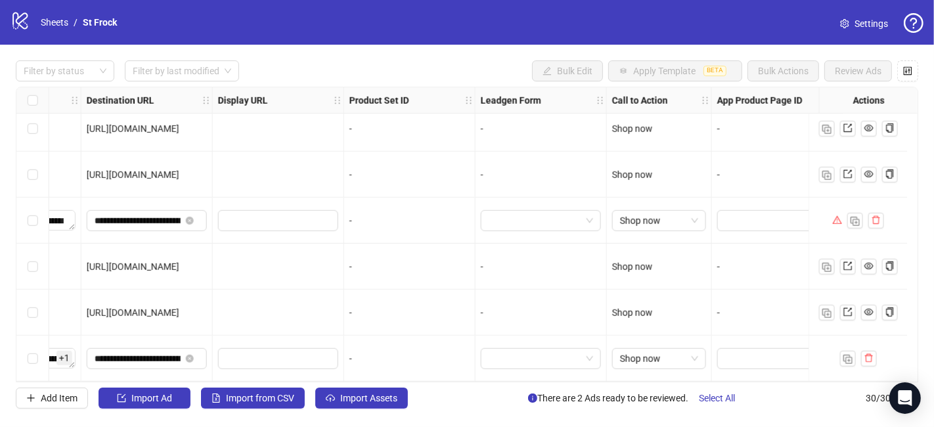
scroll to position [1115, 1257]
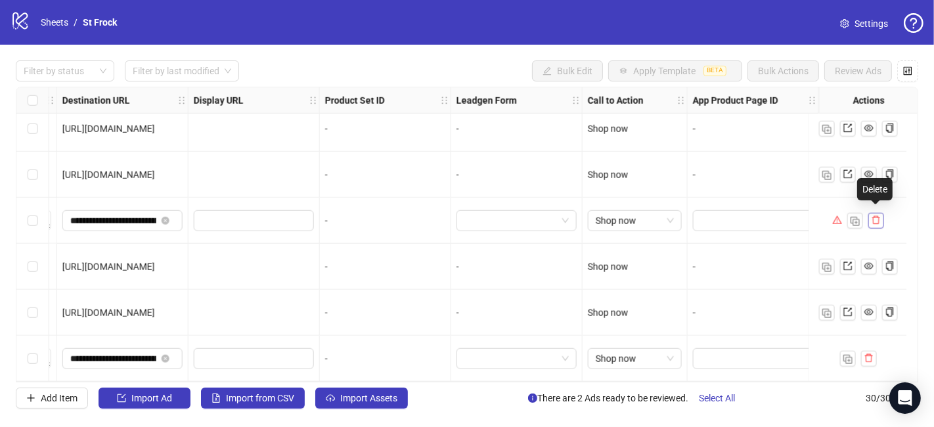
click at [840, 216] on icon "delete" at bounding box center [876, 219] width 9 height 9
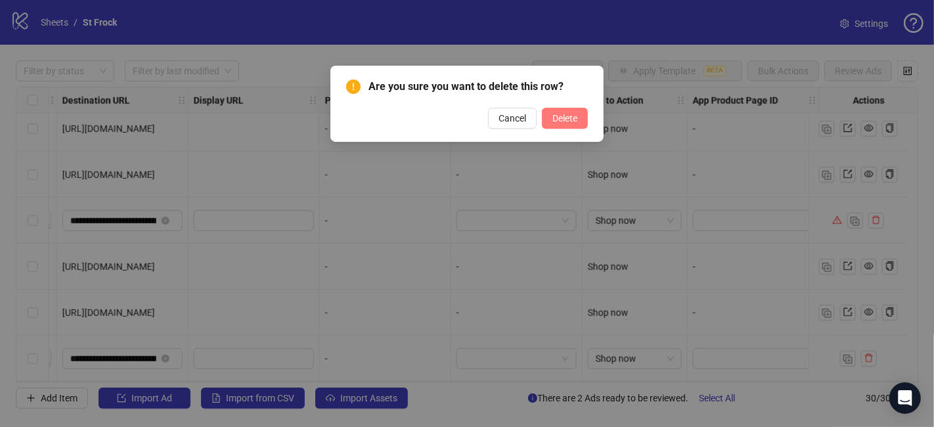
click at [568, 123] on span "Delete" at bounding box center [564, 118] width 25 height 11
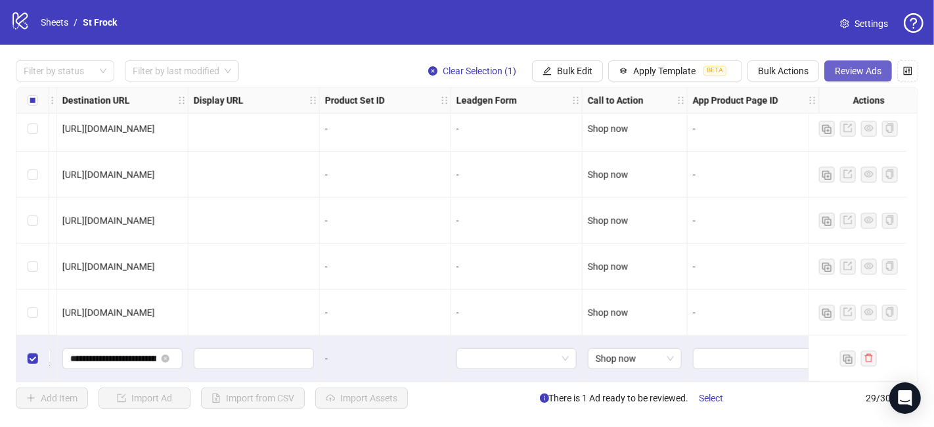
click at [840, 73] on span "Review Ads" at bounding box center [858, 71] width 47 height 11
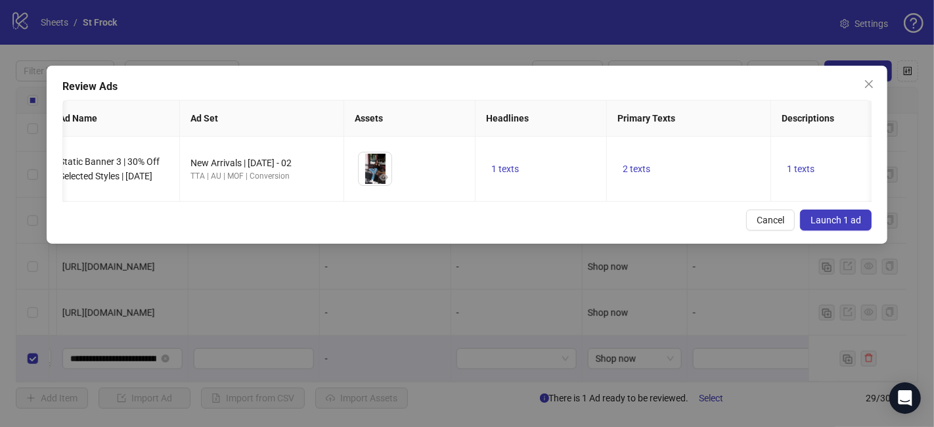
scroll to position [0, 0]
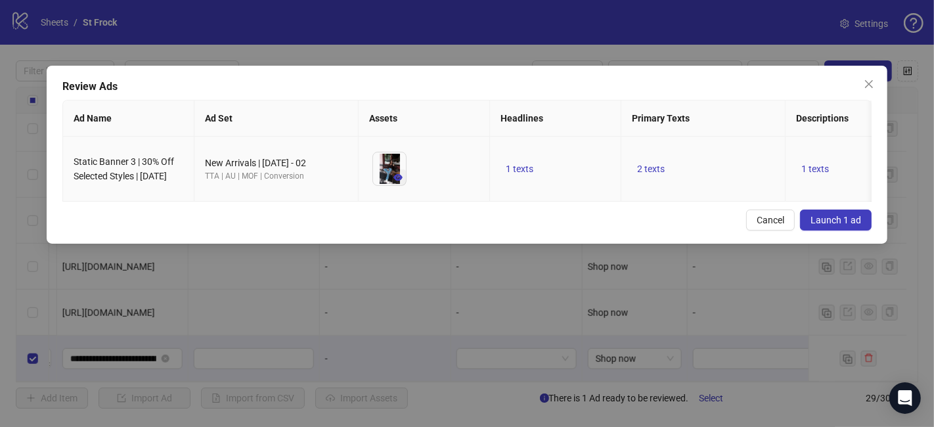
click at [399, 174] on icon "eye" at bounding box center [397, 177] width 9 height 7
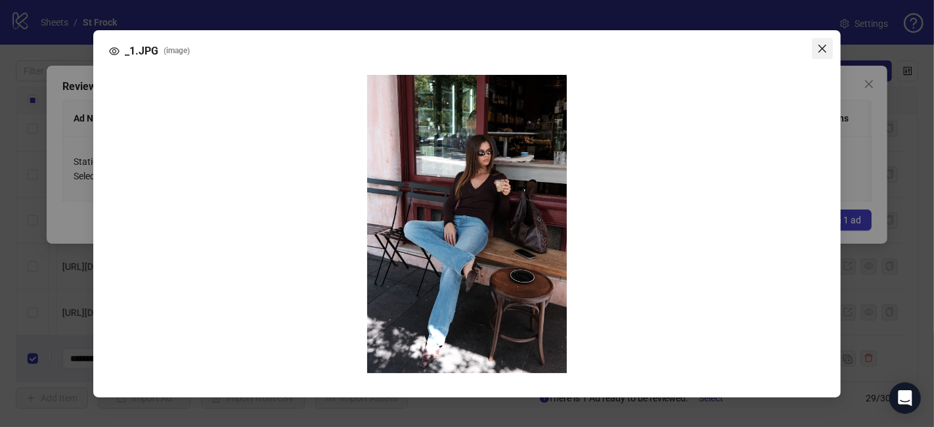
click at [820, 52] on icon "close" at bounding box center [823, 48] width 8 height 8
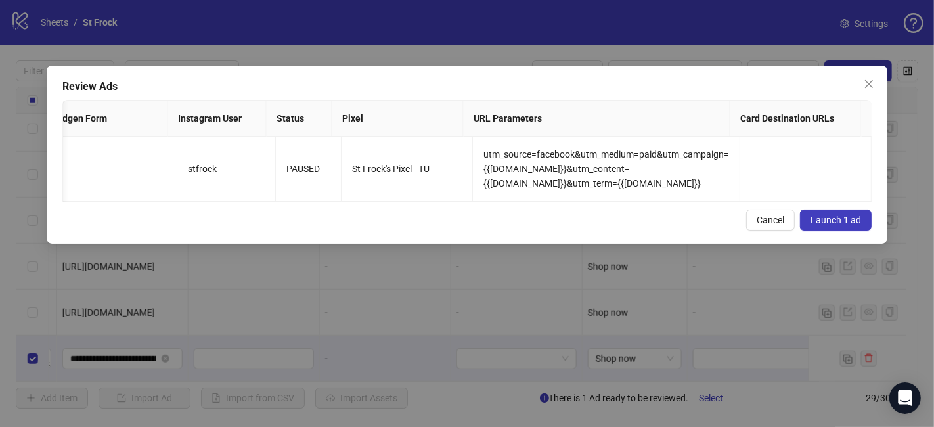
click at [836, 225] on span "Launch 1 ad" at bounding box center [836, 220] width 51 height 11
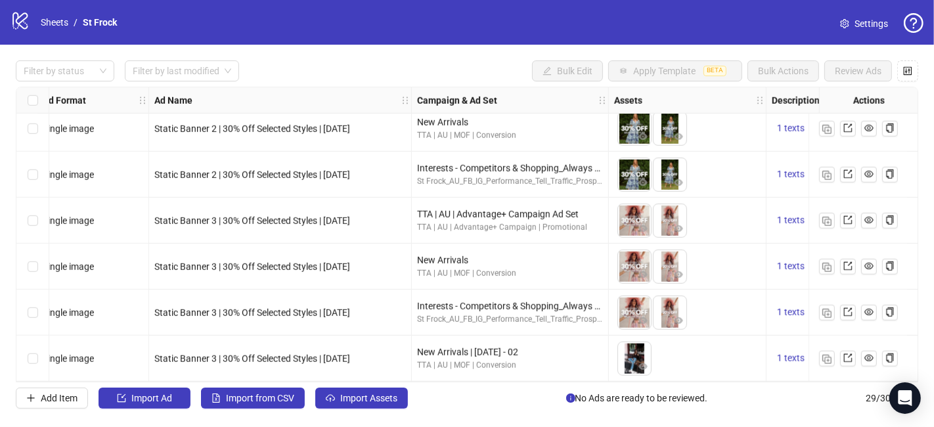
scroll to position [1069, 0]
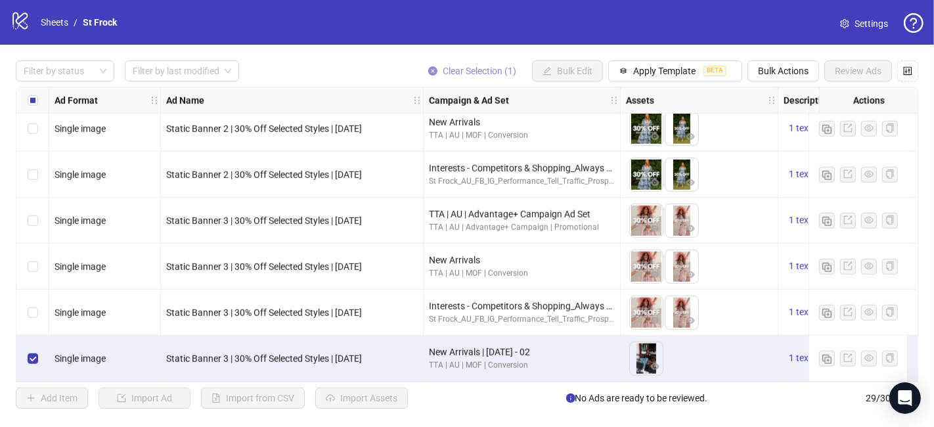
click at [491, 72] on span "Clear Selection (1)" at bounding box center [480, 71] width 74 height 11
click at [790, 76] on span "Bulk Actions" at bounding box center [783, 71] width 51 height 11
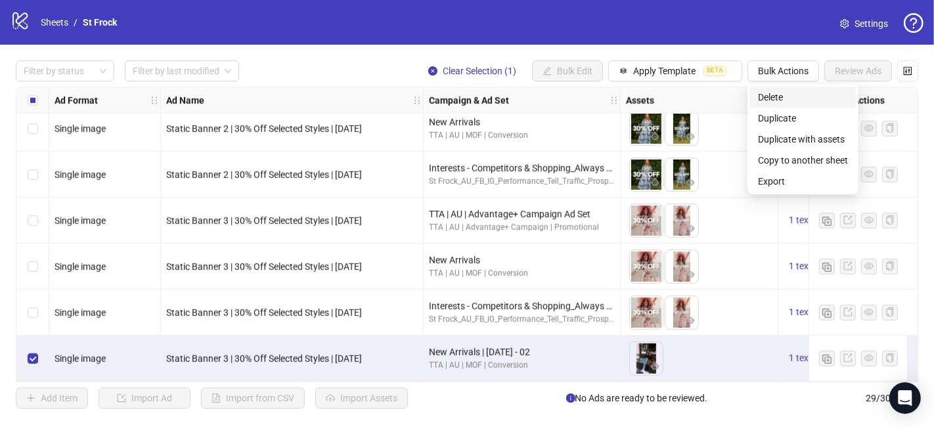
click at [790, 95] on span "Delete" at bounding box center [803, 97] width 90 height 14
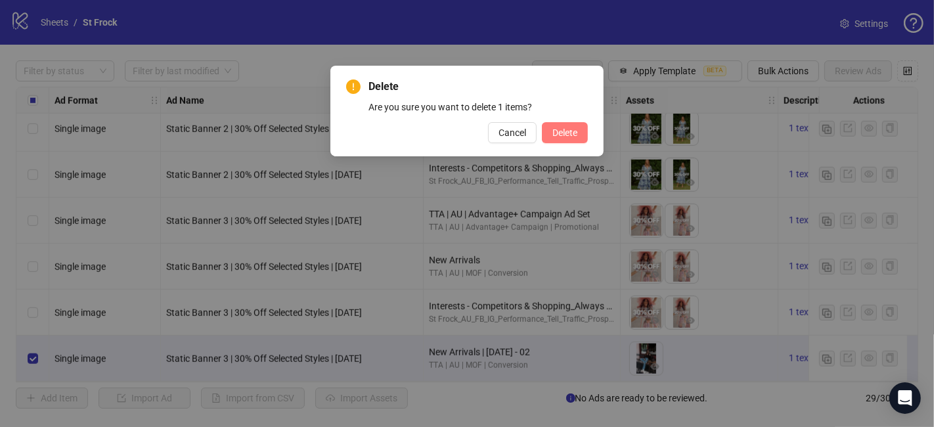
click at [562, 132] on span "Delete" at bounding box center [564, 132] width 25 height 11
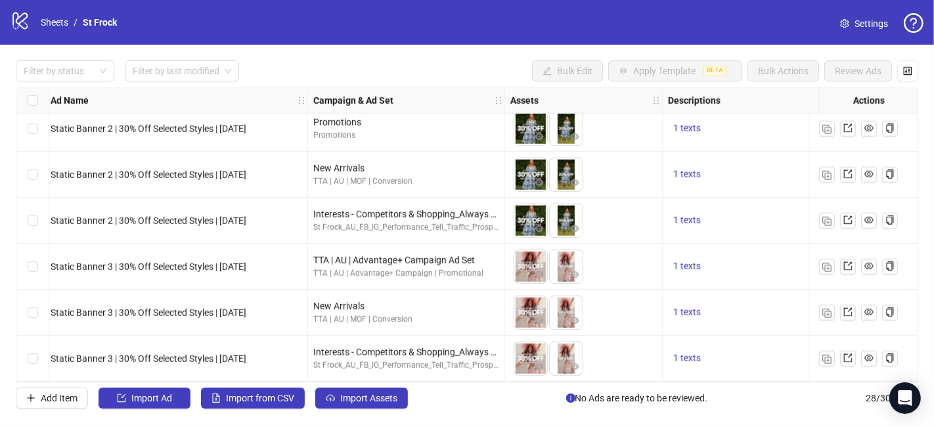
scroll to position [1023, 0]
